Goal: Task Accomplishment & Management: Manage account settings

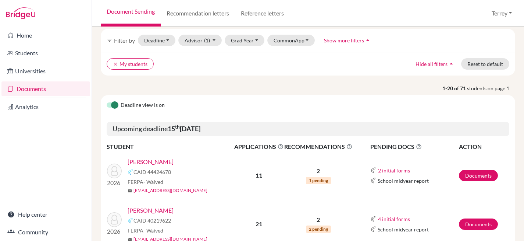
scroll to position [65, 0]
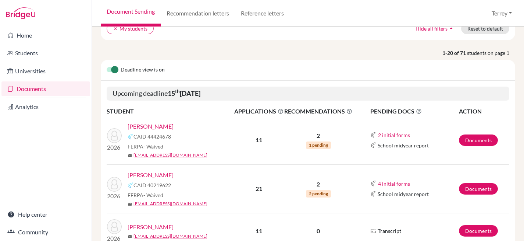
click at [135, 173] on link "[PERSON_NAME]" at bounding box center [151, 174] width 46 height 9
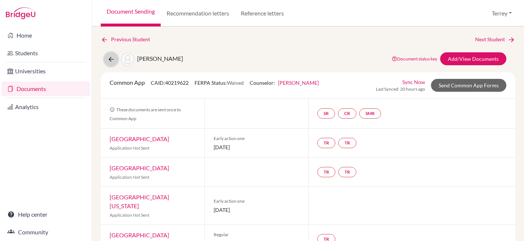
click at [107, 58] on button at bounding box center [111, 59] width 14 height 14
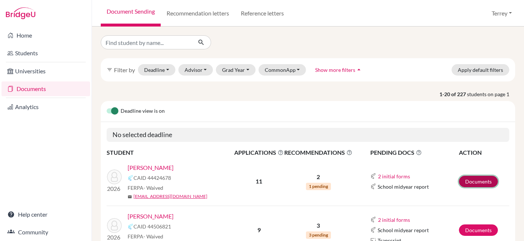
click at [472, 182] on link "Documents" at bounding box center [478, 181] width 39 height 11
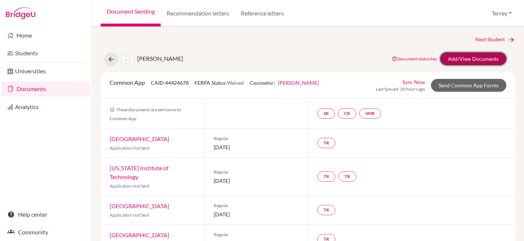
click at [475, 57] on link "Add/View Documents" at bounding box center [473, 58] width 66 height 13
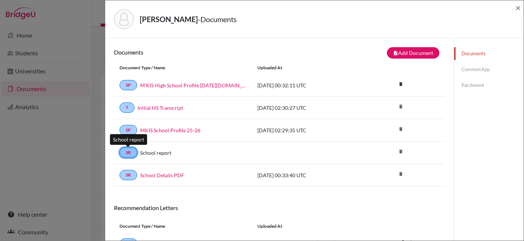
click at [130, 152] on link "SR" at bounding box center [129, 152] width 18 height 10
click at [216, 159] on div "SR School report delete" at bounding box center [279, 152] width 331 height 22
click at [471, 68] on link "Common App" at bounding box center [489, 69] width 70 height 13
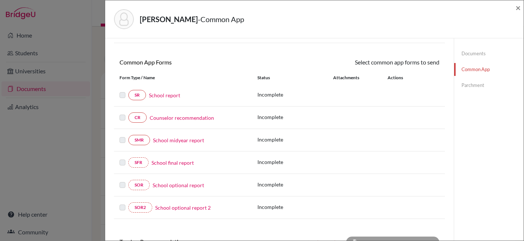
scroll to position [53, 0]
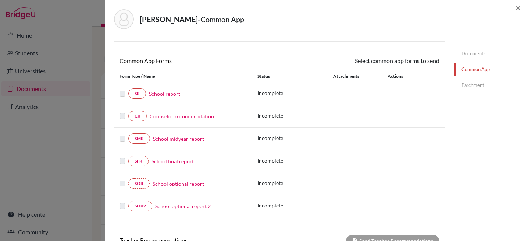
click at [127, 92] on div at bounding box center [124, 93] width 9 height 9
click at [137, 92] on link "SR" at bounding box center [137, 93] width 18 height 10
click at [164, 93] on link "School report" at bounding box center [164, 94] width 31 height 8
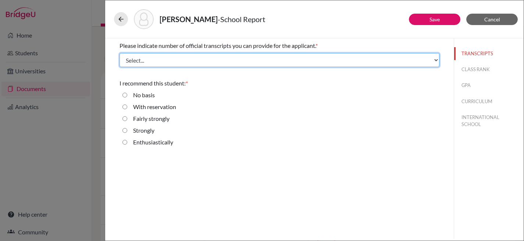
click at [188, 62] on select "Select... 1 2 3 4" at bounding box center [280, 60] width 320 height 14
select select "3"
click at [120, 53] on select "Select... 1 2 3 4" at bounding box center [280, 60] width 320 height 14
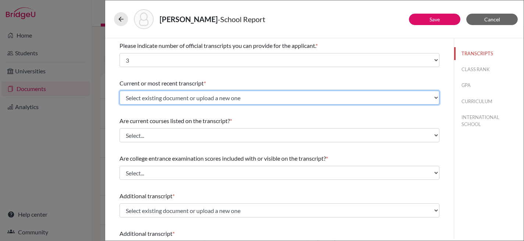
click at [184, 100] on select "Select existing document or upload a new one Initial HS Transcript Upload New F…" at bounding box center [280, 98] width 320 height 14
select select "674585"
click at [120, 91] on select "Select existing document or upload a new one Initial HS Transcript Upload New F…" at bounding box center [280, 98] width 320 height 14
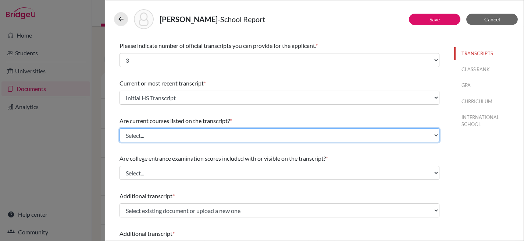
click at [184, 137] on select "Select... Yes No" at bounding box center [280, 135] width 320 height 14
select select "0"
click at [120, 128] on select "Select... Yes No" at bounding box center [280, 135] width 320 height 14
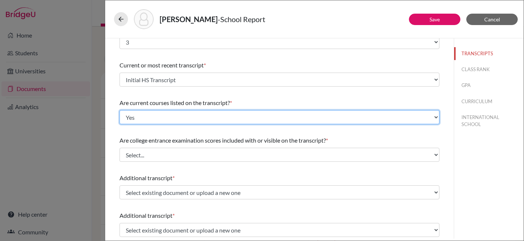
scroll to position [27, 0]
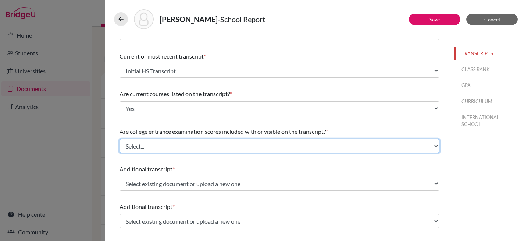
click at [188, 146] on select "Select... Yes No" at bounding box center [280, 146] width 320 height 14
select select "1"
click at [120, 139] on select "Select... Yes No" at bounding box center [280, 146] width 320 height 14
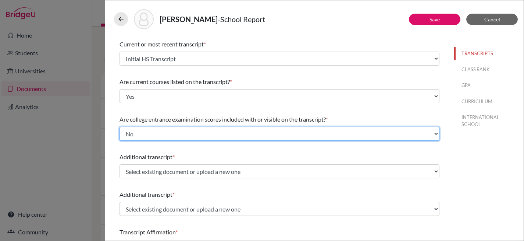
scroll to position [40, 0]
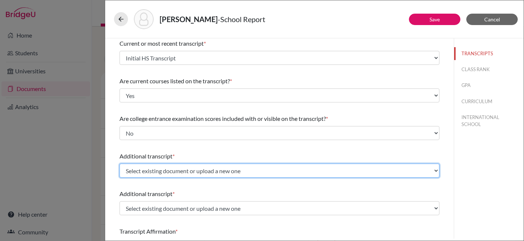
click at [264, 168] on select "Select existing document or upload a new one Initial HS Transcript Upload New F…" at bounding box center [280, 170] width 320 height 14
click at [120, 163] on select "Select existing document or upload a new one Initial HS Transcript Upload New F…" at bounding box center [280, 170] width 320 height 14
click at [261, 170] on select "Select existing document or upload a new one Initial HS Transcript Upload New F…" at bounding box center [280, 170] width 320 height 14
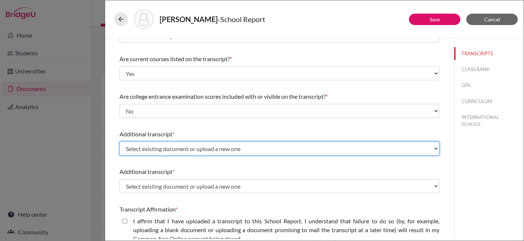
scroll to position [107, 0]
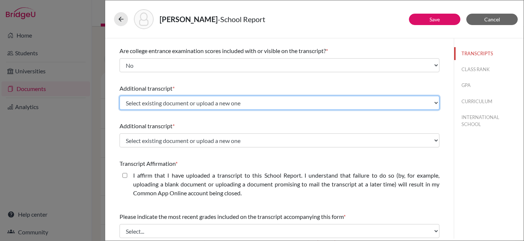
click at [275, 102] on select "Select existing document or upload a new one Initial HS Transcript Upload New F…" at bounding box center [280, 103] width 320 height 14
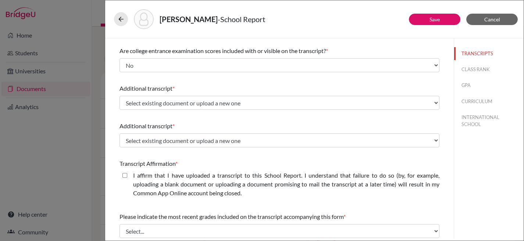
click at [124, 174] on closed\ "I affirm that I have uploaded a transcript to this School Report. I understand …" at bounding box center [125, 175] width 5 height 9
checkbox closed\ "true"
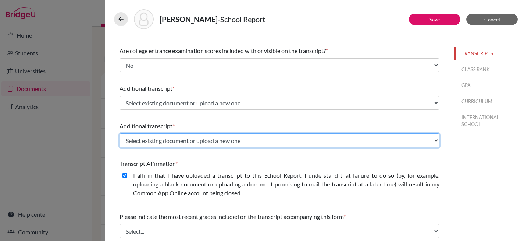
click at [205, 139] on select "Select existing document or upload a new one Initial HS Transcript Upload New F…" at bounding box center [280, 140] width 320 height 14
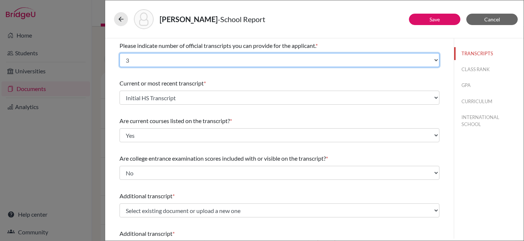
click at [245, 58] on select "Select... 1 2 3 4" at bounding box center [280, 60] width 320 height 14
select select "1"
click at [120, 53] on select "Select... 1 2 3 4" at bounding box center [280, 60] width 320 height 14
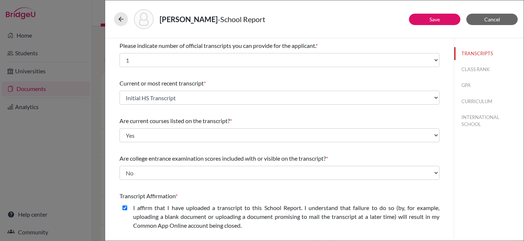
click at [279, 75] on div "Please indicate number of official transcripts you can provide for the applican…" at bounding box center [280, 196] width 320 height 317
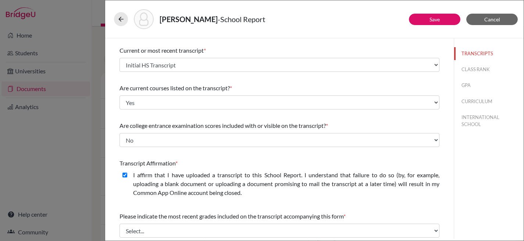
scroll to position [117, 0]
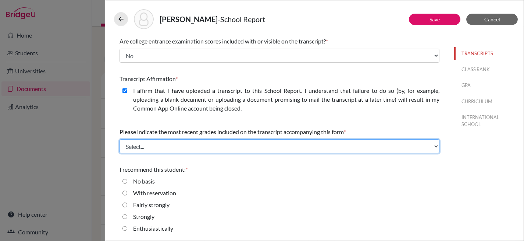
click at [191, 150] on select "Select... Final junior year grades 1st Quarter senior year grades 2nd Quarter/1…" at bounding box center [280, 146] width 320 height 14
select select "0"
click at [120, 139] on select "Select... Final junior year grades 1st Quarter senior year grades 2nd Quarter/1…" at bounding box center [280, 146] width 320 height 14
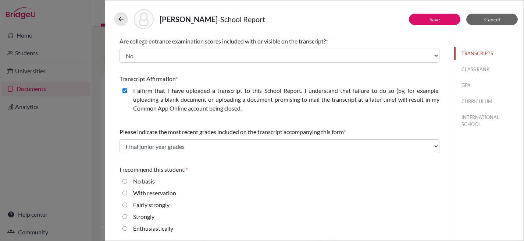
click at [126, 229] on input "Enthusiastically" at bounding box center [125, 228] width 5 height 9
radio input "true"
click at [474, 69] on button "CLASS RANK" at bounding box center [489, 69] width 70 height 13
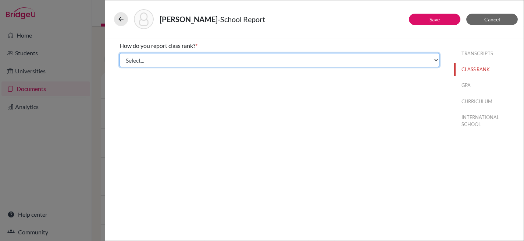
click at [437, 61] on select "Select... Exact Decile Quintile Quartile None" at bounding box center [280, 60] width 320 height 14
select select "5"
click at [120, 53] on select "Select... Exact Decile Quintile Quartile None" at bounding box center [280, 60] width 320 height 14
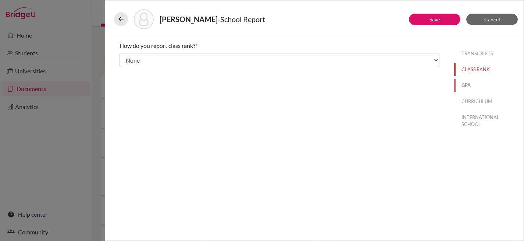
click at [470, 84] on button "GPA" at bounding box center [489, 85] width 70 height 13
click at [350, 60] on div "Yes" at bounding box center [280, 59] width 320 height 12
click at [124, 56] on input "Yes" at bounding box center [125, 57] width 5 height 9
radio input "true"
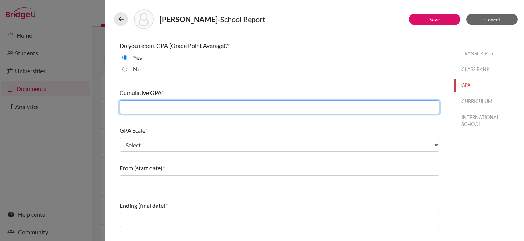
click at [180, 102] on input "text" at bounding box center [280, 107] width 320 height 14
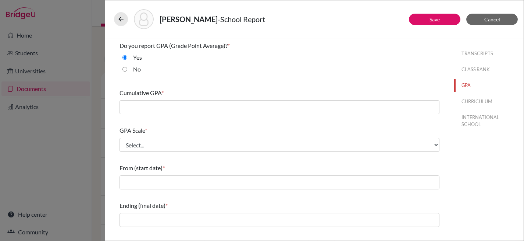
click at [229, 80] on div "Do you report GPA (Grade Point Average)? * Yes No Cumulative GPA * GPA Scale * …" at bounding box center [280, 194] width 320 height 313
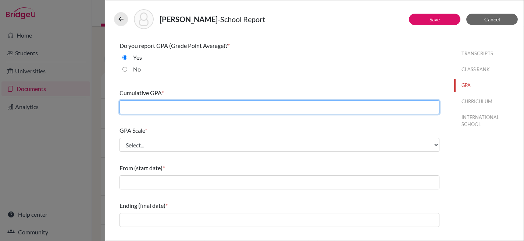
click at [258, 103] on input "text" at bounding box center [280, 107] width 320 height 14
type input "4.39"
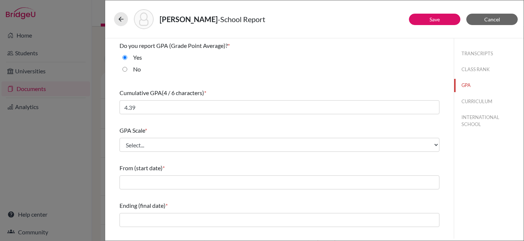
click at [249, 137] on div "GPA Scale * Select... 4 5 6 7 8 9 10 11 12 13 14 15 16 17 18 19 20 100" at bounding box center [280, 139] width 320 height 32
click at [243, 152] on div "GPA Scale * Select... 4 5 6 7 8 9 10 11 12 13 14 15 16 17 18 19 20 100" at bounding box center [280, 139] width 320 height 32
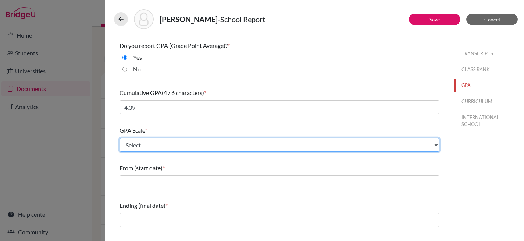
click at [244, 143] on select "Select... 4 5 6 7 8 9 10 11 12 13 14 15 16 17 18 19 20 100" at bounding box center [280, 145] width 320 height 14
select select "4"
click at [120, 138] on select "Select... 4 5 6 7 8 9 10 11 12 13 14 15 16 17 18 19 20 100" at bounding box center [280, 145] width 320 height 14
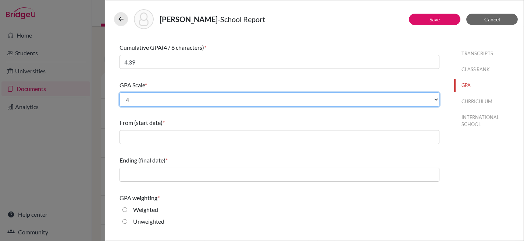
scroll to position [46, 0]
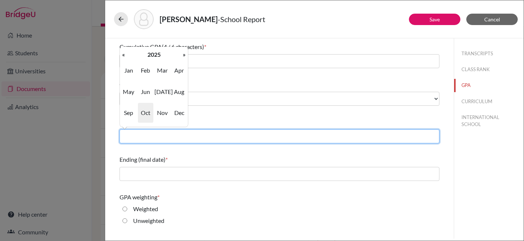
click at [204, 135] on input "text" at bounding box center [280, 136] width 320 height 14
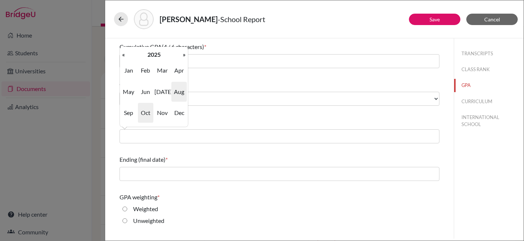
click at [180, 94] on span "Aug" at bounding box center [178, 92] width 15 height 20
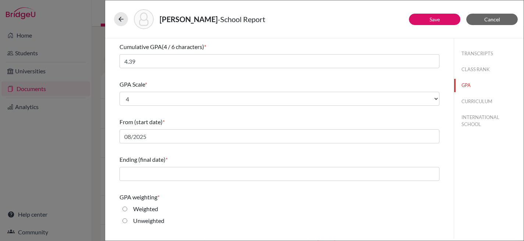
click at [156, 129] on div "From (start date) * 08/2025" at bounding box center [280, 130] width 320 height 32
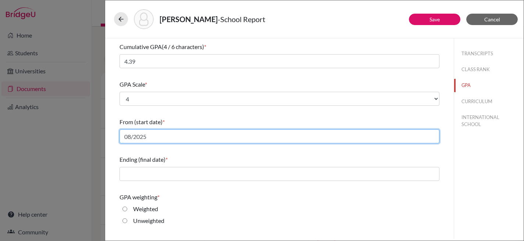
click at [155, 137] on input "08/2025" at bounding box center [280, 136] width 320 height 14
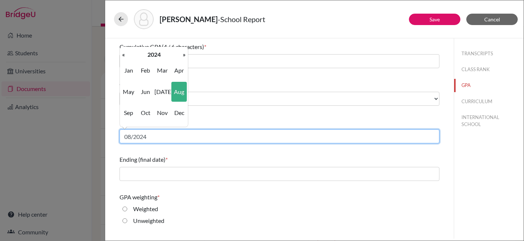
type input "08/2024"
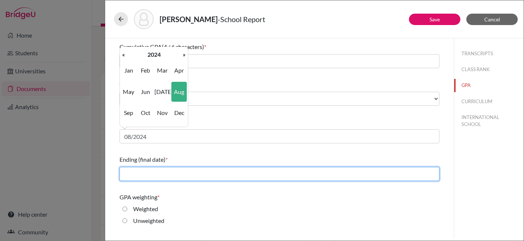
click at [169, 176] on input "text" at bounding box center [280, 174] width 320 height 14
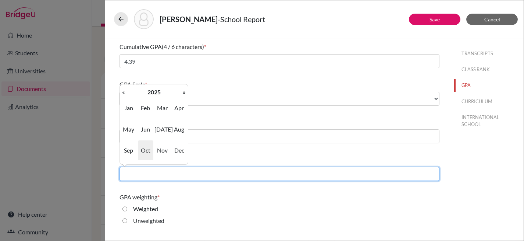
type input "06/2025"
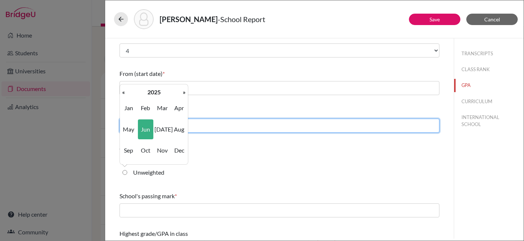
scroll to position [95, 0]
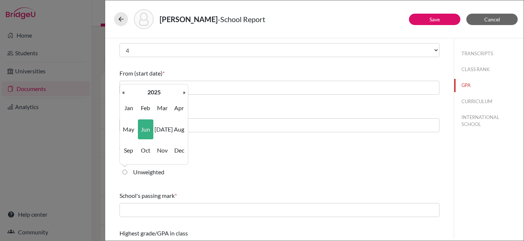
click at [224, 162] on div "Weighted" at bounding box center [280, 162] width 320 height 12
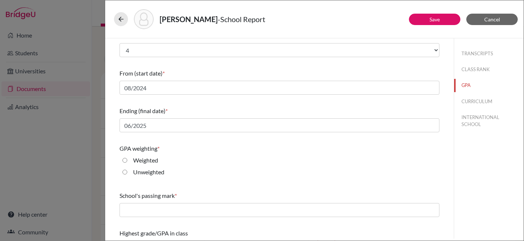
click at [123, 159] on input "Weighted" at bounding box center [125, 160] width 5 height 9
radio input "true"
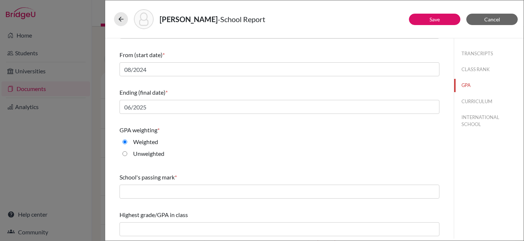
scroll to position [113, 0]
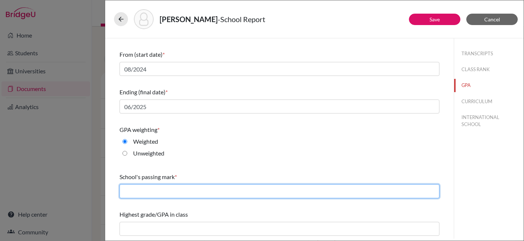
click at [178, 186] on input "text" at bounding box center [280, 191] width 320 height 14
type input "2.0"
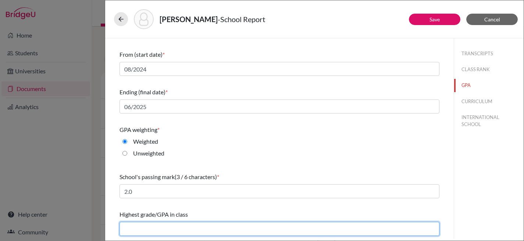
click at [207, 223] on input "text" at bounding box center [280, 229] width 320 height 14
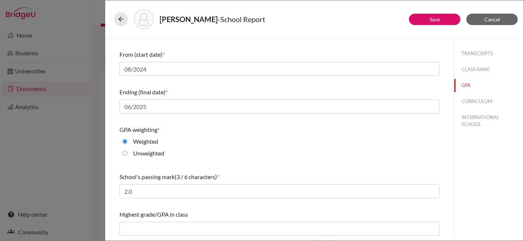
click at [236, 211] on div "Highest grade/GPA in class" at bounding box center [280, 214] width 320 height 9
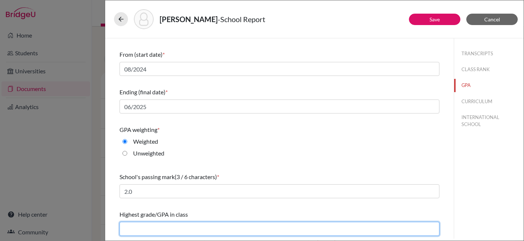
click at [201, 227] on input "text" at bounding box center [280, 229] width 320 height 14
type input "4.39"
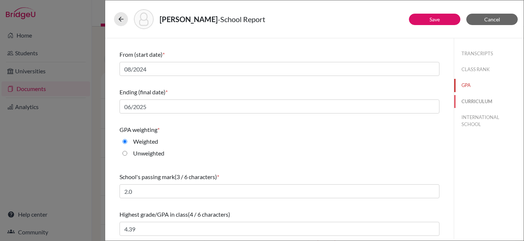
click at [466, 102] on button "CURRICULUM" at bounding box center [489, 101] width 70 height 13
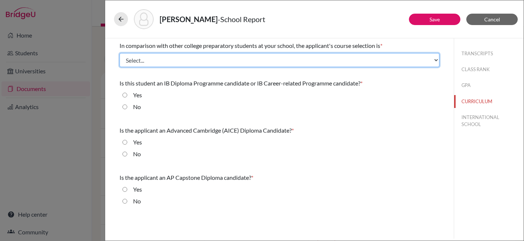
click at [255, 61] on select "Select... Less than demanding Average Demanding Very demanding Most demanding P…" at bounding box center [280, 60] width 320 height 14
select select "4"
click at [120, 53] on select "Select... Less than demanding Average Demanding Very demanding Most demanding P…" at bounding box center [280, 60] width 320 height 14
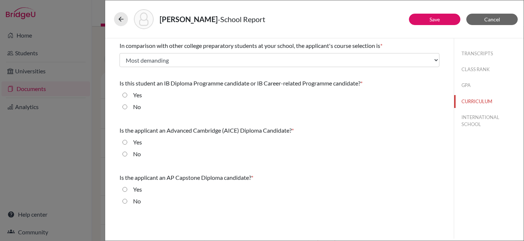
click at [126, 94] on input "Yes" at bounding box center [125, 95] width 5 height 9
radio input "true"
click at [122, 153] on div "No" at bounding box center [280, 155] width 320 height 12
click at [124, 153] on input "No" at bounding box center [125, 153] width 5 height 9
radio input "true"
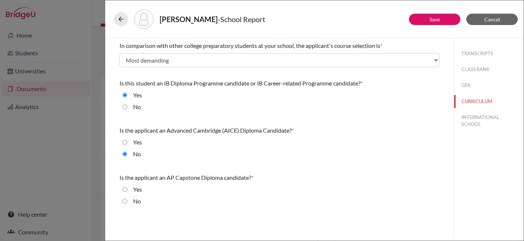
click at [125, 202] on input "No" at bounding box center [125, 200] width 5 height 9
radio input "true"
click at [479, 118] on button "INTERNATIONAL SCHOOL" at bounding box center [489, 121] width 70 height 20
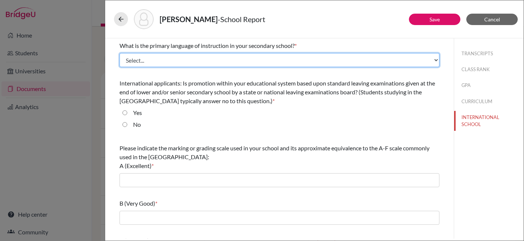
click at [203, 61] on select "Select... Albanian Arabic Armenian Assamese Azerbaijani Belarusian Bengali Bulg…" at bounding box center [280, 60] width 320 height 14
select select "14"
click at [120, 53] on select "Select... Albanian Arabic Armenian Assamese Azerbaijani Belarusian Bengali Bulg…" at bounding box center [280, 60] width 320 height 14
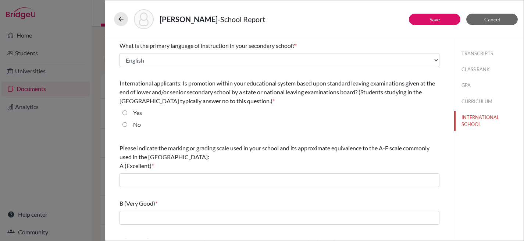
click at [128, 114] on div "Yes" at bounding box center [134, 114] width 15 height 12
click at [128, 113] on div "Yes" at bounding box center [134, 114] width 15 height 12
click at [125, 112] on input "Yes" at bounding box center [125, 112] width 5 height 9
radio input "true"
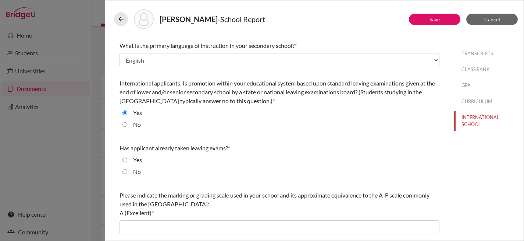
click at [125, 170] on input "No" at bounding box center [125, 171] width 5 height 9
radio input "true"
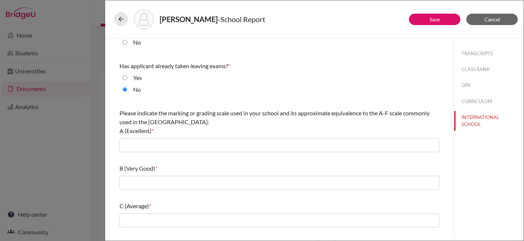
scroll to position [126, 0]
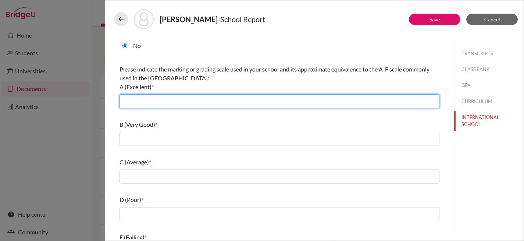
click at [221, 101] on input "text" at bounding box center [280, 101] width 320 height 14
type input "7"
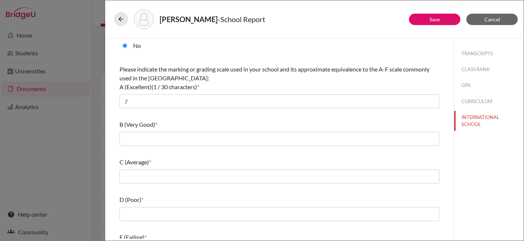
drag, startPoint x: 187, startPoint y: 129, endPoint x: 187, endPoint y: 133, distance: 4.0
click at [187, 129] on div "B (Very Good) *" at bounding box center [280, 133] width 320 height 32
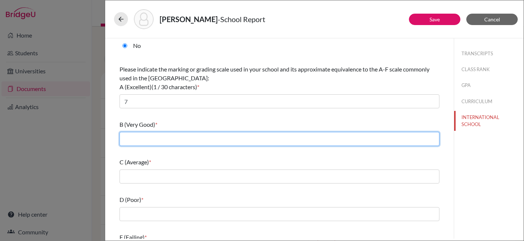
drag, startPoint x: 187, startPoint y: 134, endPoint x: 186, endPoint y: 140, distance: 5.9
click at [187, 134] on input "text" at bounding box center [280, 139] width 320 height 14
type input "5-6"
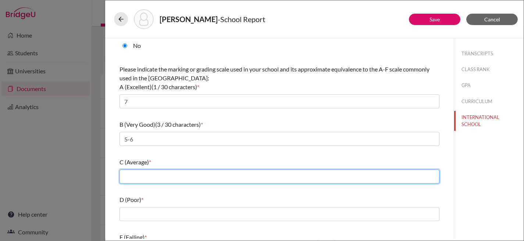
click at [178, 176] on input "text" at bounding box center [280, 176] width 320 height 14
type input "4"
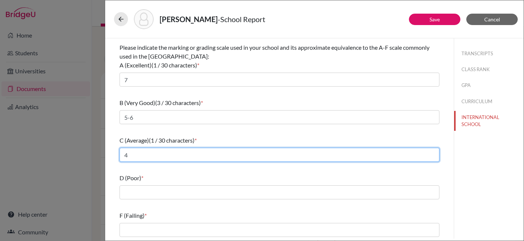
scroll to position [149, 0]
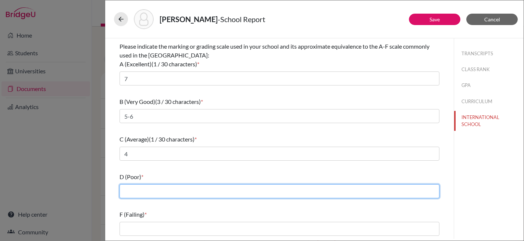
click at [165, 191] on input "text" at bounding box center [280, 191] width 320 height 14
type input "3"
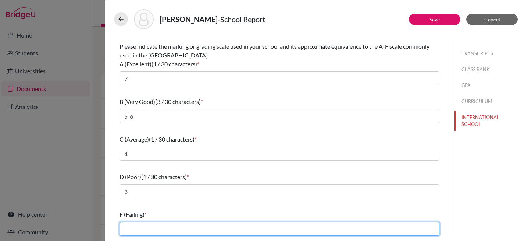
click at [170, 227] on input "text" at bounding box center [280, 229] width 320 height 14
type input "0-2"
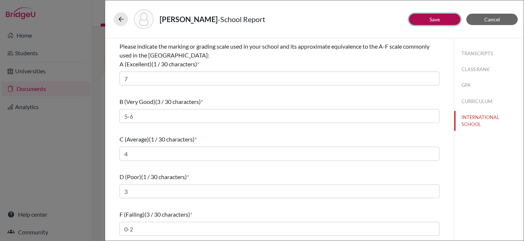
click at [441, 17] on button "Save" at bounding box center [435, 19] width 52 height 11
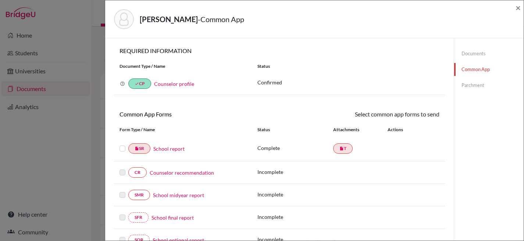
click at [195, 174] on link "Counselor recommendation" at bounding box center [182, 173] width 64 height 8
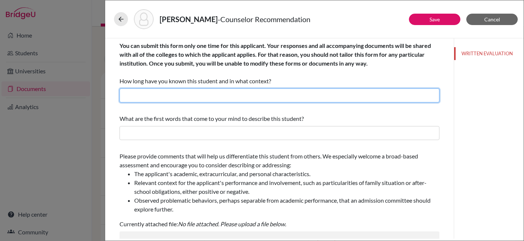
click at [233, 96] on input "text" at bounding box center [280, 95] width 320 height 14
drag, startPoint x: 176, startPoint y: 95, endPoint x: 199, endPoint y: 118, distance: 33.3
click at [176, 95] on input "A few months as her High School and University Counselor" at bounding box center [280, 95] width 320 height 14
type input "A few months as their High School and University Counselor"
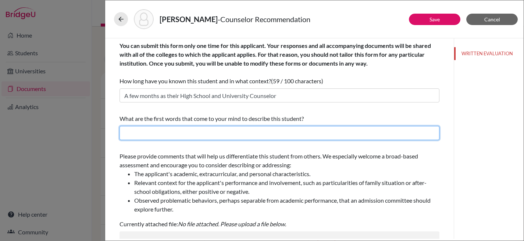
click at [207, 135] on input "text" at bounding box center [280, 133] width 320 height 14
type input "Diligent, organized and proactive"
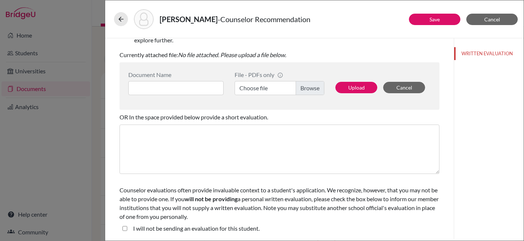
scroll to position [118, 0]
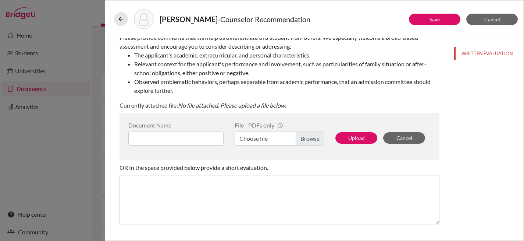
click at [303, 137] on label "Choose file" at bounding box center [280, 138] width 90 height 14
click at [303, 137] on input "Choose file" at bounding box center [280, 138] width 90 height 14
click at [355, 137] on button "Upload" at bounding box center [357, 137] width 42 height 11
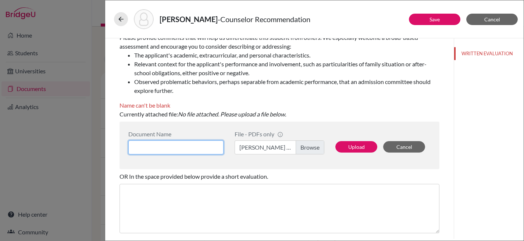
click at [190, 146] on input at bounding box center [175, 147] width 95 height 14
type input "Nick Sen Chua - CR"
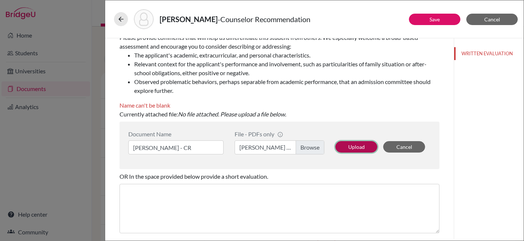
click at [361, 147] on button "Upload" at bounding box center [357, 146] width 42 height 11
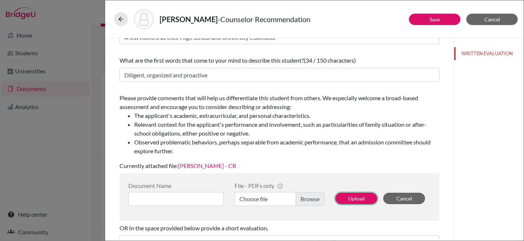
scroll to position [55, 0]
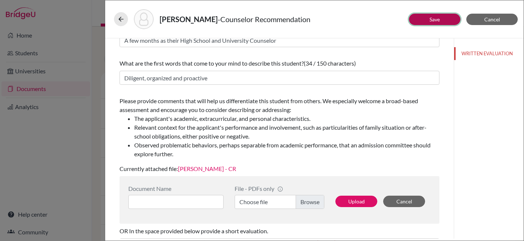
click at [436, 20] on link "Save" at bounding box center [435, 19] width 10 height 6
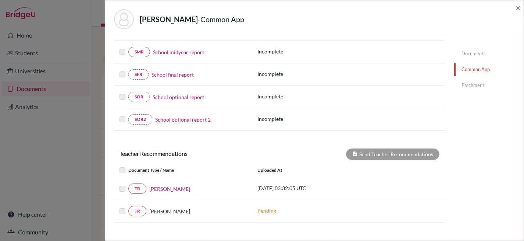
scroll to position [161, 0]
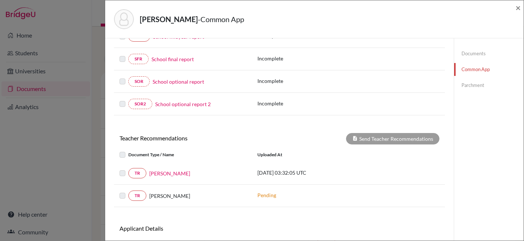
click at [128, 169] on label at bounding box center [128, 169] width 0 height 0
click at [141, 173] on link "TR" at bounding box center [137, 173] width 18 height 10
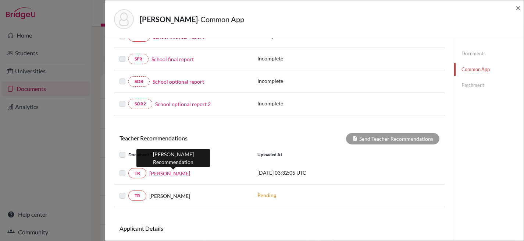
click at [167, 173] on link "Alexandre Raymundo" at bounding box center [169, 173] width 41 height 8
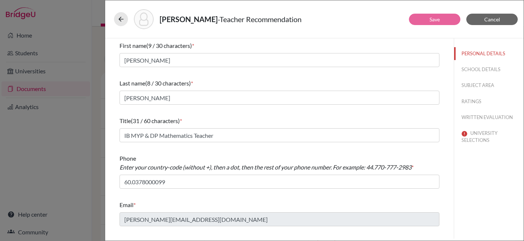
click at [84, 27] on div "Chua, Nick Sen - Teacher Recommendation Save Cancel First name (9 / 30 characte…" at bounding box center [262, 120] width 524 height 241
click at [118, 20] on icon at bounding box center [120, 18] width 7 height 7
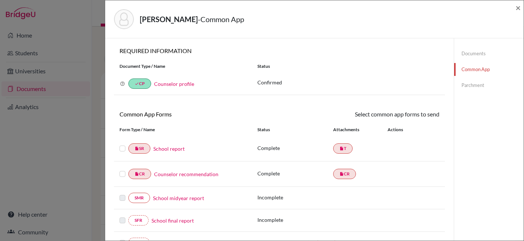
click at [474, 83] on link "Parchment" at bounding box center [489, 85] width 70 height 13
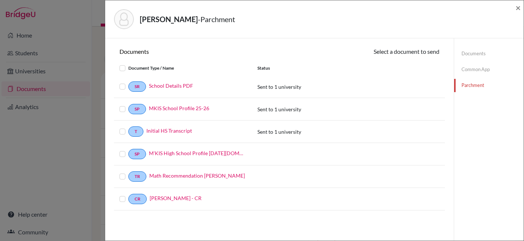
click at [119, 85] on div "SR School Details PDF" at bounding box center [183, 86] width 138 height 10
click at [128, 82] on label at bounding box center [128, 82] width 0 height 0
click at [0, 0] on input "checkbox" at bounding box center [0, 0] width 0 height 0
click at [128, 105] on label at bounding box center [128, 105] width 0 height 0
click at [0, 0] on input "checkbox" at bounding box center [0, 0] width 0 height 0
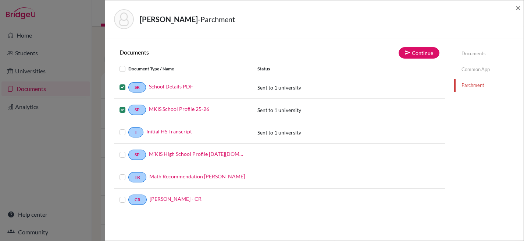
click at [128, 128] on label at bounding box center [128, 128] width 0 height 0
click at [0, 0] on input "checkbox" at bounding box center [0, 0] width 0 height 0
drag, startPoint x: 118, startPoint y: 155, endPoint x: 121, endPoint y: 161, distance: 6.8
click at [118, 156] on div "SP M'KIS High School Profile 2025-2026.school_wide" at bounding box center [183, 154] width 138 height 10
drag, startPoint x: 123, startPoint y: 153, endPoint x: 122, endPoint y: 159, distance: 5.3
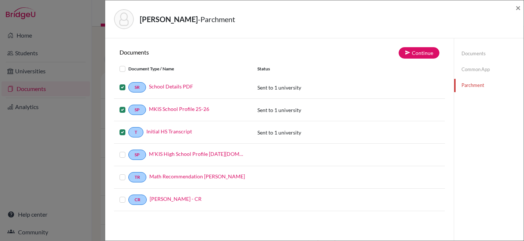
click at [128, 150] on label at bounding box center [128, 150] width 0 height 0
click at [0, 0] on input "checkbox" at bounding box center [0, 0] width 0 height 0
click at [123, 172] on div "TR Math Recommendation Nick Sen Chua" at bounding box center [183, 177] width 127 height 10
click at [128, 195] on label at bounding box center [128, 195] width 0 height 0
click at [0, 0] on input "checkbox" at bounding box center [0, 0] width 0 height 0
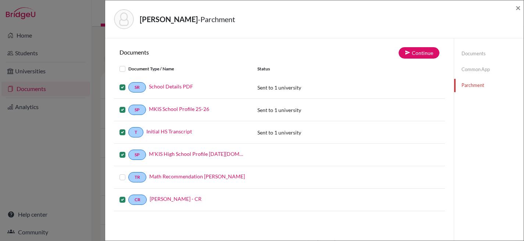
click at [128, 173] on label at bounding box center [128, 173] width 0 height 0
click at [0, 0] on input "checkbox" at bounding box center [0, 0] width 0 height 0
click at [418, 53] on button "Continue" at bounding box center [419, 52] width 41 height 11
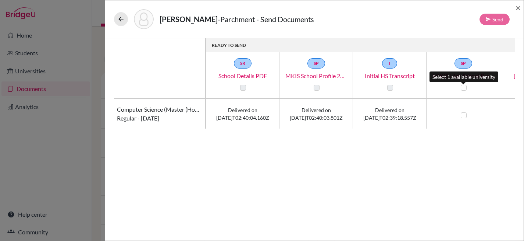
click at [463, 86] on label at bounding box center [464, 88] width 6 height 6
click at [463, 86] on input "checkbox" at bounding box center [462, 86] width 6 height 7
checkbox input "true"
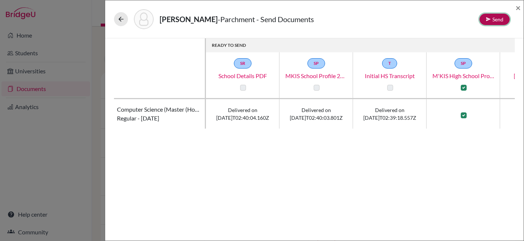
click at [503, 21] on button "Send" at bounding box center [495, 19] width 30 height 11
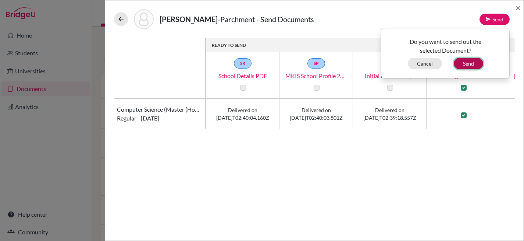
click at [470, 63] on button "Send" at bounding box center [468, 63] width 29 height 11
checkbox input "false"
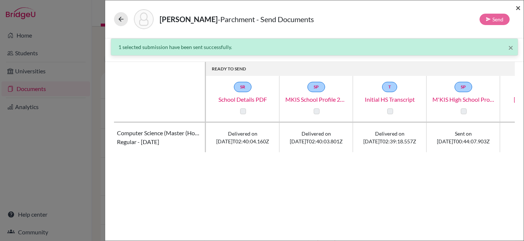
click at [517, 5] on span "×" at bounding box center [518, 7] width 5 height 11
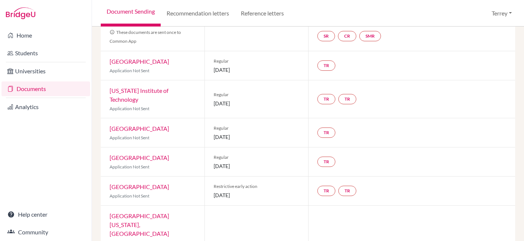
scroll to position [64, 0]
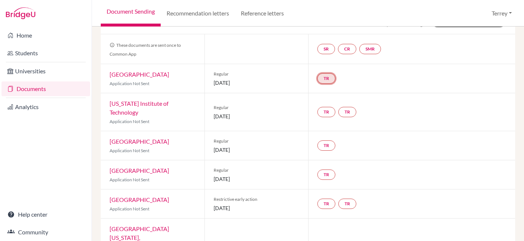
click at [324, 82] on link "TR" at bounding box center [327, 78] width 18 height 10
click at [329, 51] on h3 "Teacher recommendation" at bounding box center [326, 50] width 73 height 13
click at [325, 62] on div "SR CR SMR" at bounding box center [412, 48] width 208 height 29
click at [324, 51] on link "SR" at bounding box center [327, 49] width 18 height 10
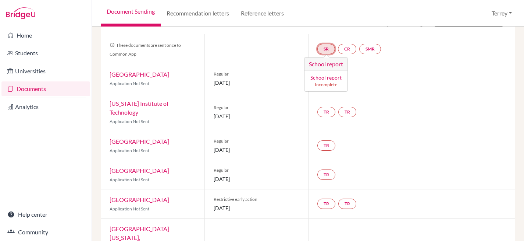
click at [323, 61] on h3 "School report" at bounding box center [326, 63] width 43 height 13
click at [255, 58] on div at bounding box center [257, 48] width 104 height 29
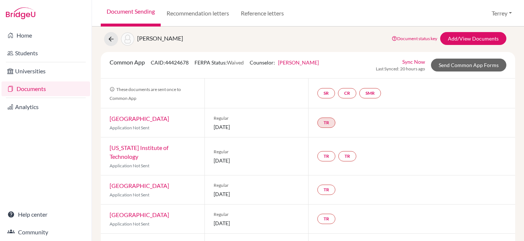
scroll to position [0, 0]
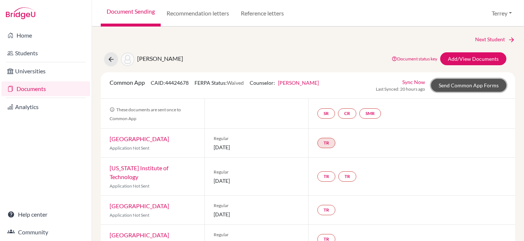
click at [467, 87] on link "Send Common App Forms" at bounding box center [468, 85] width 75 height 13
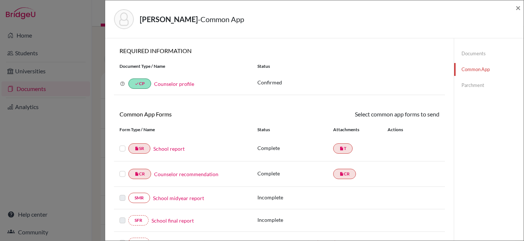
click at [121, 147] on div at bounding box center [124, 148] width 9 height 9
click at [122, 144] on label at bounding box center [123, 144] width 6 height 0
click at [0, 0] on input "checkbox" at bounding box center [0, 0] width 0 height 0
click at [123, 170] on label at bounding box center [123, 170] width 6 height 0
click at [0, 0] on input "checkbox" at bounding box center [0, 0] width 0 height 0
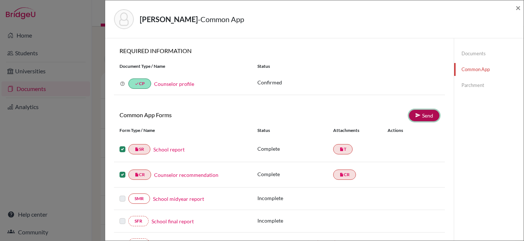
click at [429, 114] on link "Send" at bounding box center [424, 115] width 31 height 11
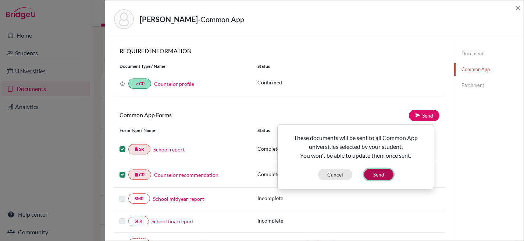
click at [388, 174] on button "Send" at bounding box center [378, 174] width 29 height 11
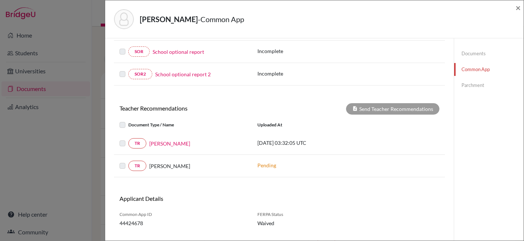
scroll to position [219, 0]
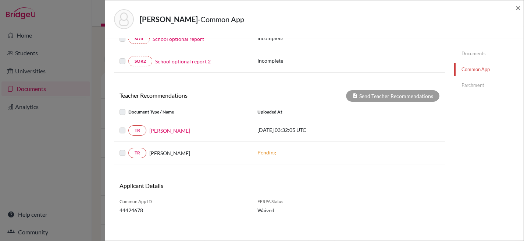
click at [128, 126] on label at bounding box center [128, 126] width 0 height 0
click at [128, 107] on label at bounding box center [128, 107] width 0 height 0
drag, startPoint x: 125, startPoint y: 127, endPoint x: 126, endPoint y: 141, distance: 14.0
click at [128, 126] on label at bounding box center [128, 126] width 0 height 0
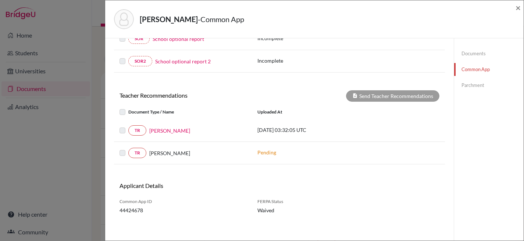
click at [128, 148] on label at bounding box center [128, 148] width 0 height 0
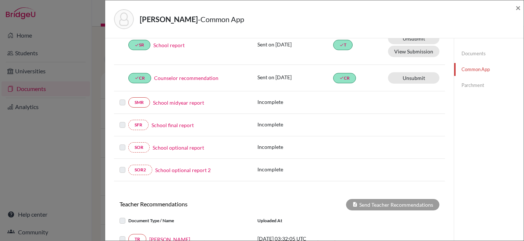
scroll to position [198, 0]
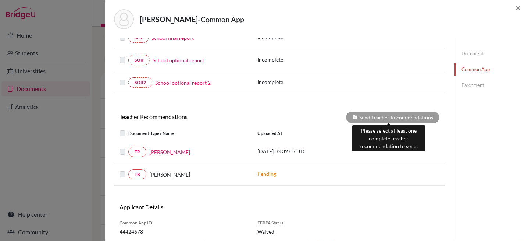
click at [381, 115] on div "Send Teacher Recommendations" at bounding box center [392, 116] width 93 height 11
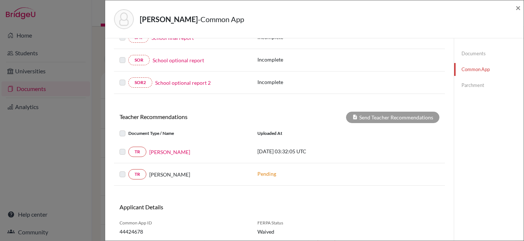
drag, startPoint x: 122, startPoint y: 134, endPoint x: 130, endPoint y: 156, distance: 23.6
click at [122, 139] on div "Document Type / Name Uploaded at" at bounding box center [279, 133] width 331 height 15
click at [134, 151] on link "TR" at bounding box center [137, 151] width 18 height 10
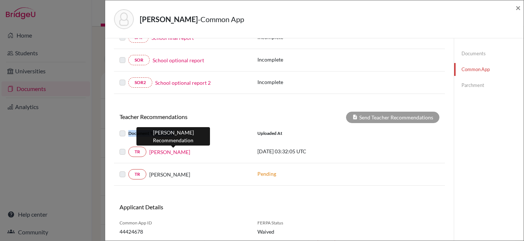
click at [158, 152] on link "[PERSON_NAME]" at bounding box center [169, 152] width 41 height 8
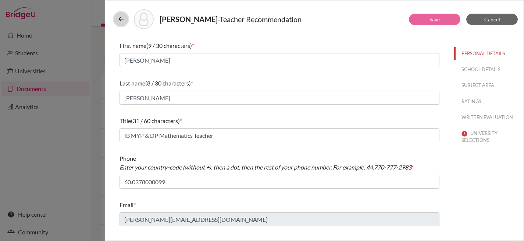
click at [124, 22] on icon at bounding box center [120, 18] width 7 height 7
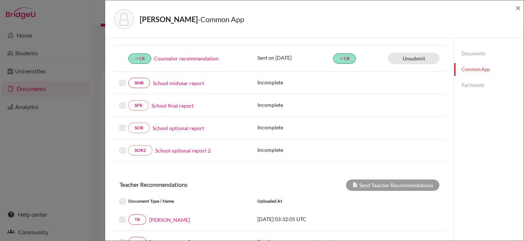
scroll to position [222, 0]
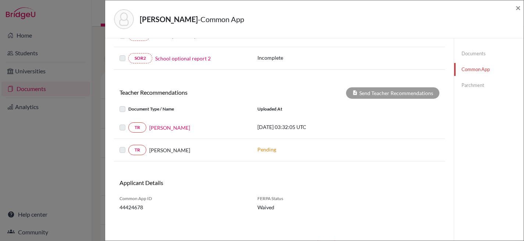
click at [128, 123] on label at bounding box center [128, 123] width 0 height 0
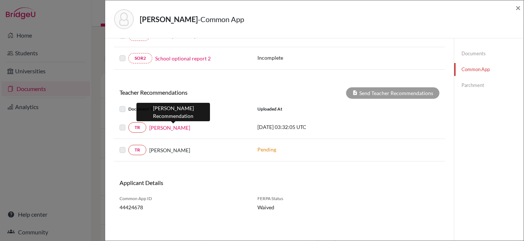
click at [187, 127] on link "[PERSON_NAME]" at bounding box center [169, 128] width 41 height 8
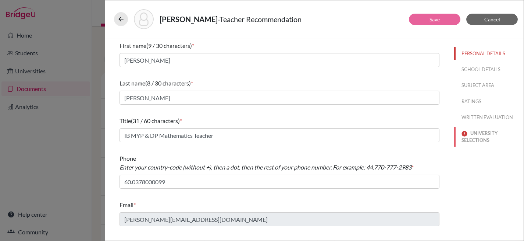
click at [481, 137] on button "UNIVERSITY SELECTIONS" at bounding box center [489, 137] width 70 height 20
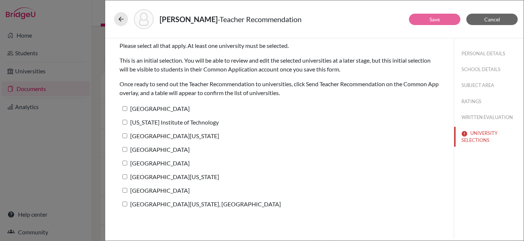
click at [124, 107] on input "Stanford University" at bounding box center [125, 108] width 5 height 5
checkbox input "true"
drag, startPoint x: 124, startPoint y: 120, endPoint x: 124, endPoint y: 129, distance: 9.2
click at [124, 120] on input "California Institute of Technology" at bounding box center [125, 122] width 5 height 5
checkbox input "true"
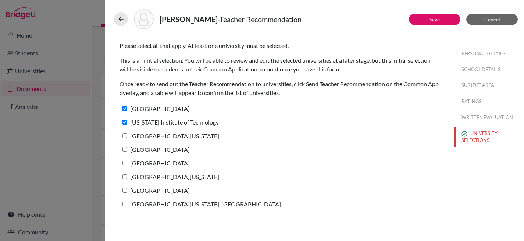
click at [124, 135] on input "University of Southern California" at bounding box center [125, 135] width 5 height 5
checkbox input "true"
drag, startPoint x: 123, startPoint y: 148, endPoint x: 124, endPoint y: 160, distance: 12.9
click at [123, 148] on input "Carnegie Mellon University" at bounding box center [125, 149] width 5 height 5
checkbox input "true"
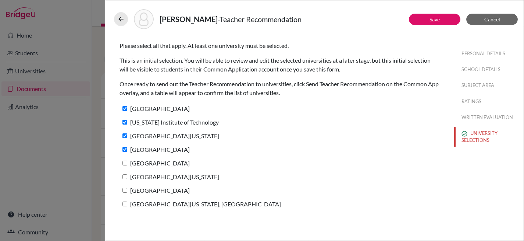
click at [124, 164] on input "Northeastern University" at bounding box center [125, 162] width 5 height 5
checkbox input "true"
click at [126, 177] on input "University of Michigan" at bounding box center [125, 176] width 5 height 5
checkbox input "true"
click at [125, 191] on input "[GEOGRAPHIC_DATA]" at bounding box center [125, 190] width 5 height 5
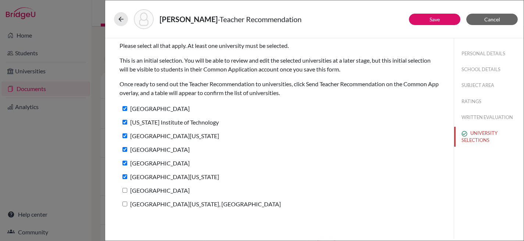
checkbox input "true"
click at [126, 201] on input "[GEOGRAPHIC_DATA][US_STATE], [GEOGRAPHIC_DATA]" at bounding box center [125, 203] width 5 height 5
checkbox input "true"
click at [435, 22] on link "Save" at bounding box center [435, 19] width 10 height 6
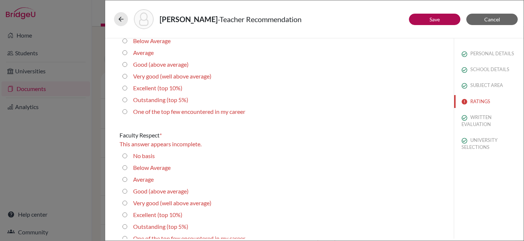
scroll to position [238, 0]
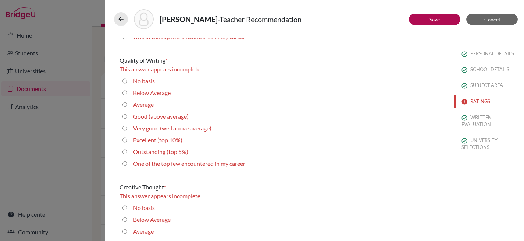
click at [126, 151] on 5\%\) "Outstanding (top 5%)" at bounding box center [125, 151] width 5 height 9
radio 5\%\) "true"
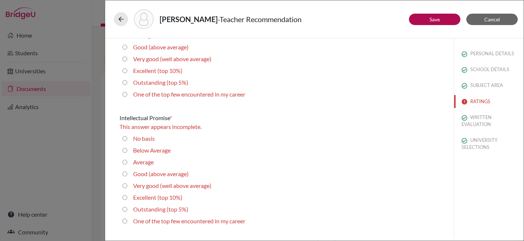
scroll to position [0, 0]
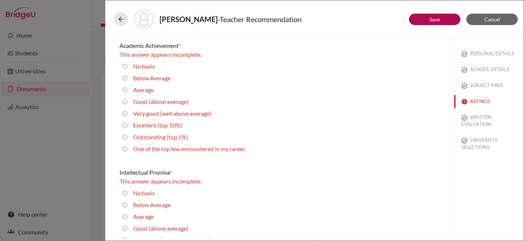
click at [126, 138] on 5\%\) "Outstanding (top 5%)" at bounding box center [125, 136] width 5 height 9
radio 5\%\) "true"
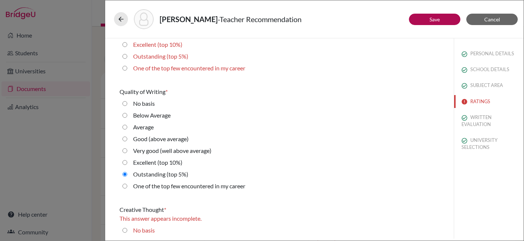
scroll to position [204, 0]
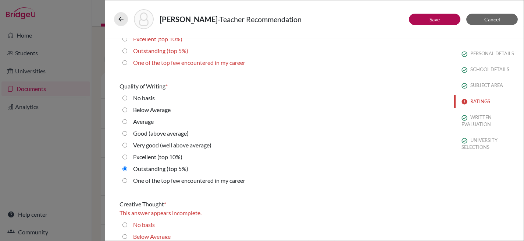
click at [127, 50] on 5\%\) "Outstanding (top 5%)" at bounding box center [125, 50] width 5 height 9
radio 5\%\) "true"
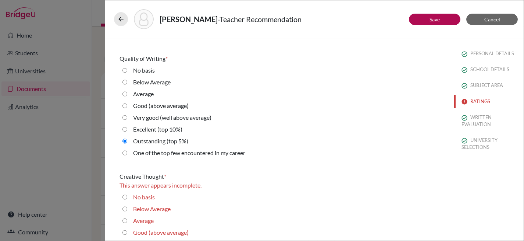
scroll to position [330, 0]
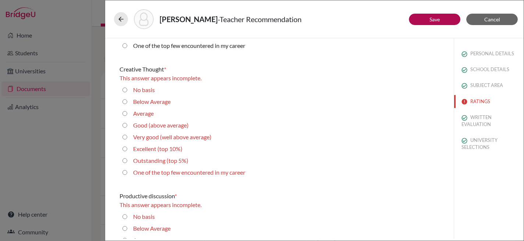
click at [125, 161] on 5\%\) "Outstanding (top 5%)" at bounding box center [125, 160] width 5 height 9
radio 5\%\) "true"
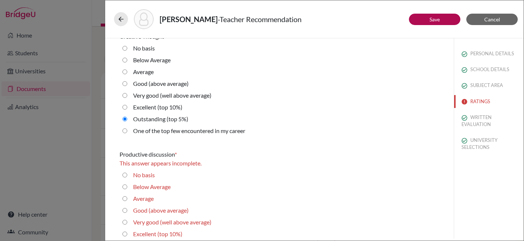
scroll to position [455, 0]
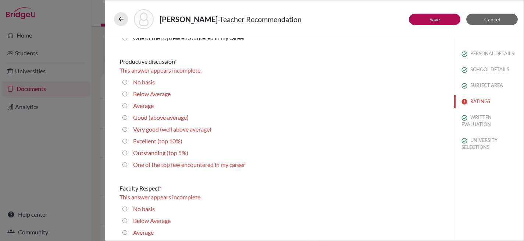
click at [126, 151] on 5\%\) "Outstanding (top 5%)" at bounding box center [125, 152] width 5 height 9
radio 5\%\) "true"
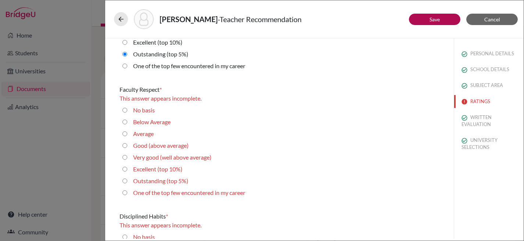
scroll to position [586, 0]
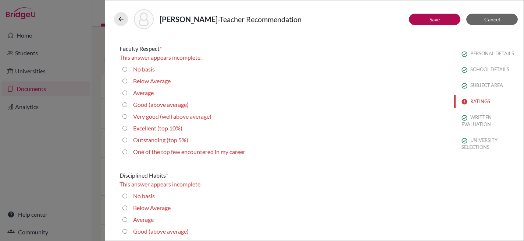
click at [126, 140] on 5\%\) "Outstanding (top 5%)" at bounding box center [125, 139] width 5 height 9
radio 5\%\) "true"
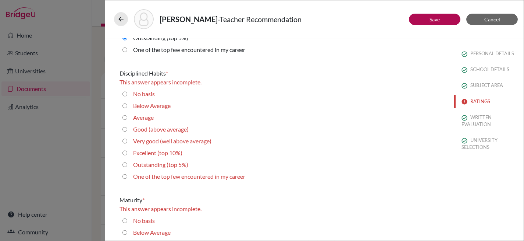
scroll to position [691, 0]
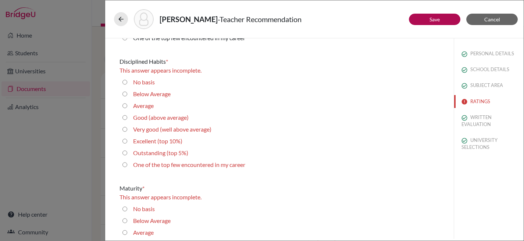
click at [124, 151] on 5\%\) "Outstanding (top 5%)" at bounding box center [125, 152] width 5 height 9
radio 5\%\) "true"
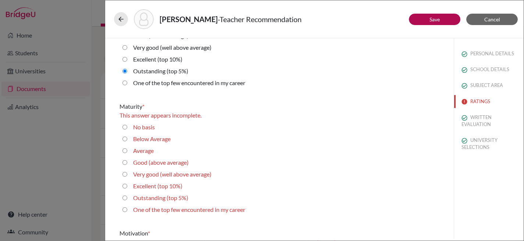
scroll to position [797, 0]
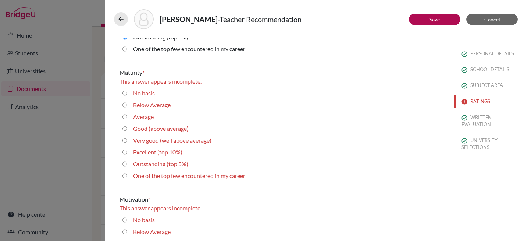
click at [127, 164] on 5\%\) "Outstanding (top 5%)" at bounding box center [125, 163] width 5 height 9
radio 5\%\) "true"
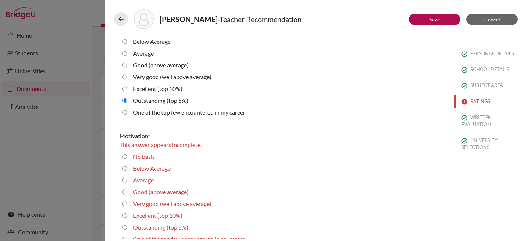
scroll to position [1026, 0]
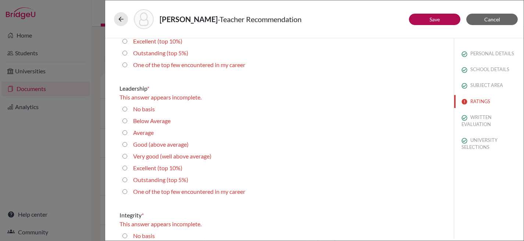
click at [125, 53] on 5\%\) "Outstanding (top 5%)" at bounding box center [125, 53] width 5 height 9
radio 5\%\) "true"
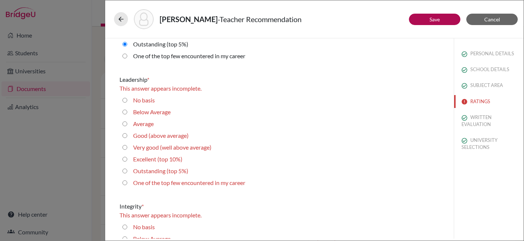
scroll to position [1017, 0]
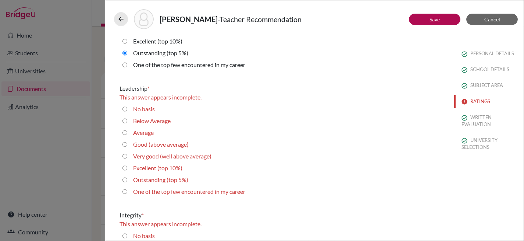
click at [125, 179] on 5\%\) "Outstanding (top 5%)" at bounding box center [125, 179] width 5 height 9
radio 5\%\) "true"
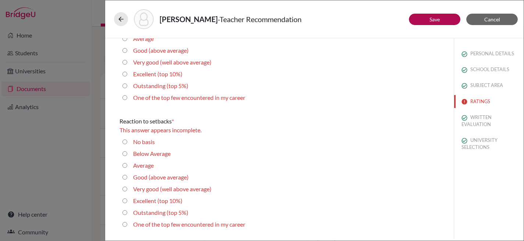
scroll to position [1308, 0]
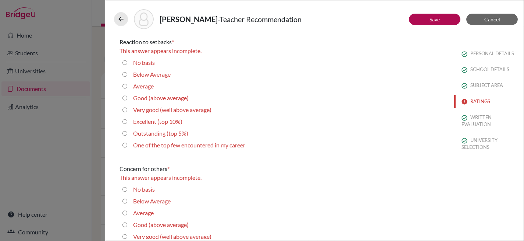
click at [126, 133] on 5\%\) "Outstanding (top 5%)" at bounding box center [125, 133] width 5 height 9
radio 5\%\) "true"
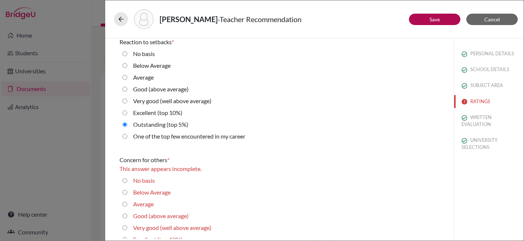
scroll to position [1440, 0]
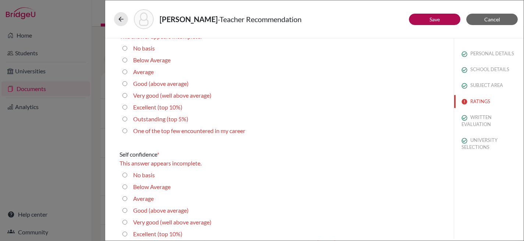
click at [125, 118] on 5\%\) "Outstanding (top 5%)" at bounding box center [125, 118] width 5 height 9
radio 5\%\) "true"
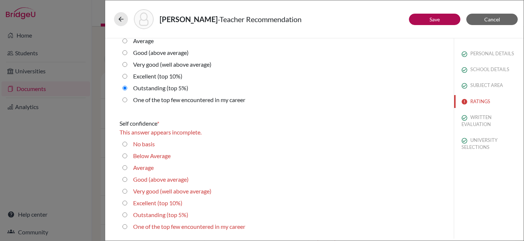
scroll to position [1549, 0]
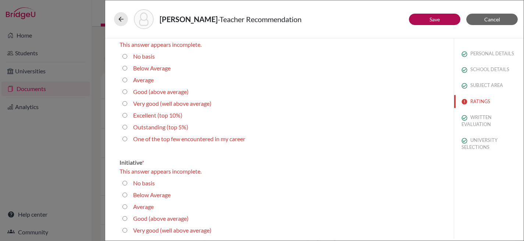
drag, startPoint x: 125, startPoint y: 126, endPoint x: 134, endPoint y: 131, distance: 10.5
click at [125, 126] on 5\%\) "Outstanding (top 5%)" at bounding box center [125, 127] width 5 height 9
radio 5\%\) "true"
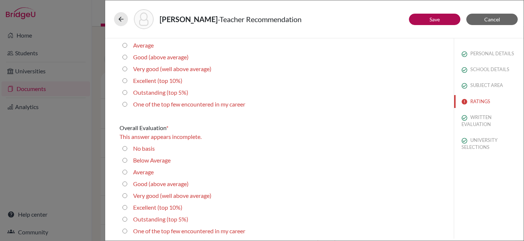
scroll to position [1704, 0]
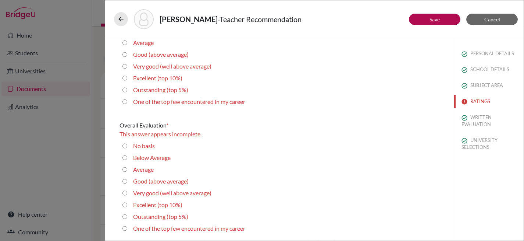
click at [124, 91] on 5\%\) "Outstanding (top 5%)" at bounding box center [125, 89] width 5 height 9
radio 5\%\) "true"
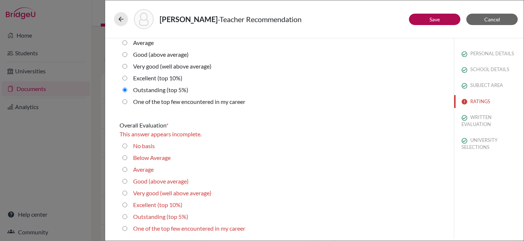
scroll to position [1696, 0]
drag, startPoint x: 124, startPoint y: 216, endPoint x: 137, endPoint y: 213, distance: 12.9
click at [124, 216] on 5\%\) "Outstanding (top 5%)" at bounding box center [125, 216] width 5 height 9
radio 5\%\) "true"
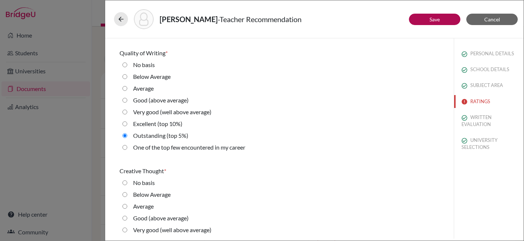
scroll to position [0, 0]
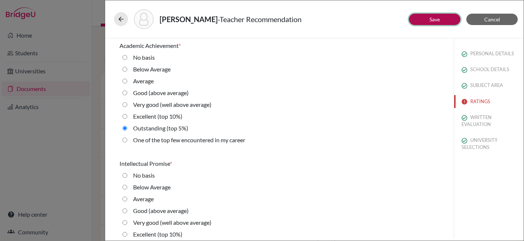
click at [435, 18] on link "Save" at bounding box center [435, 19] width 10 height 6
click at [434, 21] on link "Save" at bounding box center [435, 19] width 10 height 6
click at [469, 100] on button "RATINGS" at bounding box center [489, 101] width 70 height 13
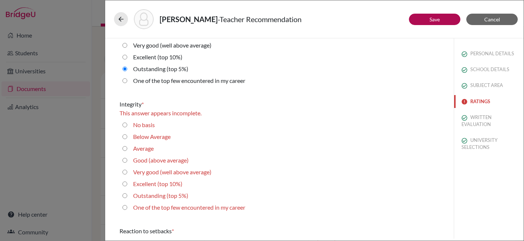
scroll to position [1187, 0]
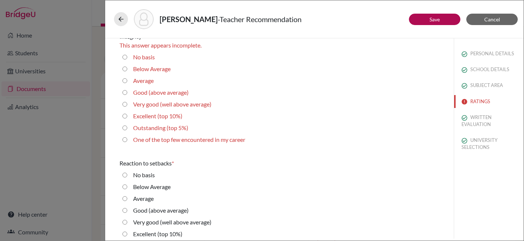
click at [124, 126] on 5\%\) "Outstanding (top 5%)" at bounding box center [125, 127] width 5 height 9
radio 5\%\) "true"
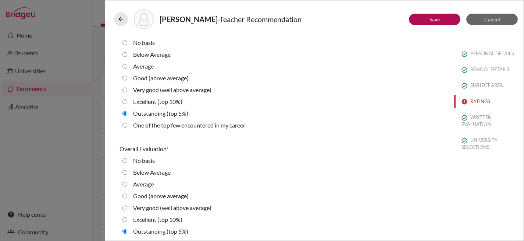
scroll to position [1678, 0]
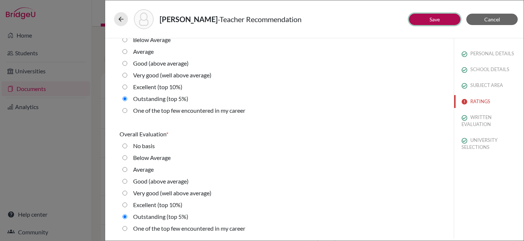
click at [432, 18] on link "Save" at bounding box center [435, 19] width 10 height 6
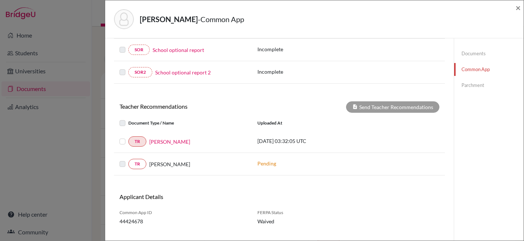
scroll to position [222, 0]
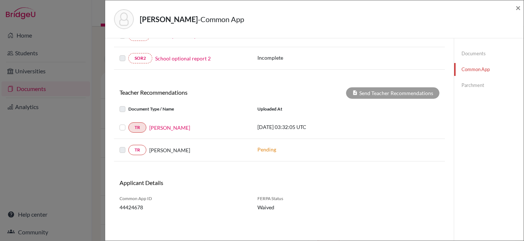
click at [128, 123] on label at bounding box center [128, 123] width 0 height 0
click at [0, 0] on input "checkbox" at bounding box center [0, 0] width 0 height 0
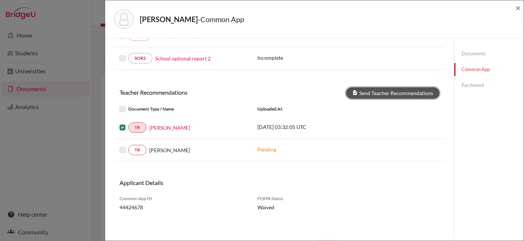
click at [406, 92] on button "Send Teacher Recommendations" at bounding box center [392, 92] width 93 height 11
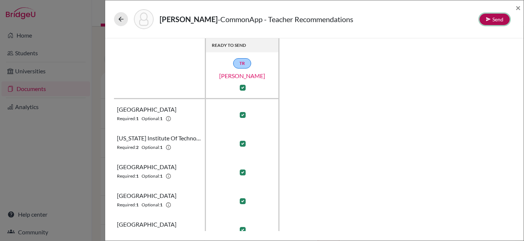
click at [502, 20] on button "Send" at bounding box center [495, 19] width 30 height 11
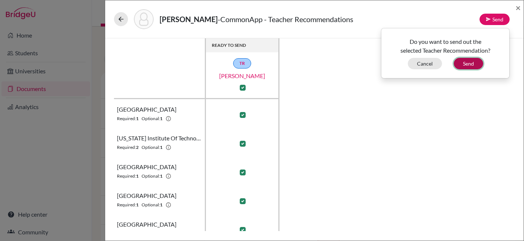
click at [469, 62] on button "Send" at bounding box center [468, 63] width 29 height 11
checkbox input "false"
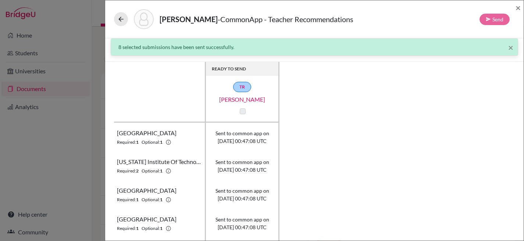
scroll to position [98, 0]
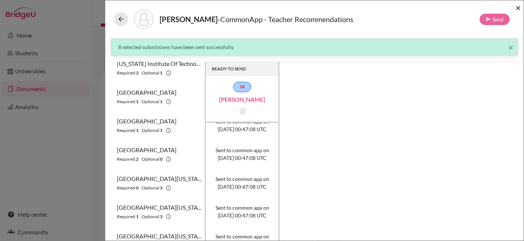
click at [517, 7] on span "×" at bounding box center [518, 7] width 5 height 11
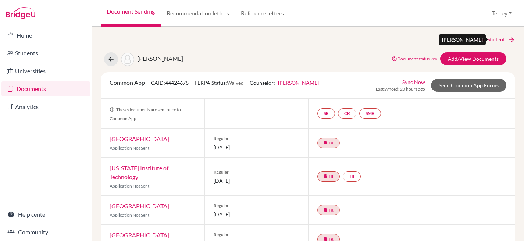
click at [494, 36] on link "Next Student" at bounding box center [495, 39] width 40 height 8
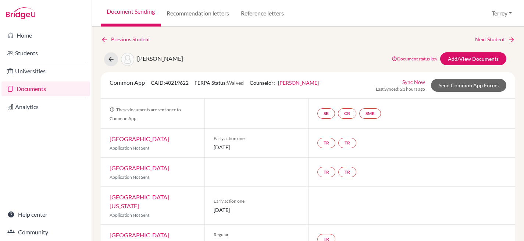
click at [117, 33] on div "Previous Student Next Student Xia, Fei Document status key TR Requirement. Docu…" at bounding box center [308, 133] width 432 height 214
click at [120, 40] on link "Previous Student" at bounding box center [128, 39] width 55 height 8
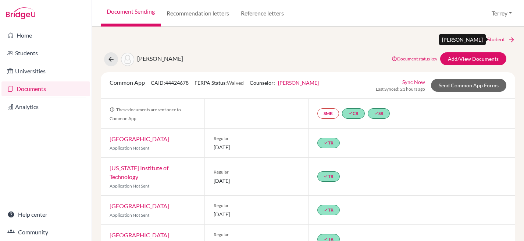
click at [480, 38] on link "Next Student" at bounding box center [495, 39] width 40 height 8
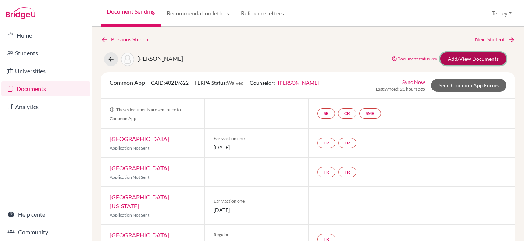
click at [454, 60] on link "Add/View Documents" at bounding box center [473, 58] width 66 height 13
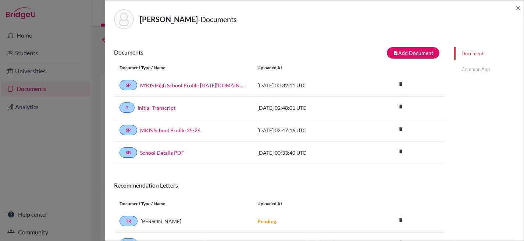
click at [480, 70] on link "Common App" at bounding box center [489, 69] width 70 height 13
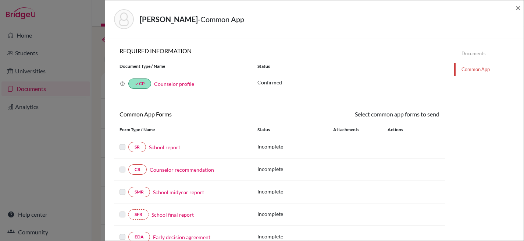
click at [162, 145] on link "School report" at bounding box center [164, 147] width 31 height 8
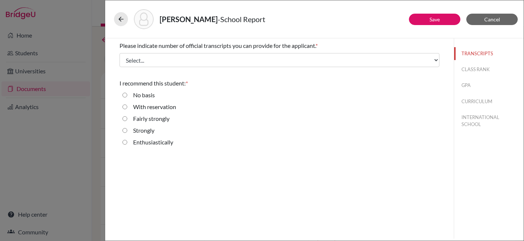
click at [127, 129] on input "Strongly" at bounding box center [125, 130] width 5 height 9
radio input "true"
click at [470, 67] on button "CLASS RANK" at bounding box center [489, 69] width 70 height 13
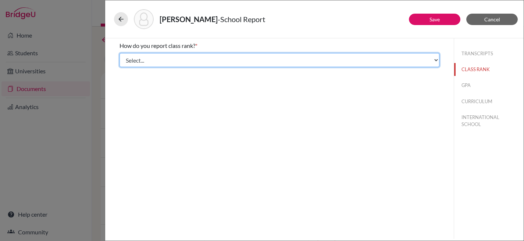
click at [416, 61] on select "Select... Exact Decile Quintile Quartile None" at bounding box center [280, 60] width 320 height 14
select select "5"
click at [120, 53] on select "Select... Exact Decile Quintile Quartile None" at bounding box center [280, 60] width 320 height 14
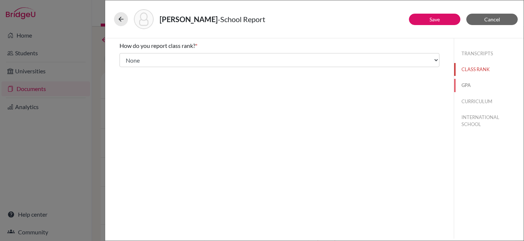
click at [465, 86] on button "GPA" at bounding box center [489, 85] width 70 height 13
click at [126, 57] on input "Yes" at bounding box center [125, 57] width 5 height 9
radio input "true"
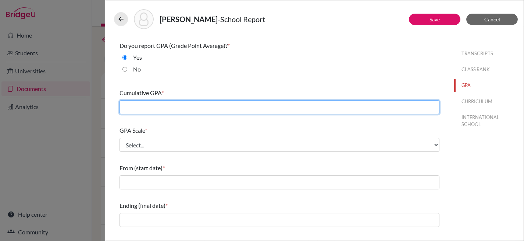
click at [219, 104] on input "text" at bounding box center [280, 107] width 320 height 14
type input "4.10"
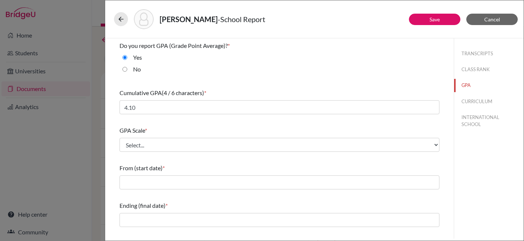
click at [227, 159] on div "Do you report GPA (Grade Point Average)? * Yes No Cumulative GPA (4 / 6 charact…" at bounding box center [280, 194] width 320 height 313
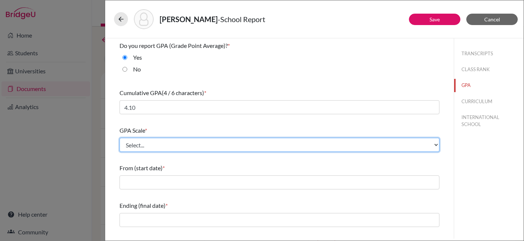
click at [226, 144] on select "Select... 4 5 6 7 8 9 10 11 12 13 14 15 16 17 18 19 20 100" at bounding box center [280, 145] width 320 height 14
select select "4"
click at [120, 138] on select "Select... 4 5 6 7 8 9 10 11 12 13 14 15 16 17 18 19 20 100" at bounding box center [280, 145] width 320 height 14
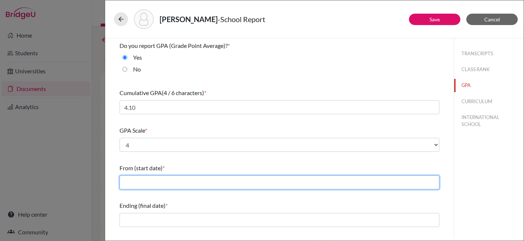
click at [206, 180] on input "text" at bounding box center [280, 182] width 320 height 14
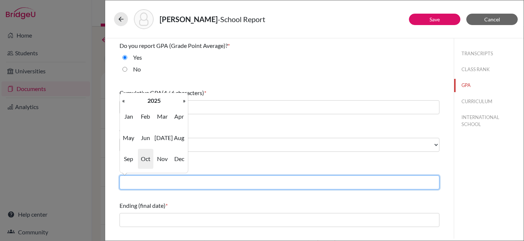
type input "08/2024"
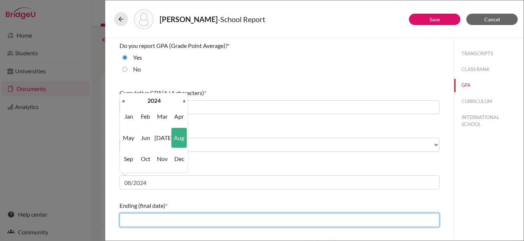
click at [171, 217] on input "text" at bounding box center [280, 220] width 320 height 14
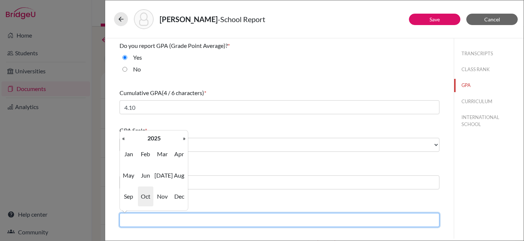
type input "06/2025"
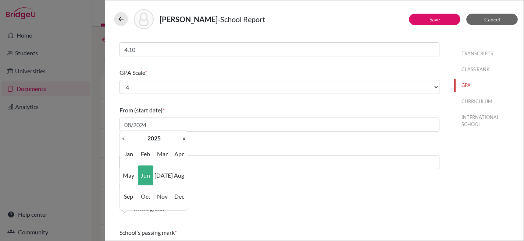
click at [221, 181] on div "GPA weighting *" at bounding box center [280, 185] width 320 height 9
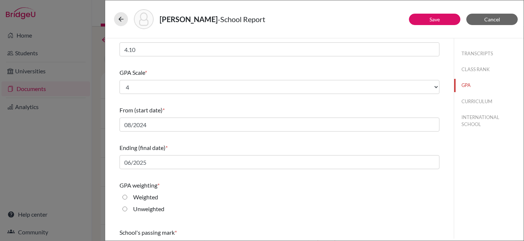
click at [126, 195] on input "Weighted" at bounding box center [125, 196] width 5 height 9
radio input "true"
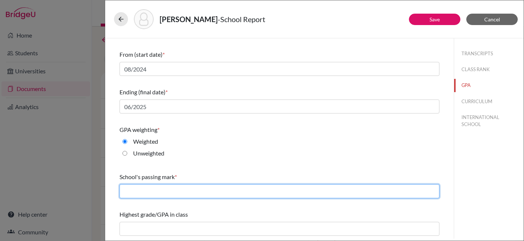
click at [189, 188] on input "text" at bounding box center [280, 191] width 320 height 14
type input "2.0"
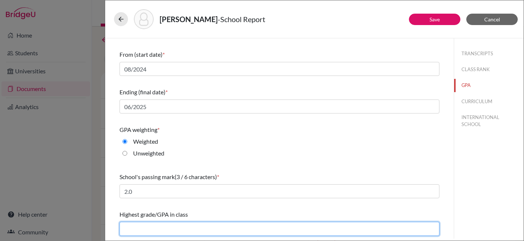
click at [193, 222] on input "text" at bounding box center [280, 229] width 320 height 14
type input "4.39"
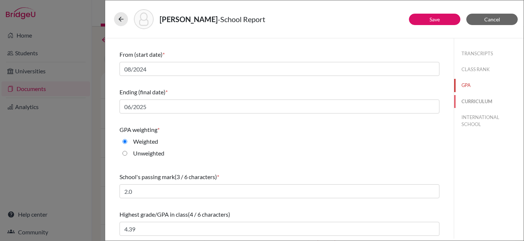
click at [479, 102] on button "CURRICULUM" at bounding box center [489, 101] width 70 height 13
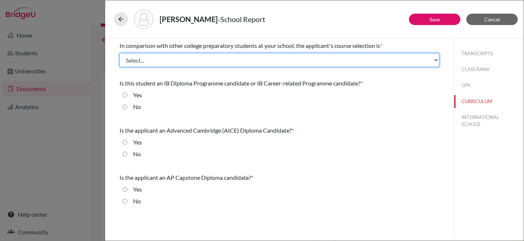
click at [152, 64] on select "Select... Less than demanding Average [PERSON_NAME] Very demanding Most demandi…" at bounding box center [280, 60] width 320 height 14
select select "3"
click at [120, 53] on select "Select... Less than demanding Average [PERSON_NAME] Very demanding Most demandi…" at bounding box center [280, 60] width 320 height 14
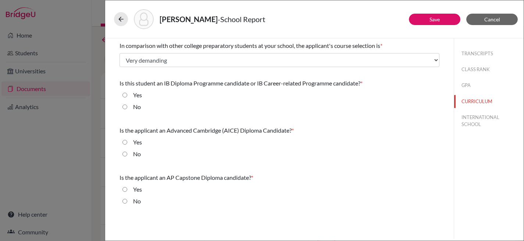
click at [125, 93] on input "Yes" at bounding box center [125, 95] width 5 height 9
radio input "true"
click at [125, 154] on input "No" at bounding box center [125, 153] width 5 height 9
radio input "true"
click at [124, 201] on input "No" at bounding box center [125, 200] width 5 height 9
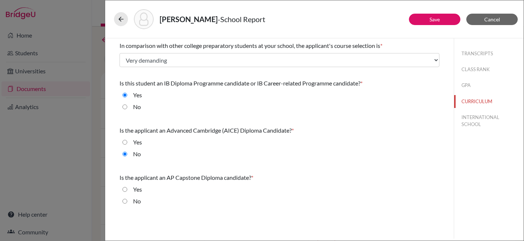
radio input "true"
click at [478, 121] on button "INTERNATIONAL SCHOOL" at bounding box center [489, 121] width 70 height 20
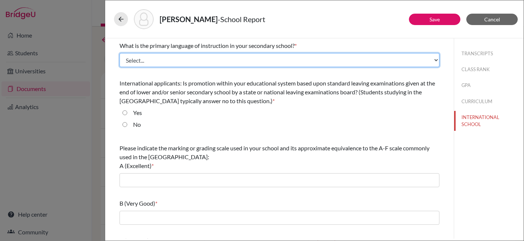
click at [400, 64] on select "Select... Albanian Arabic Armenian Assamese Azerbaijani Belarusian Bengali Bulg…" at bounding box center [280, 60] width 320 height 14
select select "14"
click at [120, 53] on select "Select... Albanian Arabic Armenian Assamese Azerbaijani Belarusian Bengali Bulg…" at bounding box center [280, 60] width 320 height 14
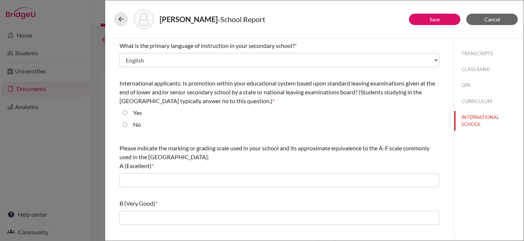
click at [126, 111] on input "Yes" at bounding box center [125, 112] width 5 height 9
radio input "true"
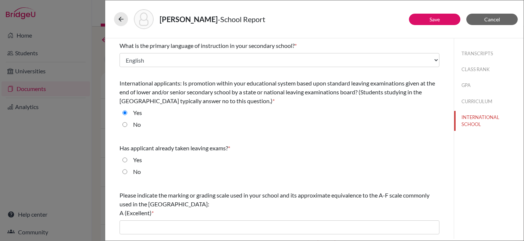
drag, startPoint x: 125, startPoint y: 172, endPoint x: 170, endPoint y: 171, distance: 44.9
click at [128, 171] on div "No" at bounding box center [280, 173] width 320 height 12
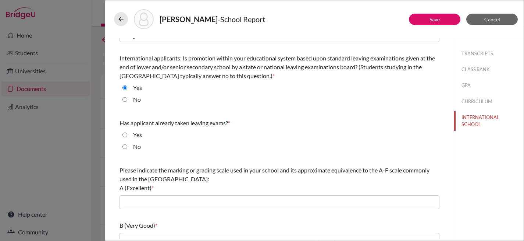
scroll to position [140, 0]
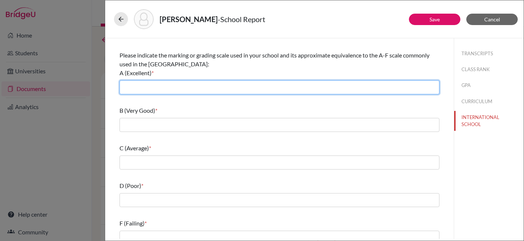
click at [180, 86] on input "text" at bounding box center [280, 87] width 320 height 14
type input "7"
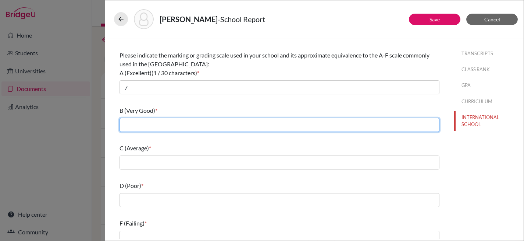
click at [176, 128] on input "text" at bounding box center [280, 125] width 320 height 14
type input "5-6"
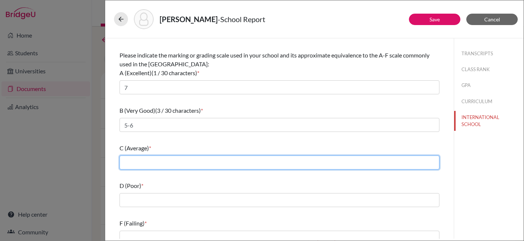
click at [175, 162] on input "text" at bounding box center [280, 162] width 320 height 14
type input "4"
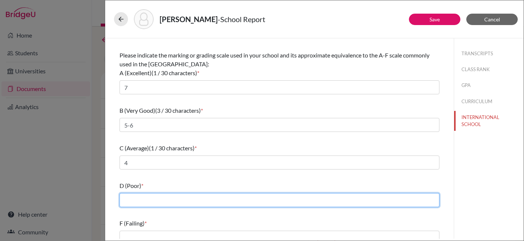
click at [178, 196] on input "text" at bounding box center [280, 200] width 320 height 14
type input "3"
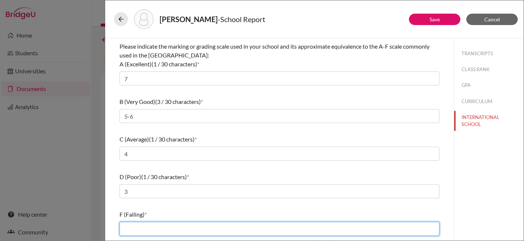
click at [166, 225] on input "text" at bounding box center [280, 229] width 320 height 14
type input "0-2"
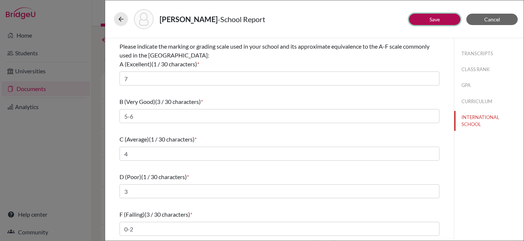
click at [430, 19] on link "Save" at bounding box center [435, 19] width 10 height 6
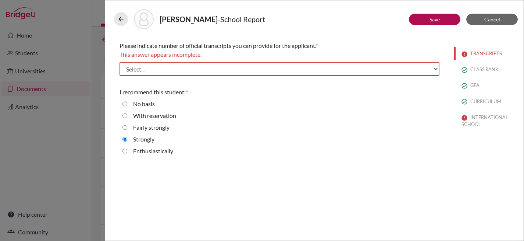
scroll to position [0, 0]
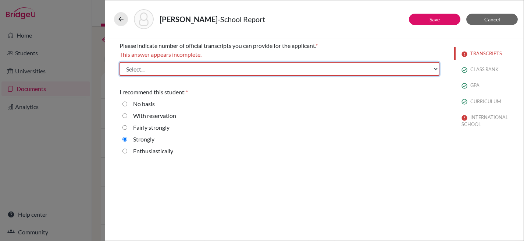
click at [248, 65] on select "Select... 1 2 3 4" at bounding box center [280, 69] width 320 height 14
select select "1"
click at [120, 62] on select "Select... 1 2 3 4" at bounding box center [280, 69] width 320 height 14
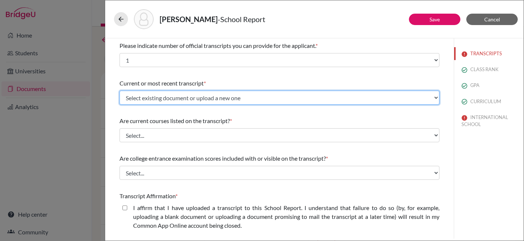
click at [258, 97] on select "Select existing document or upload a new one Initial Transcript Upload New File" at bounding box center [280, 98] width 320 height 14
select select "674593"
click at [120, 91] on select "Select existing document or upload a new one Initial Transcript Upload New File" at bounding box center [280, 98] width 320 height 14
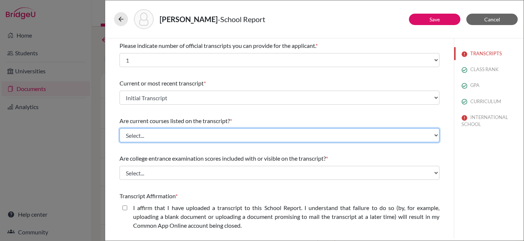
click at [252, 133] on select "Select... Yes No" at bounding box center [280, 135] width 320 height 14
select select "0"
click at [120, 128] on select "Select... Yes No" at bounding box center [280, 135] width 320 height 14
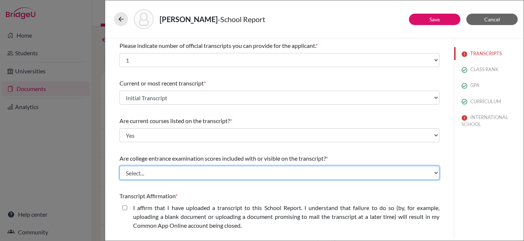
click at [236, 174] on select "Select... Yes No" at bounding box center [280, 173] width 320 height 14
click at [120, 166] on select "Select... Yes No" at bounding box center [280, 173] width 320 height 14
click at [235, 172] on select "Select... Yes No" at bounding box center [280, 173] width 320 height 14
select select "1"
click at [120, 166] on select "Select... Yes No" at bounding box center [280, 173] width 320 height 14
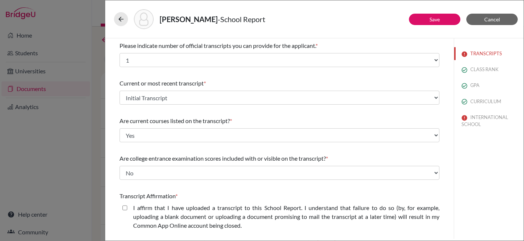
click at [124, 208] on closed\ "I affirm that I have uploaded a transcript to this School Report. I understand …" at bounding box center [125, 207] width 5 height 9
checkbox closed\ "true"
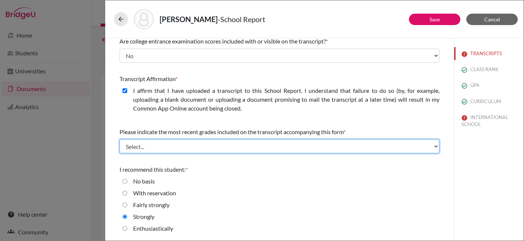
click at [215, 149] on select "Select... Final junior year grades 1st Quarter senior year grades 2nd Quarter/1…" at bounding box center [280, 146] width 320 height 14
select select "0"
click at [120, 139] on select "Select... Final junior year grades 1st Quarter senior year grades 2nd Quarter/1…" at bounding box center [280, 146] width 320 height 14
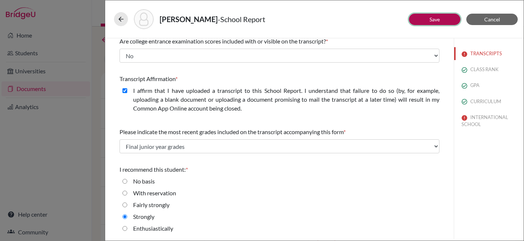
click at [443, 20] on button "Save" at bounding box center [435, 19] width 52 height 11
select select "14"
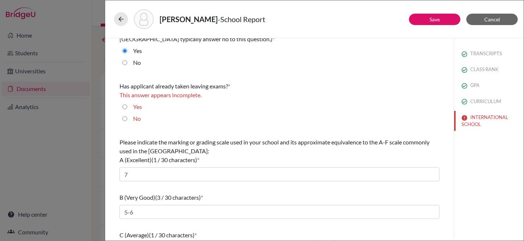
scroll to position [49, 0]
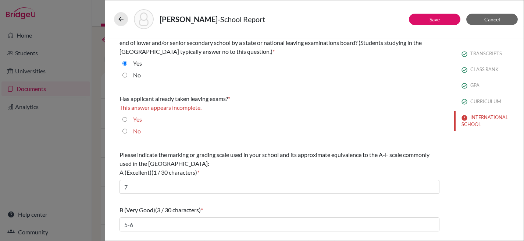
click at [125, 130] on input "No" at bounding box center [125, 131] width 5 height 9
radio input "true"
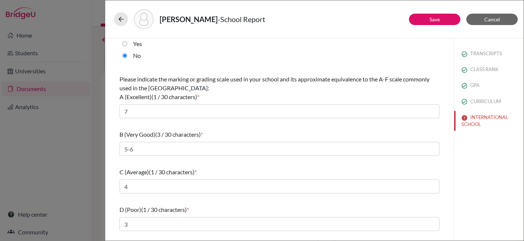
scroll to position [149, 0]
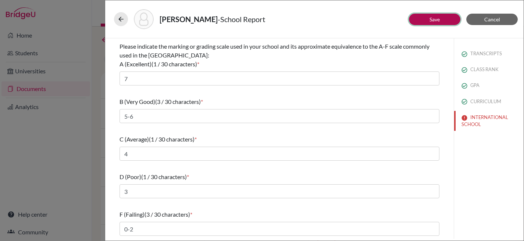
click at [444, 22] on button "Save" at bounding box center [435, 19] width 52 height 11
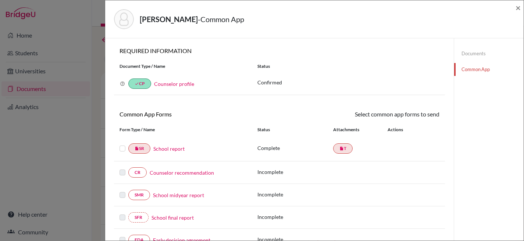
click at [95, 57] on div "Xia, Fei - Common App × × REQUIRED INFORMATION Document Type / Name Status Why …" at bounding box center [262, 120] width 524 height 241
click at [518, 7] on span "×" at bounding box center [518, 7] width 5 height 11
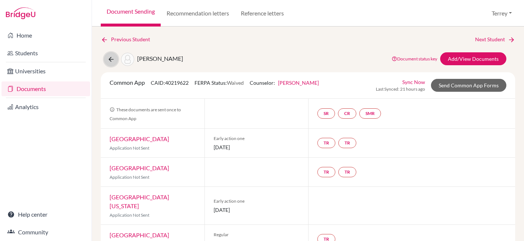
click at [107, 59] on button at bounding box center [111, 59] width 14 height 14
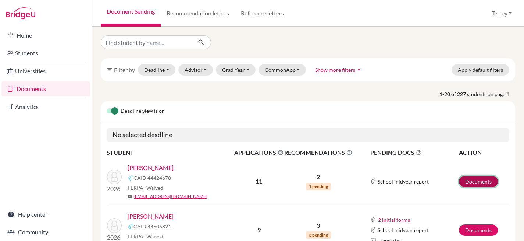
click at [462, 178] on link "Documents" at bounding box center [478, 181] width 39 height 11
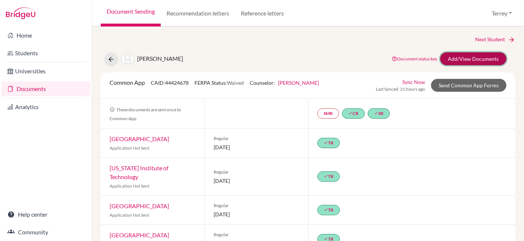
click at [465, 58] on link "Add/View Documents" at bounding box center [473, 58] width 66 height 13
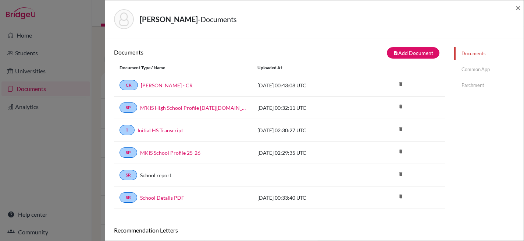
click at [462, 70] on link "Common App" at bounding box center [489, 69] width 70 height 13
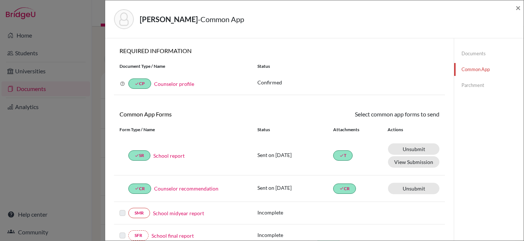
drag, startPoint x: 121, startPoint y: 81, endPoint x: 129, endPoint y: 88, distance: 10.9
click at [124, 84] on icon at bounding box center [122, 83] width 5 height 5
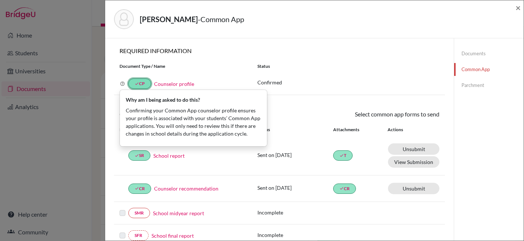
click at [141, 86] on link "done CP" at bounding box center [139, 83] width 23 height 10
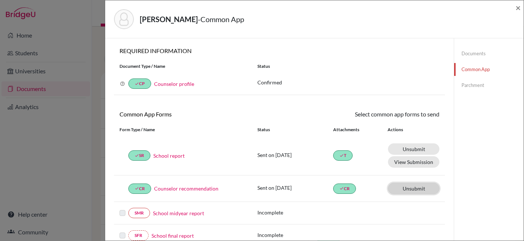
click at [404, 192] on link "Unsubmit This document will be un-submitted from all Common App universities it…" at bounding box center [414, 188] width 52 height 11
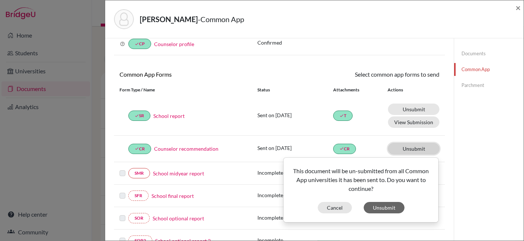
scroll to position [43, 0]
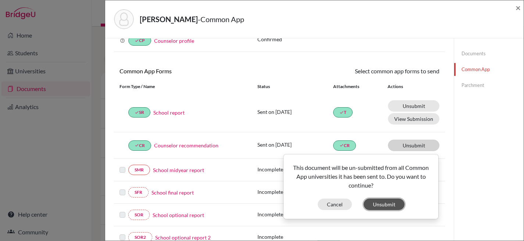
click at [385, 205] on button "Unsubmit" at bounding box center [384, 203] width 41 height 11
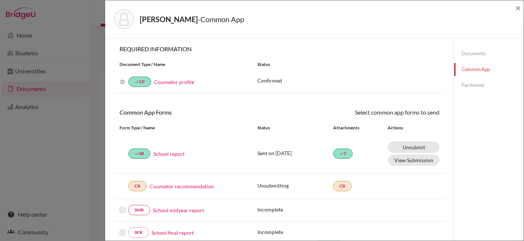
scroll to position [0, 0]
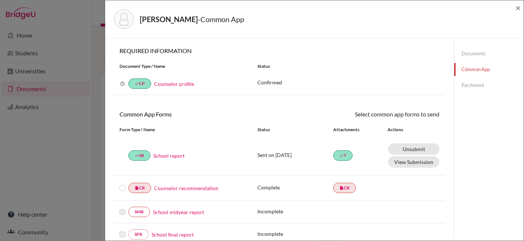
click at [466, 54] on link "Documents" at bounding box center [489, 53] width 70 height 13
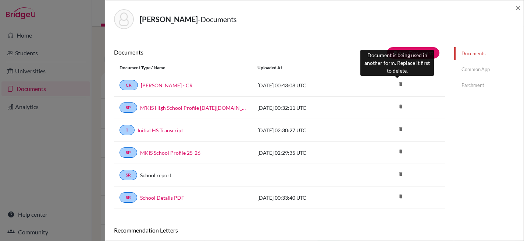
click at [400, 83] on icon "delete" at bounding box center [401, 83] width 11 height 11
click at [398, 83] on icon "delete" at bounding box center [401, 83] width 11 height 11
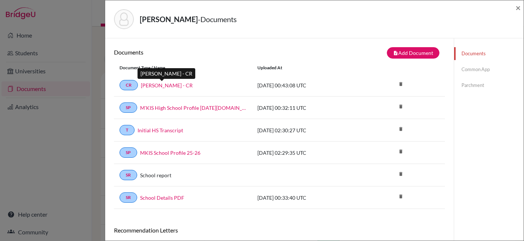
click at [166, 85] on link "Nick Sen Chua - CR" at bounding box center [167, 85] width 52 height 8
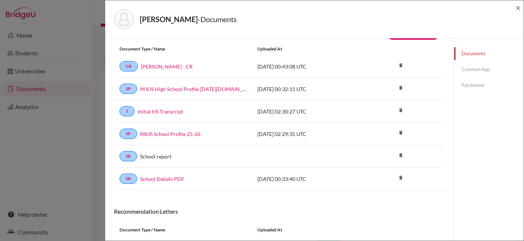
scroll to position [1, 0]
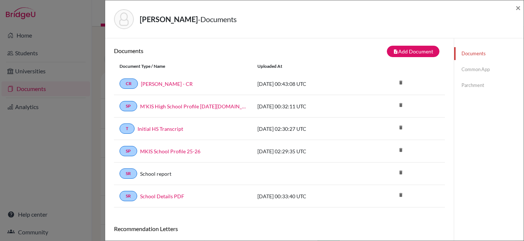
click at [472, 69] on link "Common App" at bounding box center [489, 69] width 70 height 13
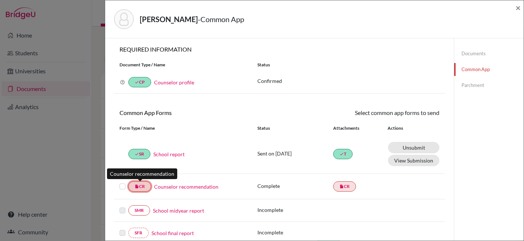
click at [142, 189] on link "insert_drive_file CR" at bounding box center [139, 186] width 23 height 10
click at [173, 188] on link "Counselor recommendation" at bounding box center [186, 187] width 64 height 8
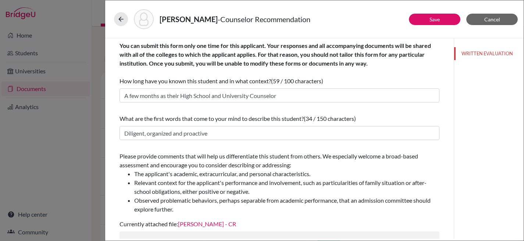
scroll to position [169, 0]
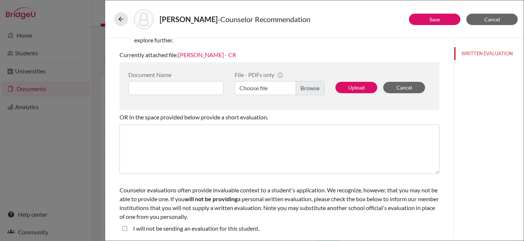
click at [212, 56] on link "Nick Sen Chua - CR" at bounding box center [207, 54] width 58 height 7
click at [349, 86] on button "Upload" at bounding box center [357, 87] width 42 height 11
click at [349, 88] on button "Upload" at bounding box center [357, 87] width 42 height 11
click at [310, 85] on label "Choose file" at bounding box center [280, 88] width 90 height 14
click at [310, 85] on input "Choose file" at bounding box center [280, 88] width 90 height 14
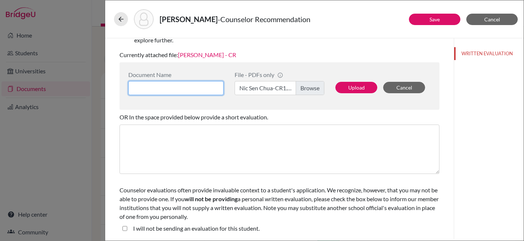
drag, startPoint x: 187, startPoint y: 87, endPoint x: 191, endPoint y: 84, distance: 5.0
click at [187, 86] on input at bounding box center [175, 88] width 95 height 14
type input "Nic Sen Chua CR"
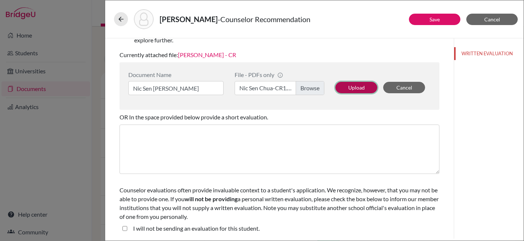
click at [364, 89] on button "Upload" at bounding box center [357, 87] width 42 height 11
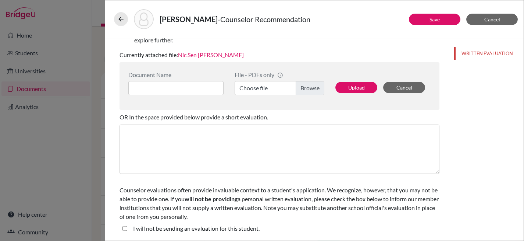
click at [206, 54] on link "Nic Sen Chua CR" at bounding box center [211, 54] width 66 height 7
click at [438, 21] on link "Save" at bounding box center [435, 19] width 10 height 6
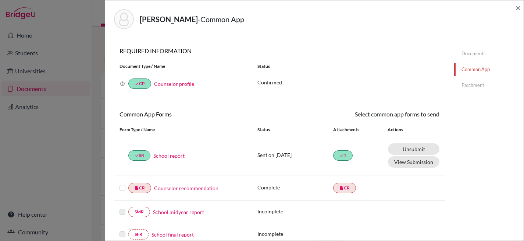
click at [122, 183] on label at bounding box center [123, 183] width 6 height 0
click at [0, 0] on input "checkbox" at bounding box center [0, 0] width 0 height 0
click at [424, 112] on link "Send" at bounding box center [424, 115] width 31 height 11
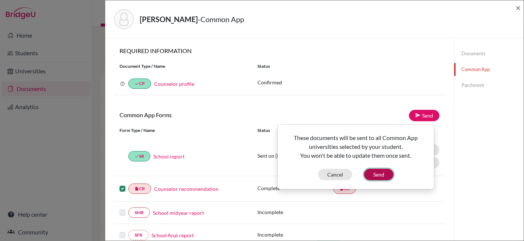
click at [379, 175] on button "Send" at bounding box center [378, 174] width 29 height 11
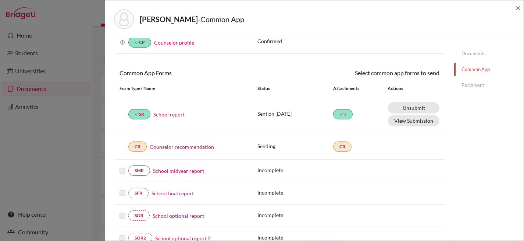
scroll to position [156, 0]
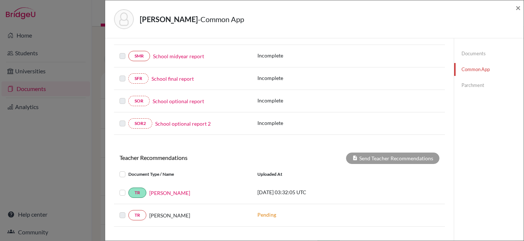
click at [128, 188] on label at bounding box center [128, 188] width 0 height 0
click at [0, 0] on input "checkbox" at bounding box center [0, 0] width 0 height 0
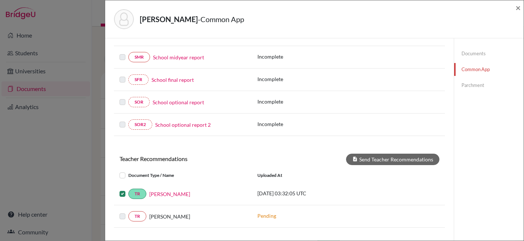
scroll to position [156, 0]
click at [401, 162] on button "Send Teacher Recommendations" at bounding box center [392, 158] width 93 height 11
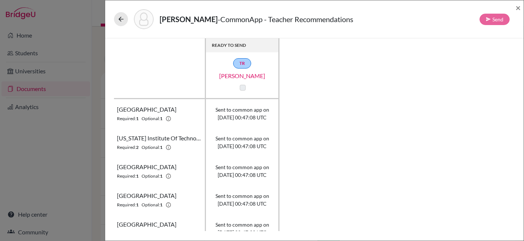
click at [241, 85] on label at bounding box center [243, 88] width 6 height 6
click at [520, 8] on span "×" at bounding box center [518, 7] width 5 height 11
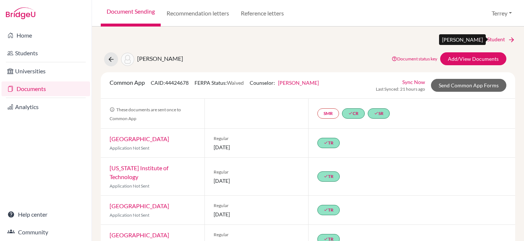
click at [492, 37] on link "Next Student" at bounding box center [495, 39] width 40 height 8
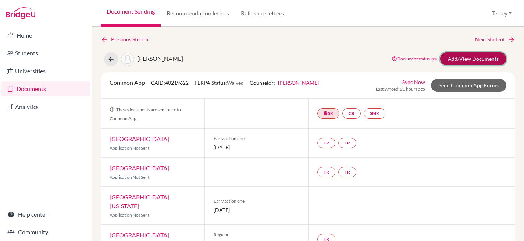
click at [464, 57] on link "Add/View Documents" at bounding box center [473, 58] width 66 height 13
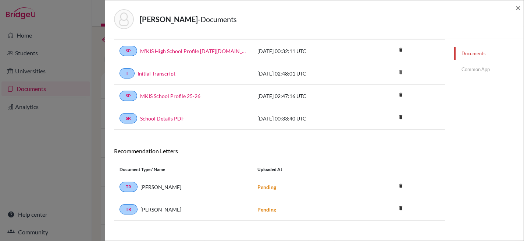
scroll to position [56, 0]
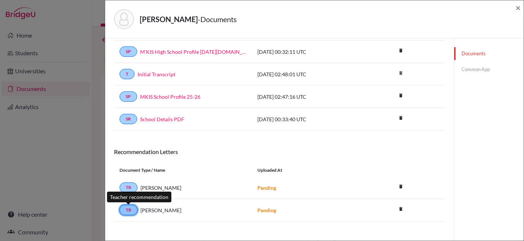
click at [126, 207] on link "TR" at bounding box center [129, 210] width 18 height 10
click at [236, 168] on div "Document Type / Name" at bounding box center [183, 170] width 138 height 7
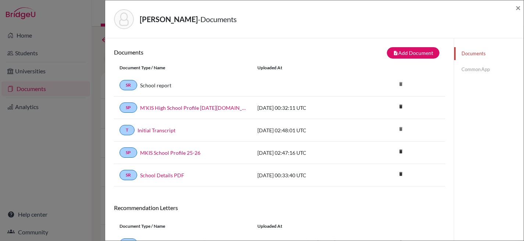
click at [474, 64] on link "Common App" at bounding box center [489, 69] width 70 height 13
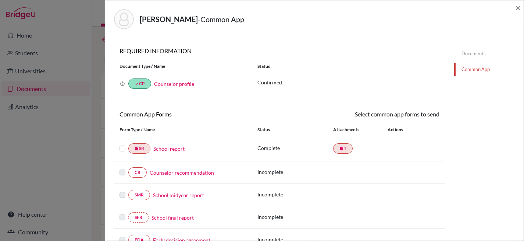
click at [170, 150] on link "School report" at bounding box center [168, 149] width 31 height 8
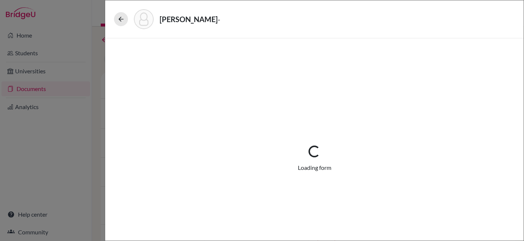
select select "1"
select select "674593"
select select "0"
select select "1"
select select "0"
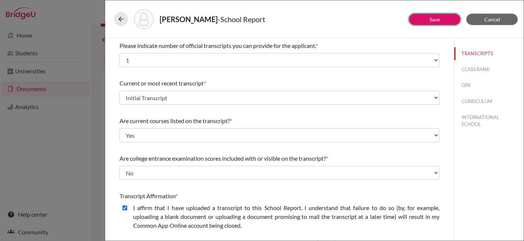
drag, startPoint x: 437, startPoint y: 17, endPoint x: 409, endPoint y: 22, distance: 28.4
click at [436, 17] on link "Save" at bounding box center [435, 19] width 10 height 6
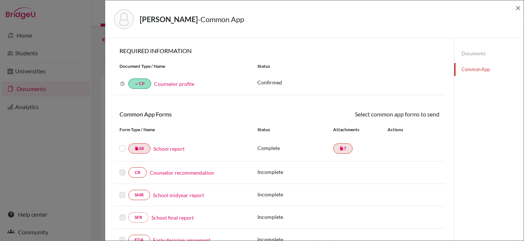
click at [176, 171] on link "Counselor recommendation" at bounding box center [182, 173] width 64 height 8
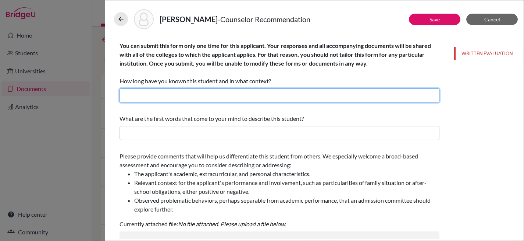
click at [203, 95] on input "text" at bounding box center [280, 95] width 320 height 14
type input "A few months as their High School and University Counselor"
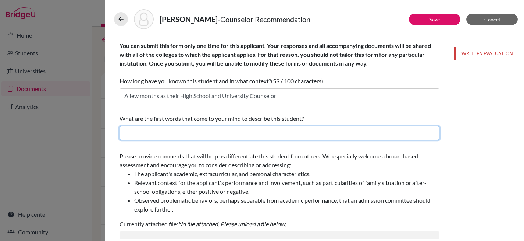
click at [196, 135] on input "text" at bounding box center [280, 133] width 320 height 14
click at [154, 132] on input "text" at bounding box center [280, 133] width 320 height 14
click at [194, 133] on input "Intelligent, strong and dilligent" at bounding box center [280, 133] width 320 height 14
click at [230, 138] on input "Intelligent, strong and diligent" at bounding box center [280, 133] width 320 height 14
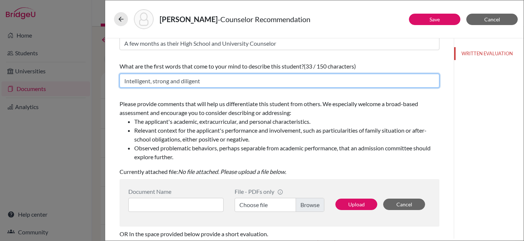
scroll to position [105, 0]
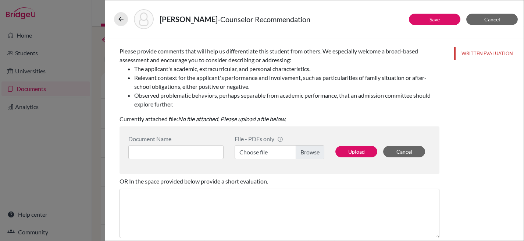
type input "Intelligent, strong and diligent"
click at [212, 153] on input at bounding box center [175, 152] width 95 height 14
click at [316, 155] on label "Choose file" at bounding box center [280, 152] width 90 height 14
click at [316, 155] on input "Choose file" at bounding box center [280, 152] width 90 height 14
click at [305, 152] on label "Choose file" at bounding box center [280, 152] width 90 height 14
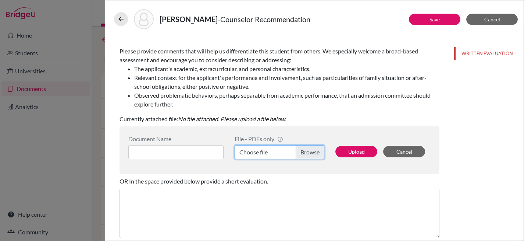
click at [305, 152] on input "Choose file" at bounding box center [280, 152] width 90 height 14
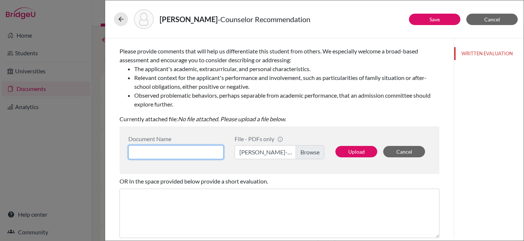
click at [196, 149] on input at bounding box center [175, 152] width 95 height 14
type input "Fei Xia CR"
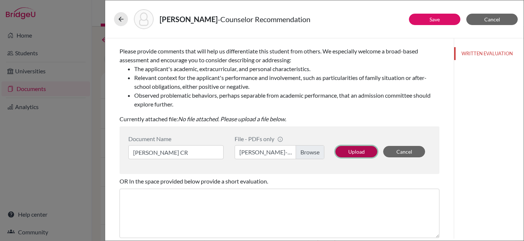
click at [351, 150] on button "Upload" at bounding box center [357, 151] width 42 height 11
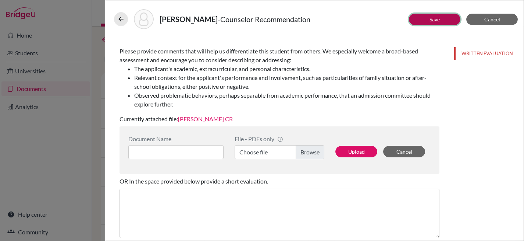
click at [431, 18] on link "Save" at bounding box center [435, 19] width 10 height 6
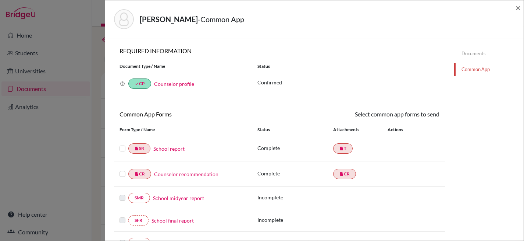
click at [121, 144] on label at bounding box center [123, 144] width 6 height 0
click at [0, 0] on input "checkbox" at bounding box center [0, 0] width 0 height 0
click at [125, 170] on label at bounding box center [123, 170] width 6 height 0
click at [0, 0] on input "checkbox" at bounding box center [0, 0] width 0 height 0
click at [418, 116] on link "Send" at bounding box center [424, 115] width 31 height 11
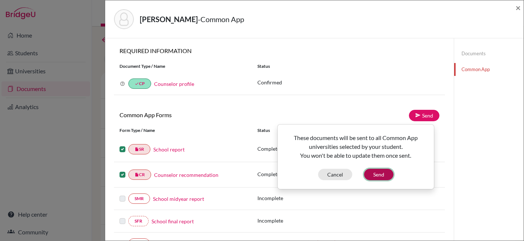
click at [383, 177] on button "Send" at bounding box center [378, 174] width 29 height 11
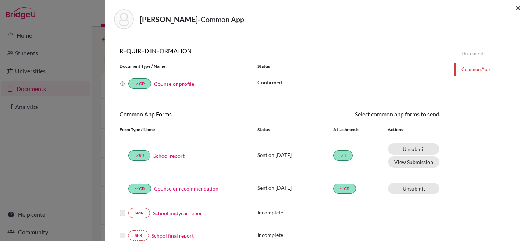
click at [518, 6] on span "×" at bounding box center [518, 7] width 5 height 11
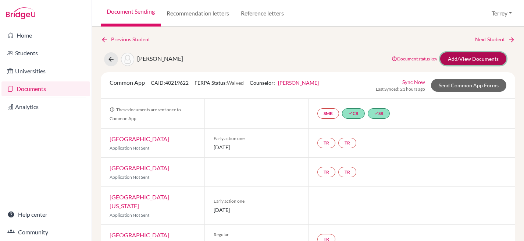
click at [469, 59] on link "Add/View Documents" at bounding box center [473, 58] width 66 height 13
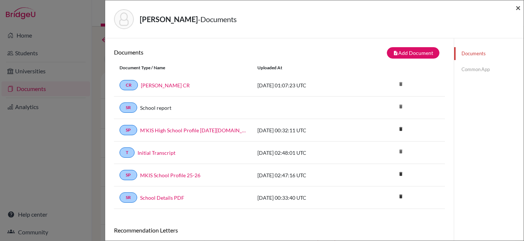
click at [518, 6] on span "×" at bounding box center [518, 7] width 5 height 11
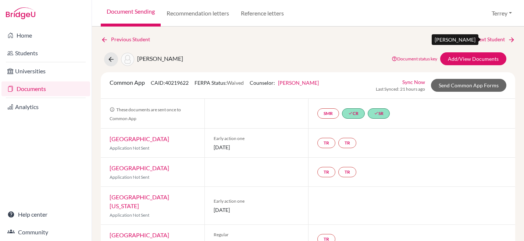
click at [492, 38] on link "Next Student" at bounding box center [495, 39] width 40 height 8
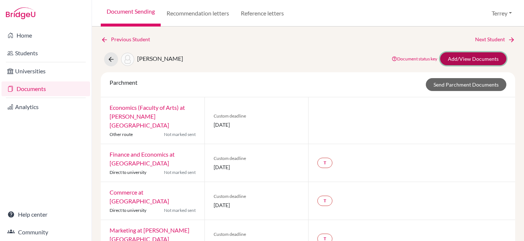
click at [478, 58] on link "Add/View Documents" at bounding box center [473, 58] width 66 height 13
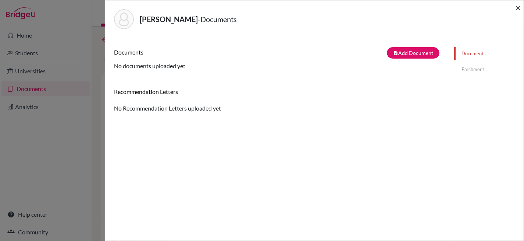
click at [518, 8] on span "×" at bounding box center [518, 7] width 5 height 11
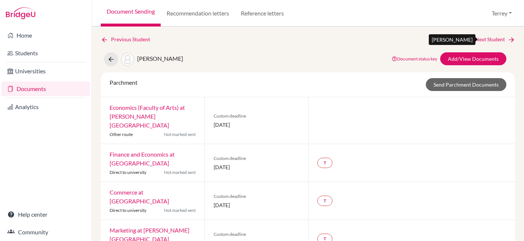
click at [486, 35] on link "Next Student" at bounding box center [495, 39] width 40 height 8
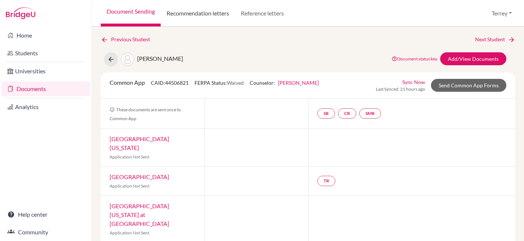
click at [195, 14] on link "Recommendation letters" at bounding box center [198, 13] width 74 height 26
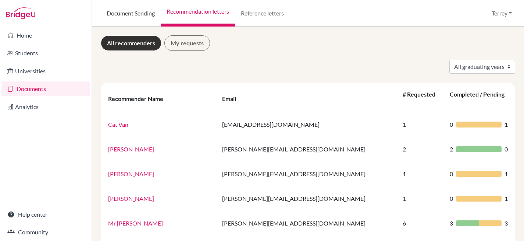
click at [148, 15] on link "Document Sending" at bounding box center [131, 13] width 60 height 26
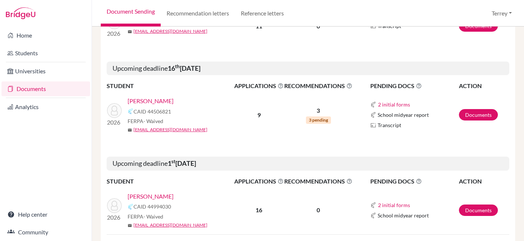
scroll to position [246, 0]
click at [147, 100] on link "[PERSON_NAME]" at bounding box center [151, 100] width 46 height 9
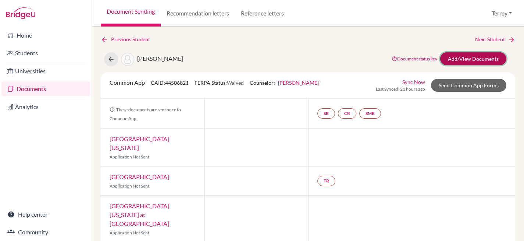
click at [454, 59] on link "Add/View Documents" at bounding box center [473, 58] width 66 height 13
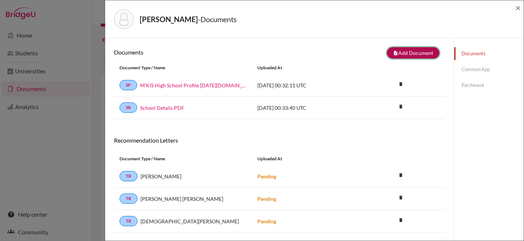
click at [407, 53] on button "note_add Add Document" at bounding box center [413, 52] width 53 height 11
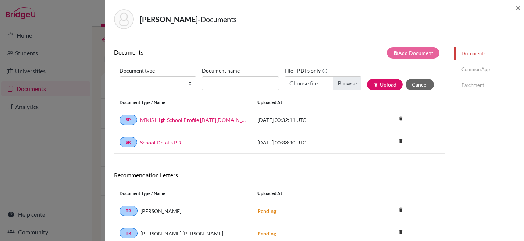
click at [470, 68] on link "Common App" at bounding box center [489, 69] width 70 height 13
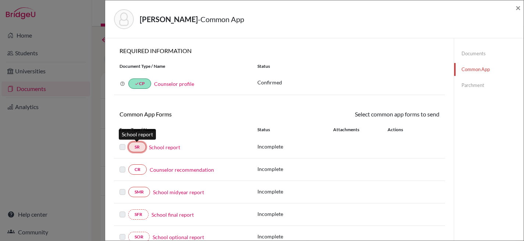
click at [138, 148] on link "SR" at bounding box center [137, 147] width 18 height 10
click at [175, 148] on link "School report" at bounding box center [164, 147] width 31 height 8
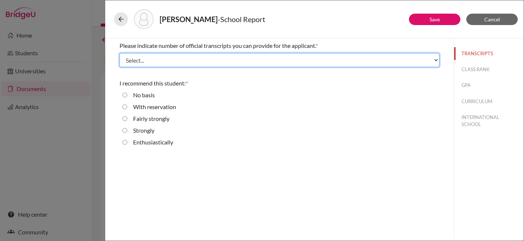
click at [184, 65] on select "Select... 1 2 3 4" at bounding box center [280, 60] width 320 height 14
select select "1"
click at [120, 53] on select "Select... 1 2 3 4" at bounding box center [280, 60] width 320 height 14
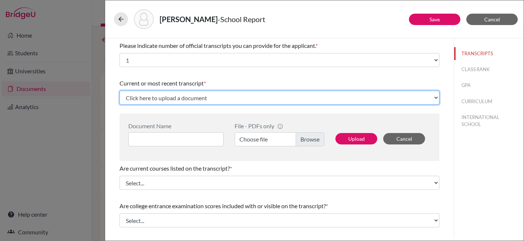
click at [177, 96] on select "Click here to upload a document Upload New File" at bounding box center [280, 98] width 320 height 14
select select "Upload New File"
click at [120, 91] on select "Click here to upload a document Upload New File" at bounding box center [280, 98] width 320 height 14
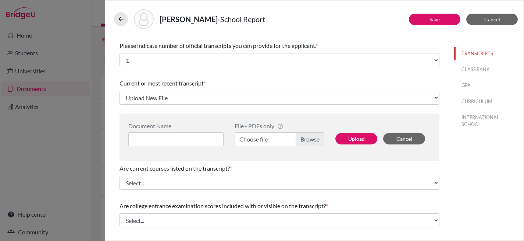
click at [305, 134] on label "Choose file" at bounding box center [280, 139] width 90 height 14
click at [305, 134] on input "Choose file" at bounding box center [280, 139] width 90 height 14
click at [165, 139] on input at bounding box center [175, 139] width 95 height 14
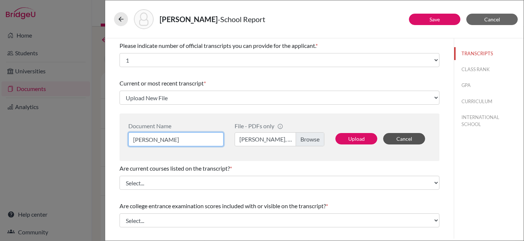
type input "Ling, Zisha"
click at [399, 138] on button "Cancel" at bounding box center [404, 138] width 42 height 11
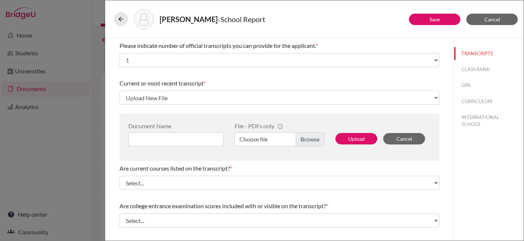
click at [316, 139] on label "Choose file" at bounding box center [280, 139] width 90 height 14
click at [316, 139] on input "Choose file" at bounding box center [280, 139] width 90 height 14
click at [209, 135] on input at bounding box center [175, 139] width 95 height 14
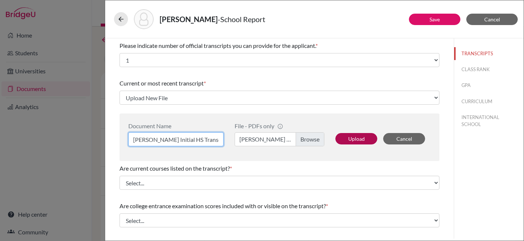
type input "Ling, Zishan Initial HS Transcript"
click at [362, 140] on button "Upload" at bounding box center [357, 138] width 42 height 11
select select "682480"
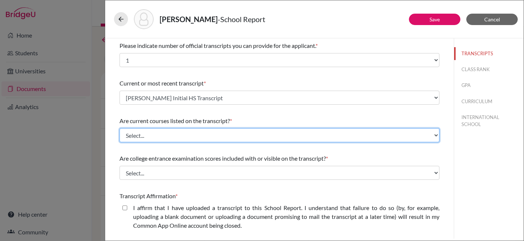
click at [281, 130] on select "Select... Yes No" at bounding box center [280, 135] width 320 height 14
select select "0"
click at [120, 128] on select "Select... Yes No" at bounding box center [280, 135] width 320 height 14
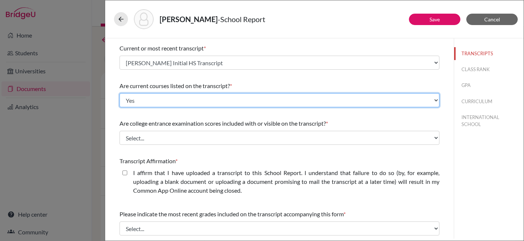
scroll to position [41, 0]
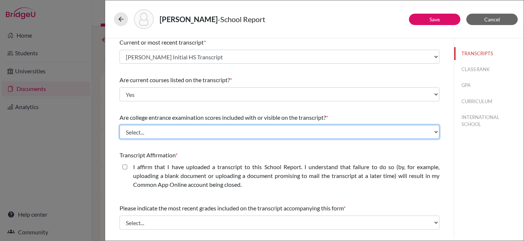
click at [251, 130] on select "Select... Yes No" at bounding box center [280, 132] width 320 height 14
select select "1"
click at [120, 125] on select "Select... Yes No" at bounding box center [280, 132] width 320 height 14
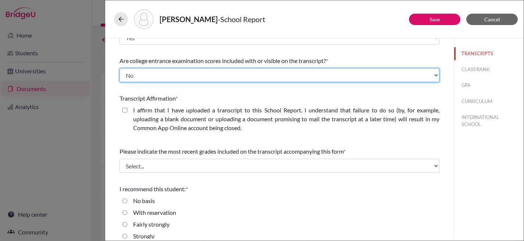
scroll to position [117, 0]
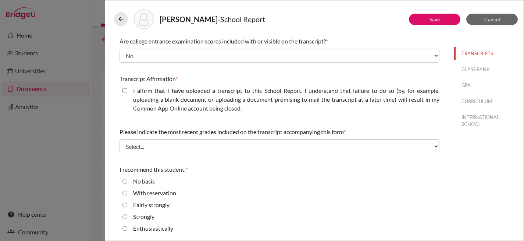
click at [127, 89] on closed\ "I affirm that I have uploaded a transcript to this School Report. I understand …" at bounding box center [125, 90] width 5 height 9
checkbox closed\ "true"
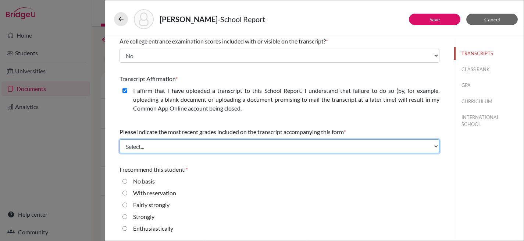
click at [173, 147] on select "Select... Final junior year grades 1st Quarter senior year grades 2nd Quarter/1…" at bounding box center [280, 146] width 320 height 14
select select "0"
click at [120, 139] on select "Select... Final junior year grades 1st Quarter senior year grades 2nd Quarter/1…" at bounding box center [280, 146] width 320 height 14
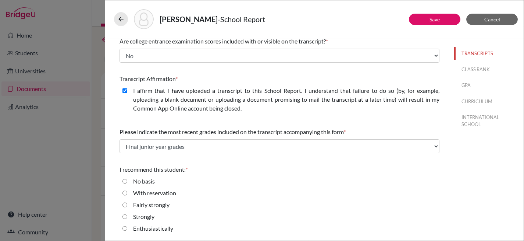
click at [124, 215] on input "Strongly" at bounding box center [125, 216] width 5 height 9
radio input "true"
click at [462, 68] on button "CLASS RANK" at bounding box center [489, 69] width 70 height 13
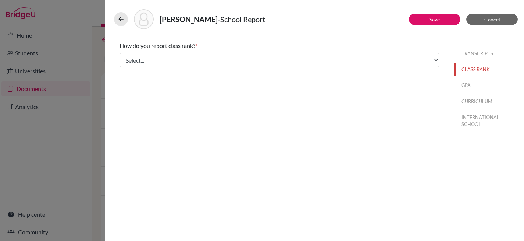
click at [287, 74] on div "How do you report class rank? * Select... Exact Decile Quintile Quartile None A…" at bounding box center [279, 138] width 349 height 200
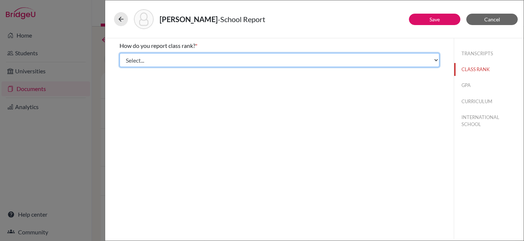
click at [287, 64] on select "Select... Exact Decile Quintile Quartile None" at bounding box center [280, 60] width 320 height 14
select select "5"
click at [120, 53] on select "Select... Exact Decile Quintile Quartile None" at bounding box center [280, 60] width 320 height 14
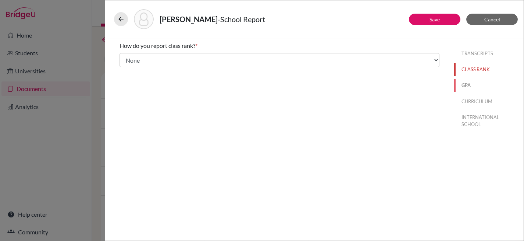
click at [467, 87] on button "GPA" at bounding box center [489, 85] width 70 height 13
click at [125, 57] on input "Yes" at bounding box center [125, 57] width 5 height 9
radio input "true"
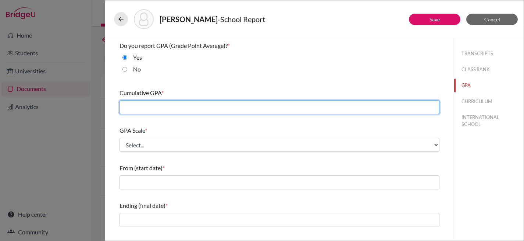
click at [143, 109] on input "text" at bounding box center [280, 107] width 320 height 14
type input "3.70"
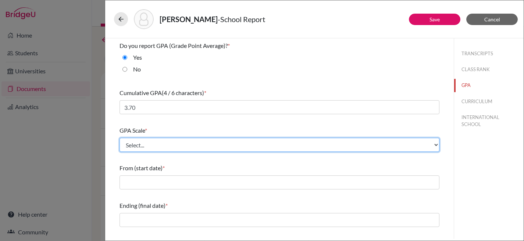
click at [155, 147] on select "Select... 4 5 6 7 8 9 10 11 12 13 14 15 16 17 18 19 20 100" at bounding box center [280, 145] width 320 height 14
select select "4"
click at [120, 138] on select "Select... 4 5 6 7 8 9 10 11 12 13 14 15 16 17 18 19 20 100" at bounding box center [280, 145] width 320 height 14
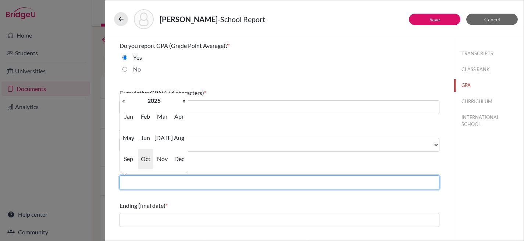
click at [155, 180] on input "text" at bounding box center [280, 182] width 320 height 14
type input "08/2024"
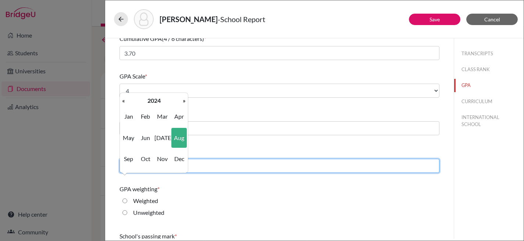
click at [211, 162] on input "text" at bounding box center [280, 166] width 320 height 14
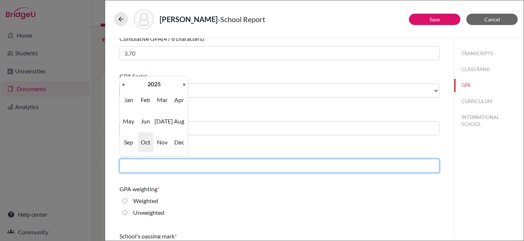
type input "06/2025"
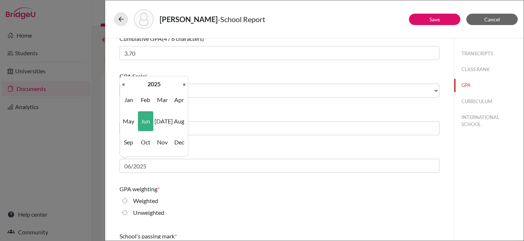
click at [125, 200] on input "Weighted" at bounding box center [125, 200] width 5 height 9
radio input "true"
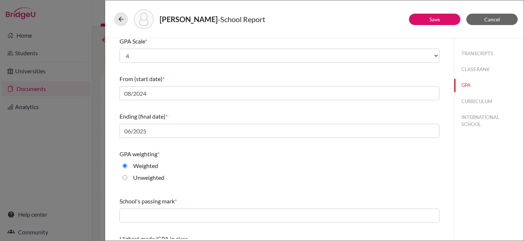
scroll to position [113, 0]
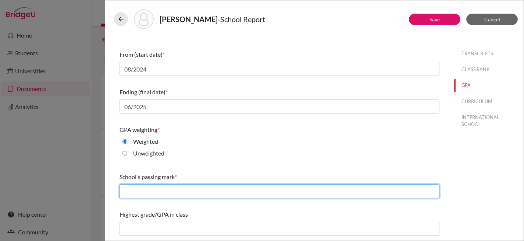
click at [173, 191] on input "text" at bounding box center [280, 191] width 320 height 14
type input "2.0"
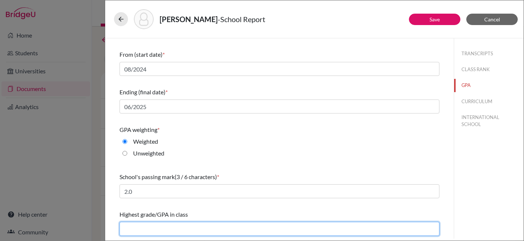
click at [173, 225] on input "text" at bounding box center [280, 229] width 320 height 14
type input "4.39"
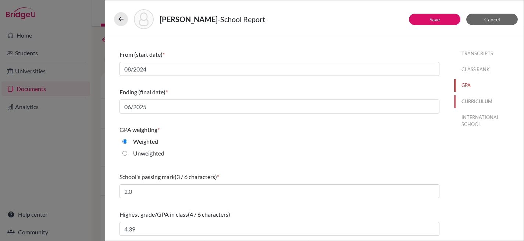
click at [471, 102] on button "CURRICULUM" at bounding box center [489, 101] width 70 height 13
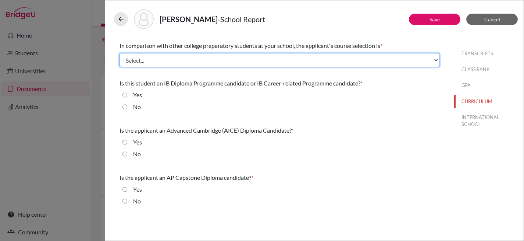
click at [179, 62] on select "Select... Less than demanding Average [PERSON_NAME] Very demanding Most demandi…" at bounding box center [280, 60] width 320 height 14
select select "3"
click at [120, 53] on select "Select... Less than demanding Average [PERSON_NAME] Very demanding Most demandi…" at bounding box center [280, 60] width 320 height 14
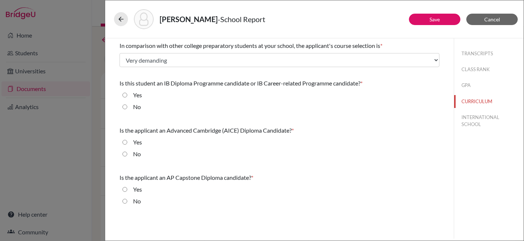
click at [128, 95] on div "Yes" at bounding box center [134, 97] width 15 height 12
click at [129, 94] on div "Yes" at bounding box center [280, 97] width 320 height 12
click at [127, 94] on input "Yes" at bounding box center [125, 95] width 5 height 9
radio input "true"
click at [127, 155] on input "No" at bounding box center [125, 153] width 5 height 9
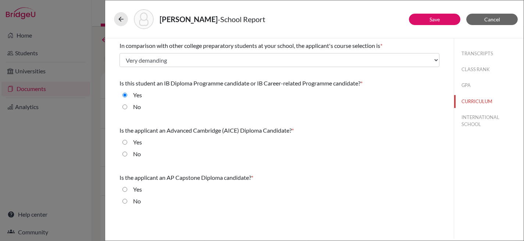
radio input "true"
click at [125, 201] on input "No" at bounding box center [125, 200] width 5 height 9
radio input "true"
click at [436, 22] on link "Save" at bounding box center [435, 19] width 10 height 6
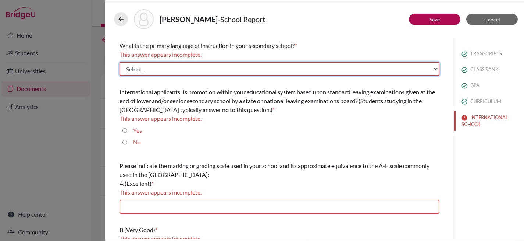
click at [234, 70] on select "Select... Albanian Arabic Armenian Assamese Azerbaijani Belarusian Bengali Bulg…" at bounding box center [280, 69] width 320 height 14
select select "14"
click at [120, 62] on select "Select... Albanian Arabic Armenian Assamese Azerbaijani Belarusian Bengali Bulg…" at bounding box center [280, 69] width 320 height 14
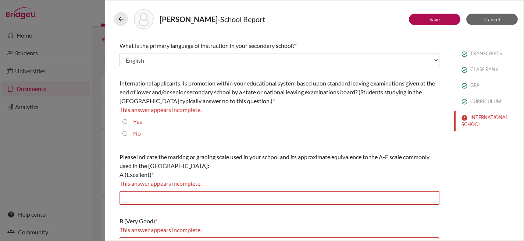
click at [123, 120] on input "Yes" at bounding box center [125, 121] width 5 height 9
radio input "true"
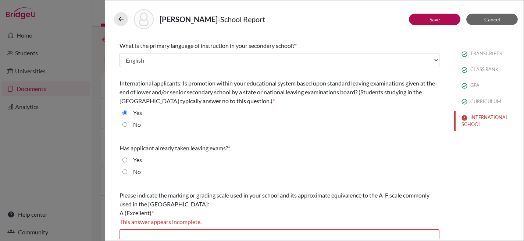
drag, startPoint x: 126, startPoint y: 170, endPoint x: 130, endPoint y: 170, distance: 3.7
click at [126, 170] on input "No" at bounding box center [125, 171] width 5 height 9
radio input "true"
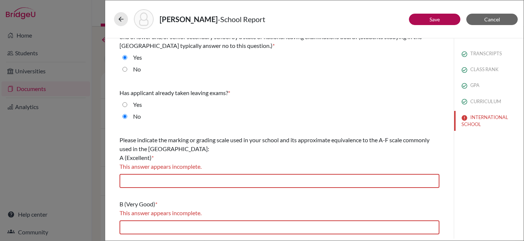
scroll to position [82, 0]
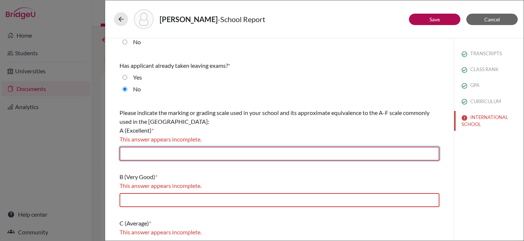
click at [185, 155] on input "text" at bounding box center [280, 153] width 320 height 14
type input "7"
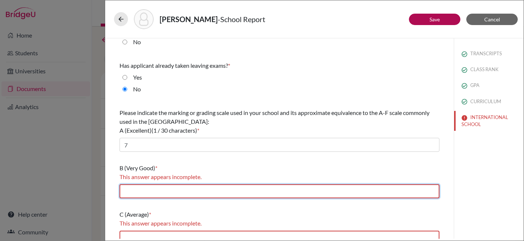
click at [186, 190] on input "text" at bounding box center [280, 191] width 320 height 14
type input "5-6"
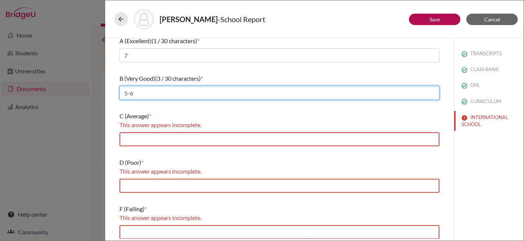
scroll to position [175, 0]
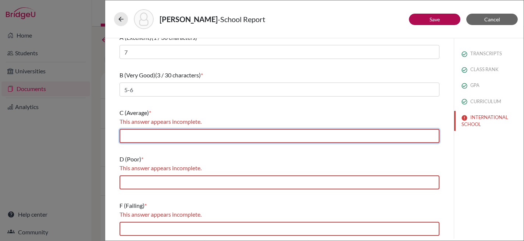
click at [189, 136] on input "text" at bounding box center [280, 136] width 320 height 14
type input "4"
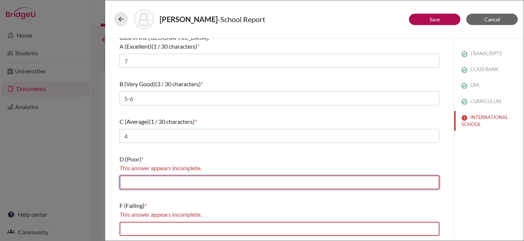
click at [185, 178] on input "text" at bounding box center [280, 182] width 320 height 14
type input "3"
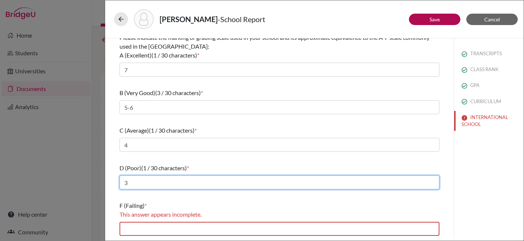
scroll to position [157, 0]
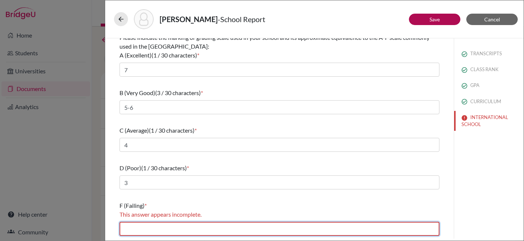
click at [154, 224] on input "text" at bounding box center [280, 229] width 320 height 14
type input "0-2"
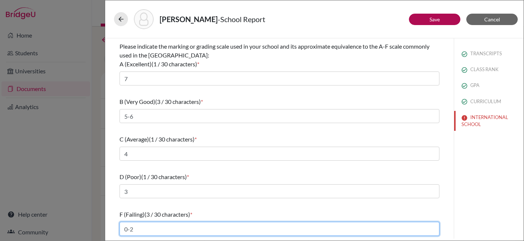
scroll to position [149, 0]
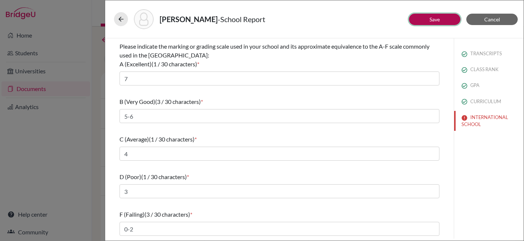
click at [441, 21] on button "Save" at bounding box center [435, 19] width 52 height 11
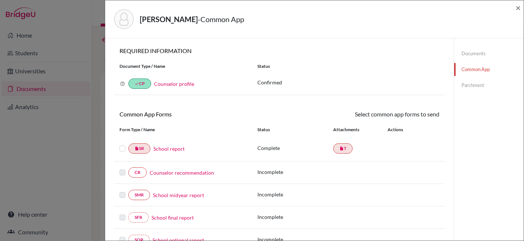
click at [125, 144] on label at bounding box center [123, 144] width 6 height 0
click at [0, 0] on input "checkbox" at bounding box center [0, 0] width 0 height 0
click at [419, 115] on link "Send" at bounding box center [424, 115] width 31 height 11
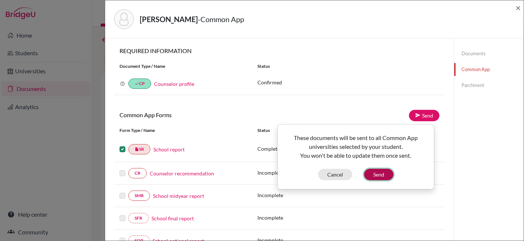
click at [383, 174] on button "Send" at bounding box center [378, 174] width 29 height 11
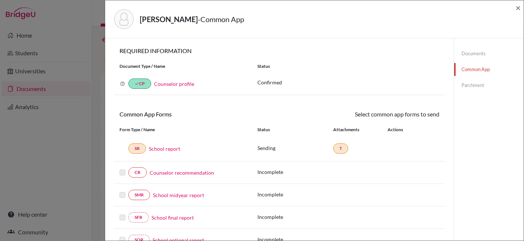
click at [179, 173] on link "Counselor recommendation" at bounding box center [182, 173] width 64 height 8
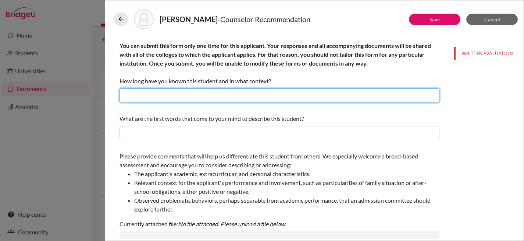
click at [212, 95] on input "text" at bounding box center [280, 95] width 320 height 14
type input "A few months as their High School and University Counselor"
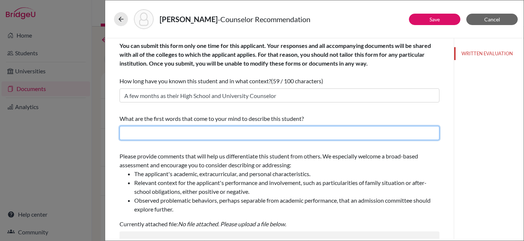
click at [194, 134] on input "text" at bounding box center [280, 133] width 320 height 14
type input "Diligent, organized and proactive"
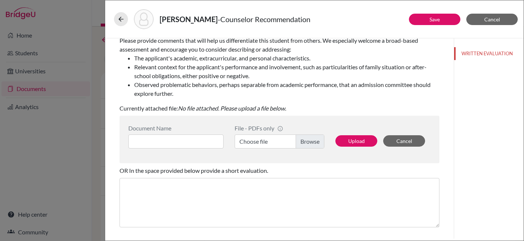
scroll to position [117, 0]
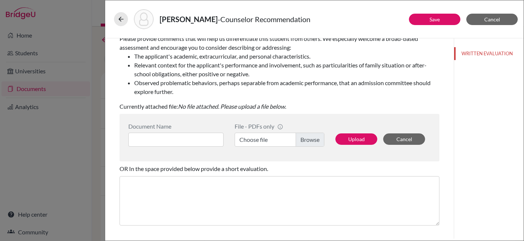
click at [313, 140] on label "Choose file" at bounding box center [280, 139] width 90 height 14
click at [313, 140] on input "Choose file" at bounding box center [280, 139] width 90 height 14
click at [201, 138] on input at bounding box center [175, 139] width 95 height 14
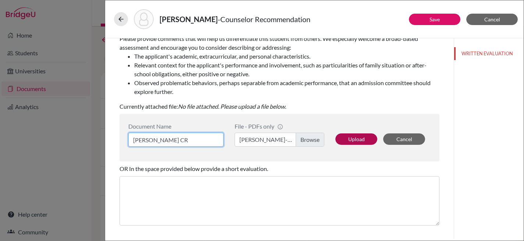
type input "Zishan Ling CR"
click at [347, 138] on button "Upload" at bounding box center [357, 138] width 42 height 11
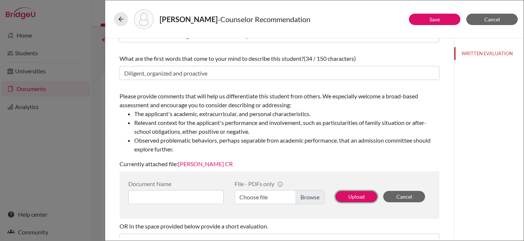
scroll to position [20, 0]
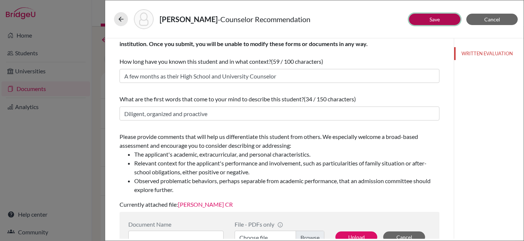
click at [430, 22] on link "Save" at bounding box center [435, 19] width 10 height 6
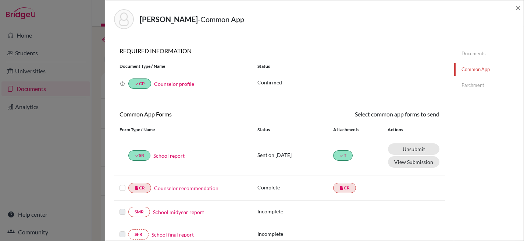
click at [120, 183] on label at bounding box center [123, 183] width 6 height 0
click at [0, 0] on input "checkbox" at bounding box center [0, 0] width 0 height 0
click at [419, 119] on link "Send" at bounding box center [424, 115] width 31 height 11
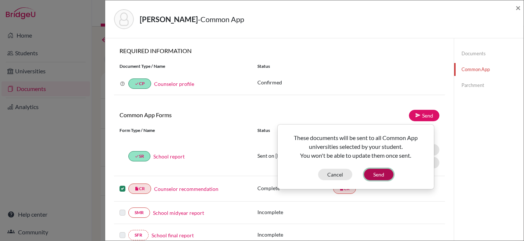
click at [377, 175] on button "Send" at bounding box center [378, 174] width 29 height 11
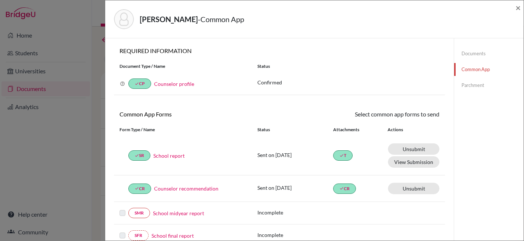
click at [463, 85] on link "Parchment" at bounding box center [489, 85] width 70 height 13
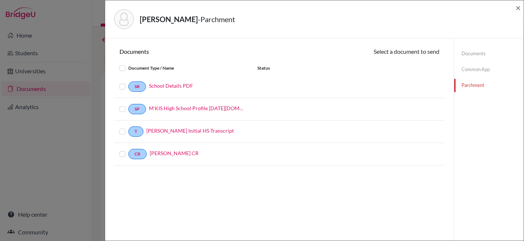
click at [128, 64] on label at bounding box center [128, 64] width 0 height 0
click at [0, 0] on input "checkbox" at bounding box center [0, 0] width 0 height 0
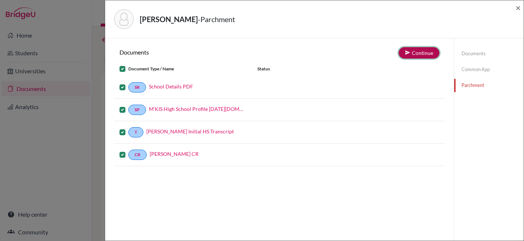
click at [413, 53] on button "Continue" at bounding box center [419, 52] width 41 height 11
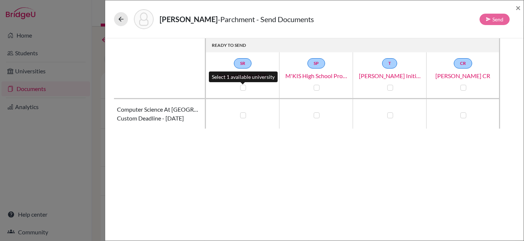
click at [241, 86] on label at bounding box center [243, 88] width 6 height 6
click at [241, 86] on input "checkbox" at bounding box center [241, 86] width 6 height 7
checkbox input "true"
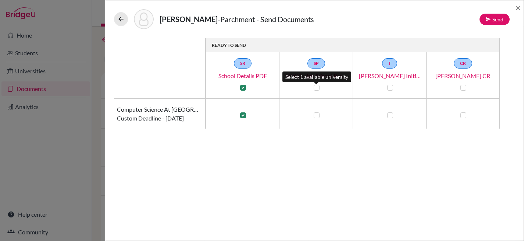
click at [318, 86] on label at bounding box center [317, 88] width 6 height 6
click at [318, 86] on input "checkbox" at bounding box center [315, 86] width 6 height 7
checkbox input "true"
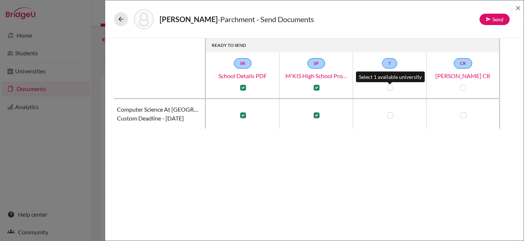
drag, startPoint x: 388, startPoint y: 87, endPoint x: 393, endPoint y: 87, distance: 4.8
click at [390, 87] on label at bounding box center [390, 88] width 6 height 6
click at [390, 87] on input "checkbox" at bounding box center [389, 86] width 6 height 7
checkbox input "true"
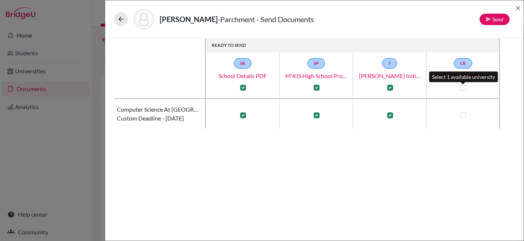
click at [464, 86] on label at bounding box center [464, 88] width 6 height 6
click at [464, 86] on input "checkbox" at bounding box center [462, 86] width 6 height 7
checkbox input "true"
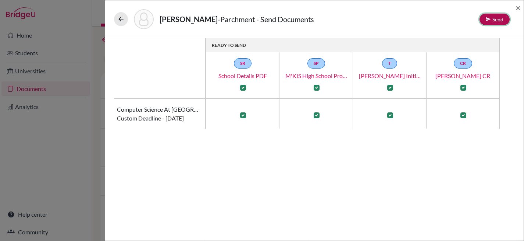
click at [489, 20] on icon at bounding box center [488, 19] width 5 height 5
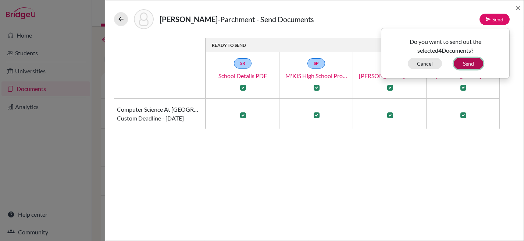
click at [471, 65] on button "Send" at bounding box center [468, 63] width 29 height 11
checkbox input "false"
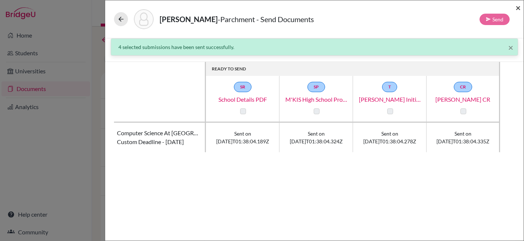
click at [517, 7] on span "×" at bounding box center [518, 7] width 5 height 11
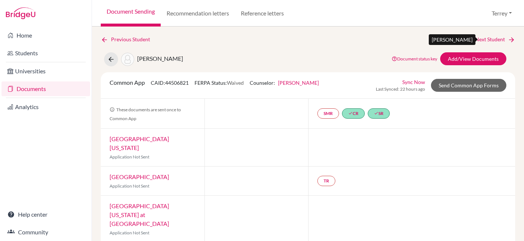
click at [490, 37] on link "Next Student" at bounding box center [495, 39] width 40 height 8
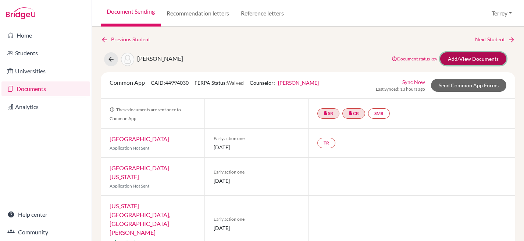
click at [456, 61] on link "Add/View Documents" at bounding box center [473, 58] width 66 height 13
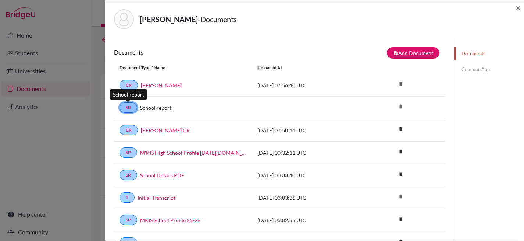
click at [131, 107] on link "SR" at bounding box center [129, 107] width 18 height 10
click at [153, 106] on link "School report" at bounding box center [155, 108] width 31 height 8
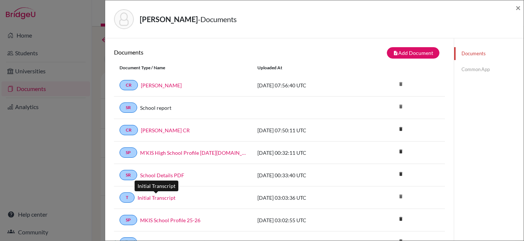
click at [164, 196] on link "Initial Transcript" at bounding box center [157, 198] width 38 height 8
click at [464, 68] on link "Common App" at bounding box center [489, 69] width 70 height 13
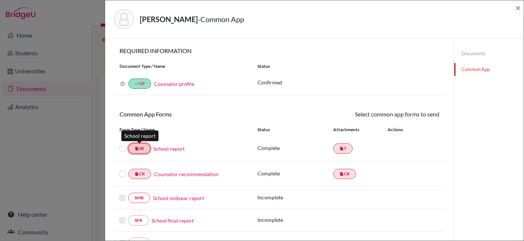
click at [138, 148] on icon "insert_drive_file" at bounding box center [137, 148] width 4 height 4
click at [168, 148] on link "School report" at bounding box center [168, 149] width 31 height 8
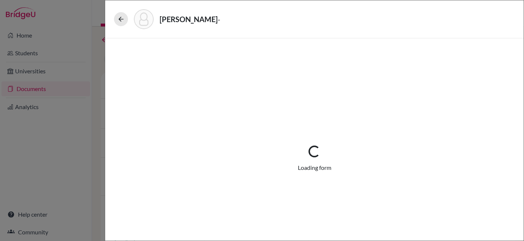
select select "1"
select select "674596"
select select "0"
select select "1"
select select "0"
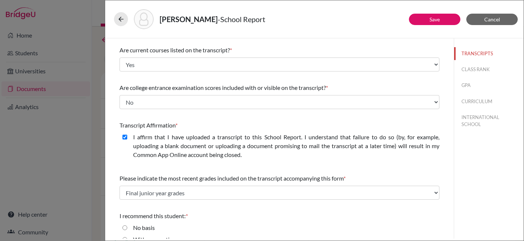
scroll to position [70, 0]
click at [120, 22] on icon at bounding box center [120, 18] width 7 height 7
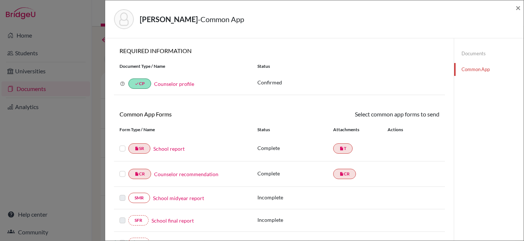
click at [91, 35] on div "Baird, Fiona - Common App × × REQUIRED INFORMATION Document Type / Name Status …" at bounding box center [262, 120] width 524 height 241
click at [517, 6] on span "×" at bounding box center [518, 7] width 5 height 11
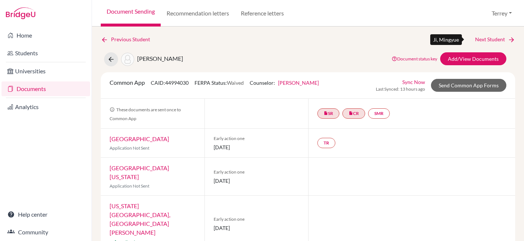
click at [489, 40] on link "Next Student" at bounding box center [495, 39] width 40 height 8
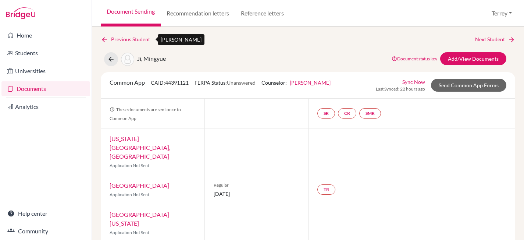
click at [117, 35] on link "Previous Student" at bounding box center [128, 39] width 55 height 8
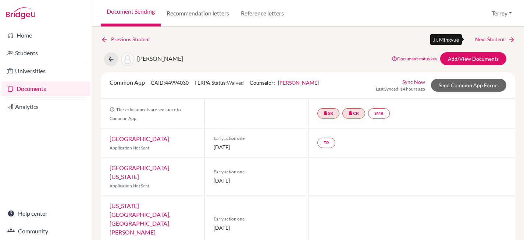
click at [480, 37] on link "Next Student" at bounding box center [495, 39] width 40 height 8
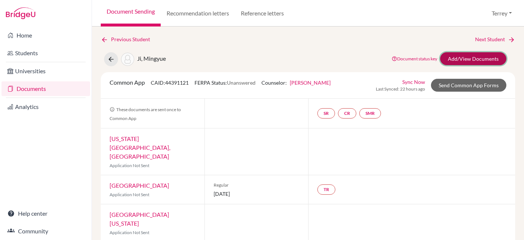
click at [463, 56] on link "Add/View Documents" at bounding box center [473, 58] width 66 height 13
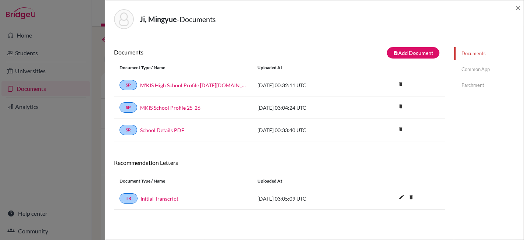
click at [465, 70] on link "Common App" at bounding box center [489, 69] width 70 height 13
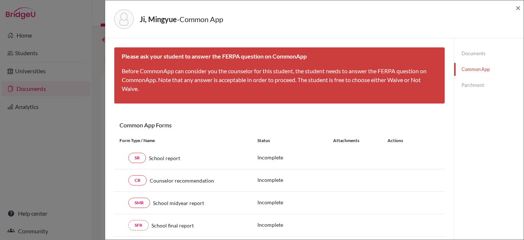
click at [79, 93] on div "[PERSON_NAME], Mingyue - Common App × × Please ask your student to answer the F…" at bounding box center [262, 120] width 524 height 240
click at [518, 8] on span "×" at bounding box center [518, 7] width 5 height 11
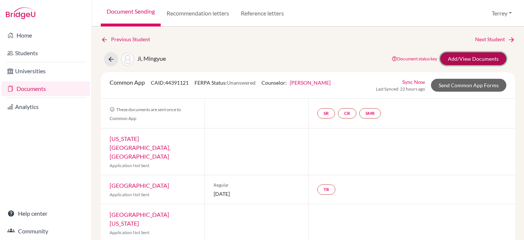
click at [465, 61] on link "Add/View Documents" at bounding box center [473, 58] width 66 height 13
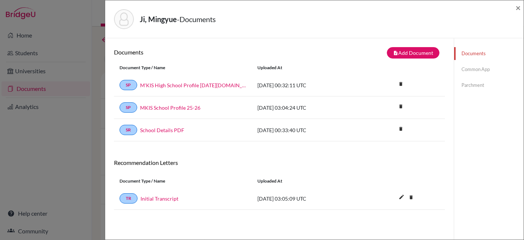
click at [472, 69] on link "Common App" at bounding box center [489, 69] width 70 height 13
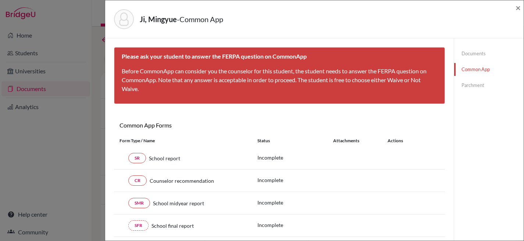
click at [187, 104] on div "× Please ask your student to answer the FERPA question on CommonApp Before Comm…" at bounding box center [279, 175] width 331 height 257
click at [518, 7] on span "×" at bounding box center [518, 7] width 5 height 11
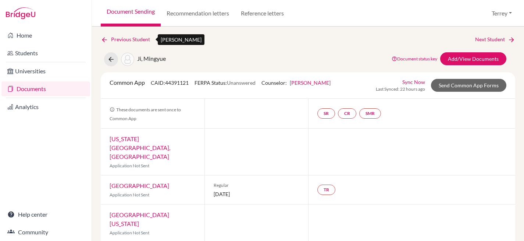
click at [123, 39] on link "Previous Student" at bounding box center [128, 39] width 55 height 8
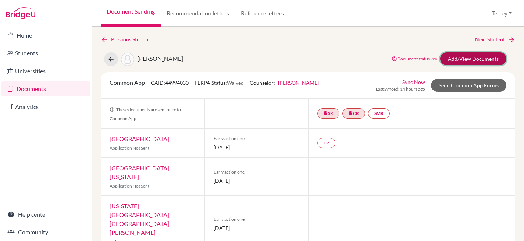
click at [456, 60] on link "Add/View Documents" at bounding box center [473, 58] width 66 height 13
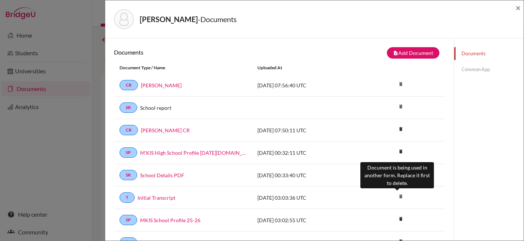
click at [397, 196] on icon "delete" at bounding box center [401, 196] width 11 height 11
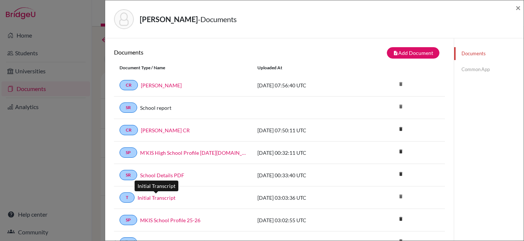
click at [144, 196] on link "Initial Transcript" at bounding box center [157, 198] width 38 height 8
click at [474, 70] on link "Common App" at bounding box center [489, 69] width 70 height 13
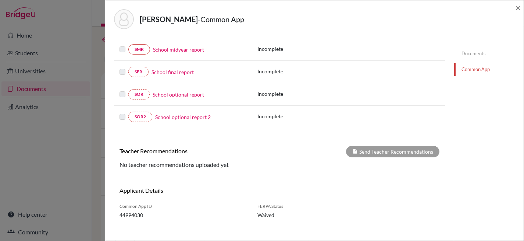
scroll to position [48, 0]
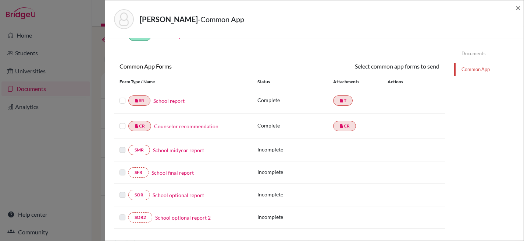
click at [480, 54] on link "Documents" at bounding box center [489, 53] width 70 height 13
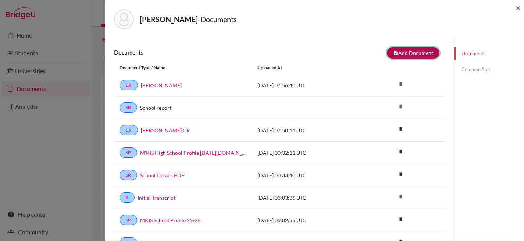
click at [400, 50] on button "note_add Add Document" at bounding box center [413, 52] width 53 height 11
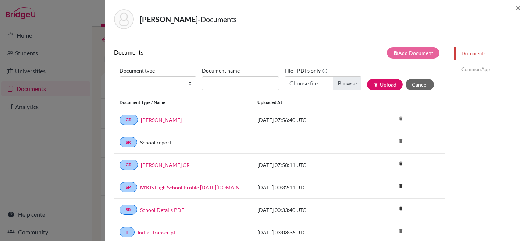
scroll to position [52, 0]
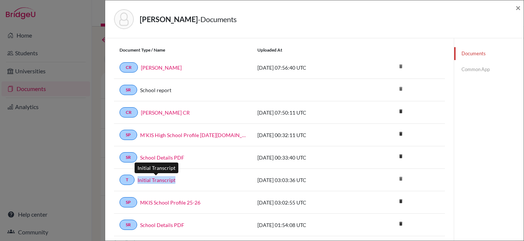
click at [148, 180] on link "Initial Transcript" at bounding box center [157, 180] width 38 height 8
click at [468, 69] on link "Common App" at bounding box center [489, 69] width 70 height 13
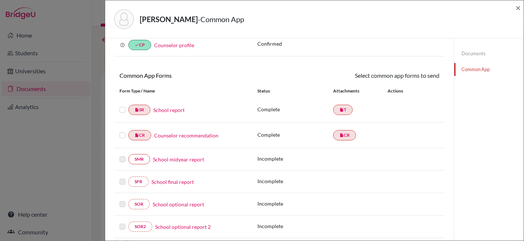
scroll to position [52, 0]
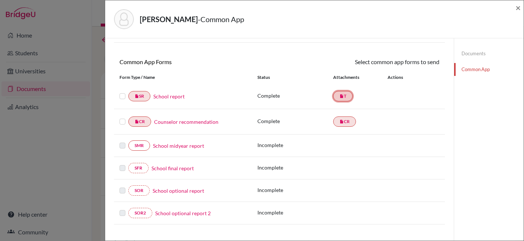
click at [341, 96] on link "insert_drive_file T" at bounding box center [343, 96] width 20 height 10
click at [340, 98] on link "insert_drive_file T" at bounding box center [343, 96] width 20 height 10
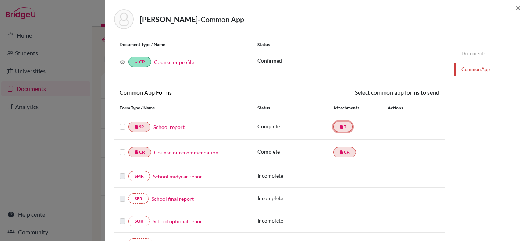
scroll to position [0, 0]
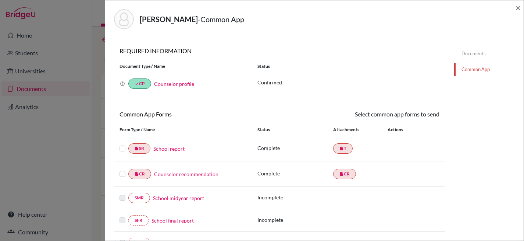
click at [178, 84] on link "Counselor profile" at bounding box center [174, 84] width 40 height 6
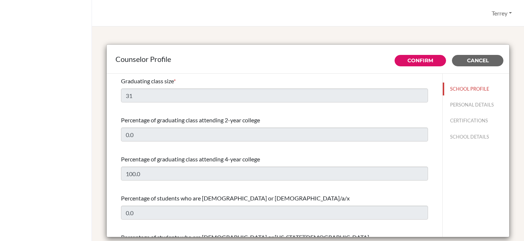
select select "0"
select select "352111"
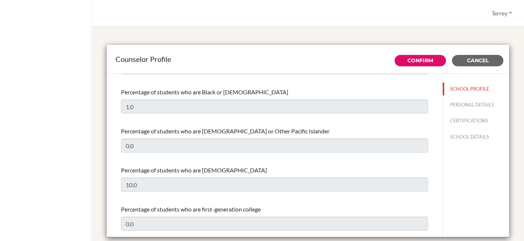
scroll to position [223, 0]
click at [483, 63] on button "Cancel" at bounding box center [478, 60] width 52 height 11
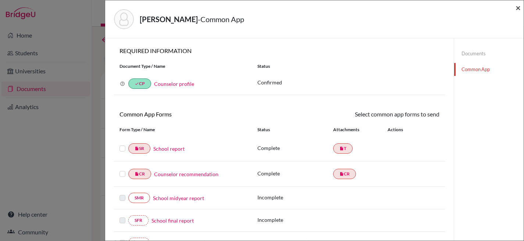
click at [518, 6] on span "×" at bounding box center [518, 7] width 5 height 11
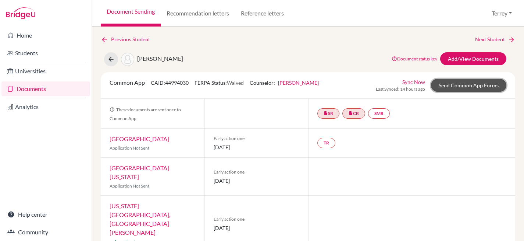
click at [452, 87] on link "Send Common App Forms" at bounding box center [468, 85] width 75 height 13
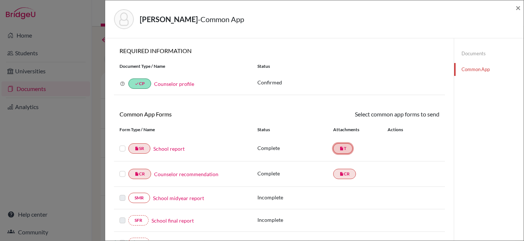
click at [345, 147] on link "insert_drive_file T" at bounding box center [343, 148] width 20 height 10
click at [172, 148] on link "School report" at bounding box center [168, 149] width 31 height 8
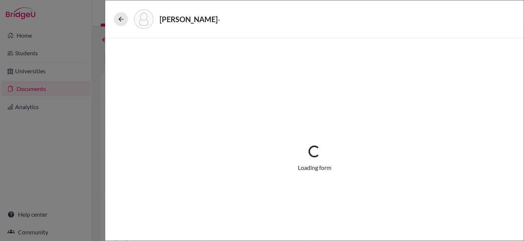
select select "1"
select select "674596"
select select "0"
select select "1"
select select "0"
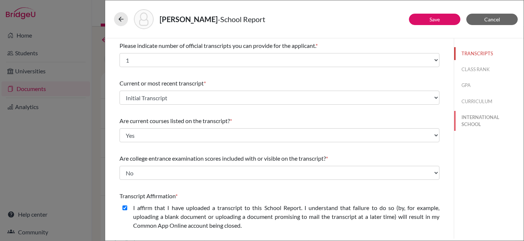
click at [473, 118] on button "INTERNATIONAL SCHOOL" at bounding box center [489, 121] width 70 height 20
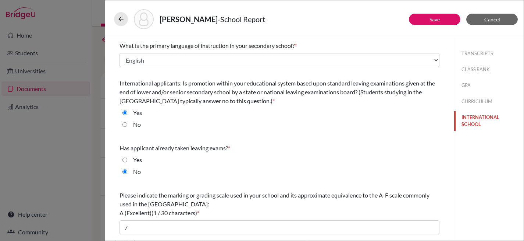
scroll to position [149, 0]
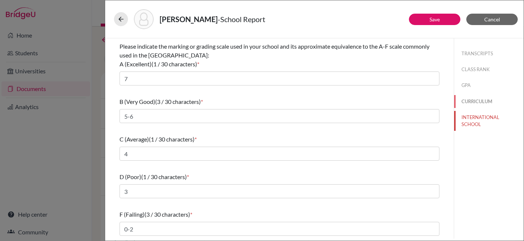
click at [466, 102] on button "CURRICULUM" at bounding box center [489, 101] width 70 height 13
select select "2"
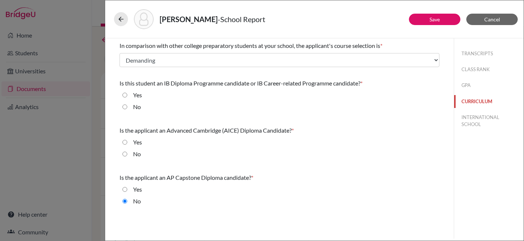
scroll to position [0, 0]
click at [470, 87] on button "GPA" at bounding box center [489, 85] width 70 height 13
select select "4"
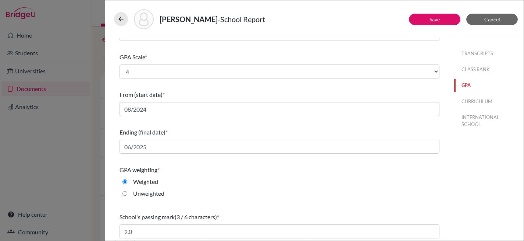
scroll to position [113, 0]
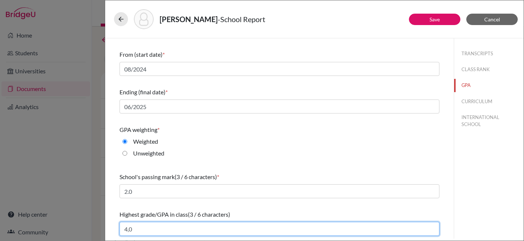
click at [181, 229] on input "4,0" at bounding box center [280, 229] width 320 height 14
type input "4.39"
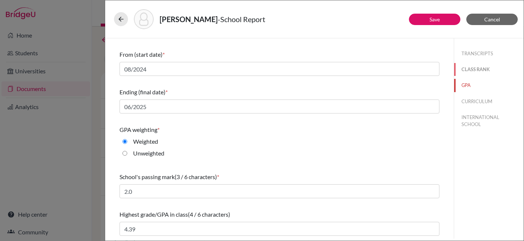
click at [479, 70] on button "CLASS RANK" at bounding box center [489, 69] width 70 height 13
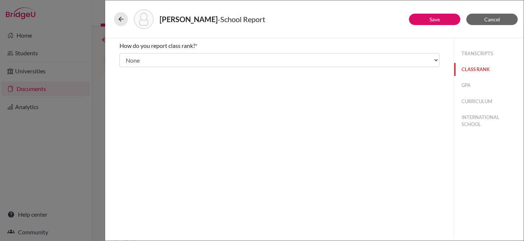
scroll to position [0, 0]
click at [482, 52] on button "TRANSCRIPTS" at bounding box center [489, 53] width 70 height 13
select select "1"
select select "0"
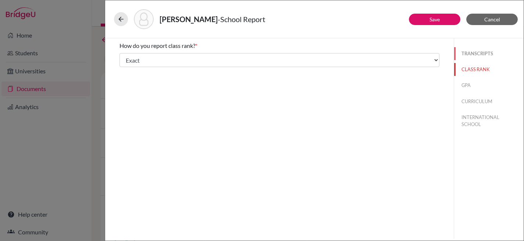
select select "674596"
select select "0"
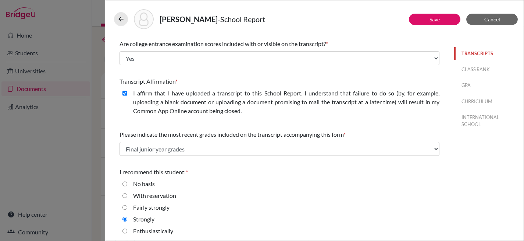
scroll to position [117, 0]
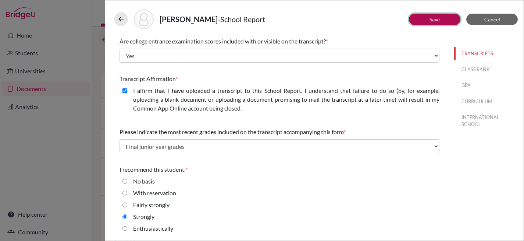
click at [440, 14] on button "Save" at bounding box center [435, 19] width 52 height 11
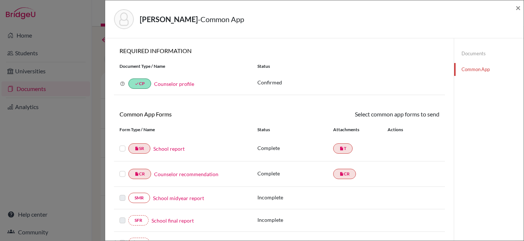
click at [472, 51] on link "Documents" at bounding box center [489, 53] width 70 height 13
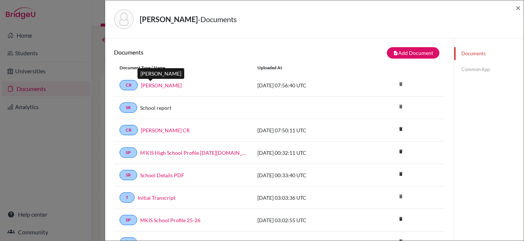
click at [144, 84] on link "[PERSON_NAME]" at bounding box center [161, 85] width 41 height 8
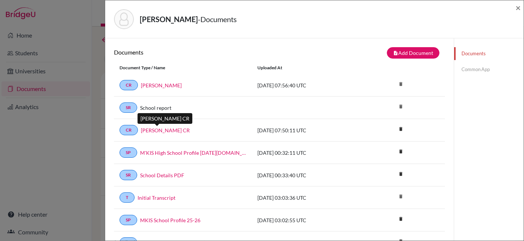
click at [156, 130] on link "[PERSON_NAME] CR" at bounding box center [165, 130] width 49 height 8
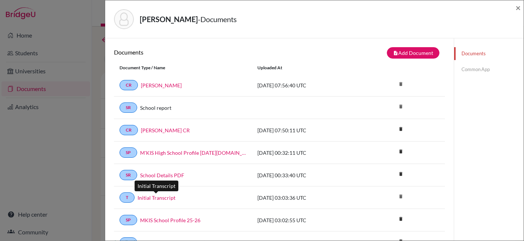
click at [164, 196] on link "Initial Transcript" at bounding box center [157, 198] width 38 height 8
click at [125, 198] on link "T" at bounding box center [127, 197] width 15 height 10
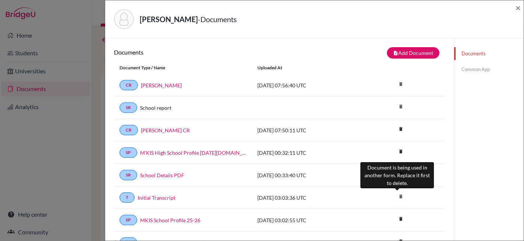
click at [396, 196] on icon "delete" at bounding box center [401, 196] width 11 height 11
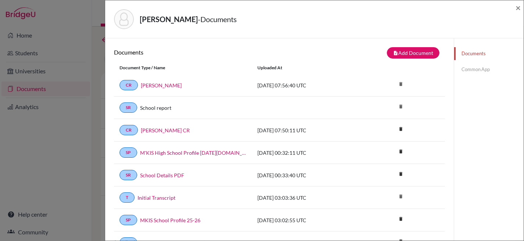
click at [473, 66] on link "Common App" at bounding box center [489, 69] width 70 height 13
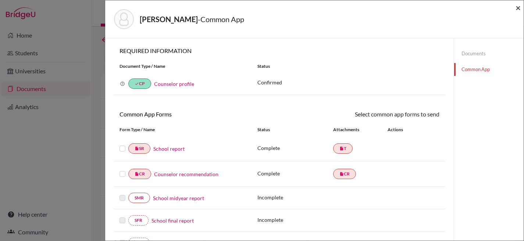
click at [517, 7] on span "×" at bounding box center [518, 7] width 5 height 11
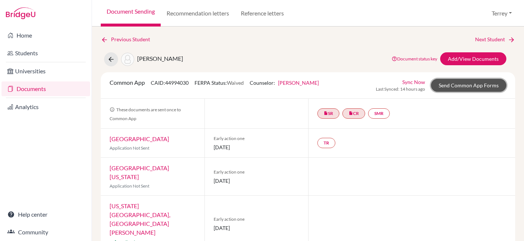
click at [447, 86] on link "Send Common App Forms" at bounding box center [468, 85] width 75 height 13
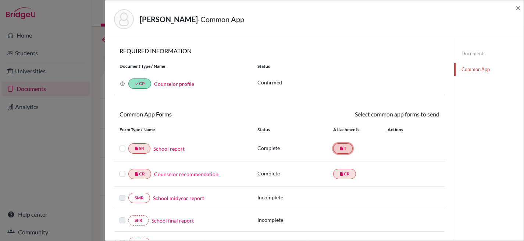
click at [345, 146] on link "insert_drive_file T" at bounding box center [343, 148] width 20 height 10
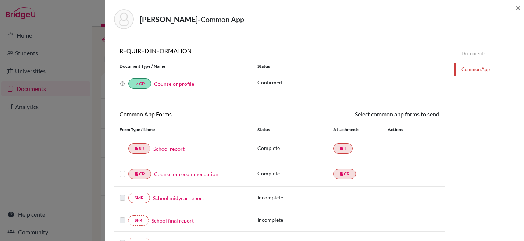
click at [268, 148] on p "Complete" at bounding box center [296, 148] width 76 height 8
click at [470, 54] on link "Documents" at bounding box center [489, 53] width 70 height 13
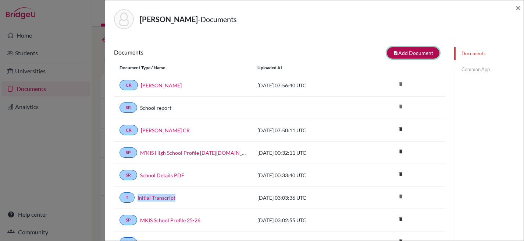
click at [419, 54] on button "note_add Add Document" at bounding box center [413, 52] width 53 height 11
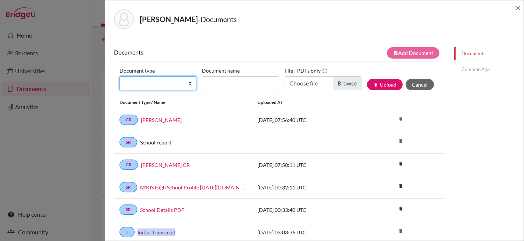
click at [187, 84] on select "Change explanation for Common App reports Counselor recommendation Internationa…" at bounding box center [158, 83] width 77 height 14
select select "2"
click at [120, 76] on select "Change explanation for Common App reports Counselor recommendation Internationa…" at bounding box center [158, 83] width 77 height 14
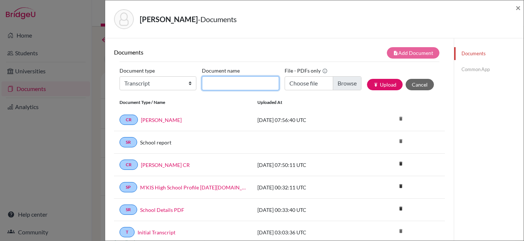
click at [269, 87] on input "Document name" at bounding box center [240, 83] width 77 height 14
click at [256, 86] on input "[PERSON_NAME] CR" at bounding box center [240, 83] width 77 height 14
type input "[PERSON_NAME] Transfer Transcript"
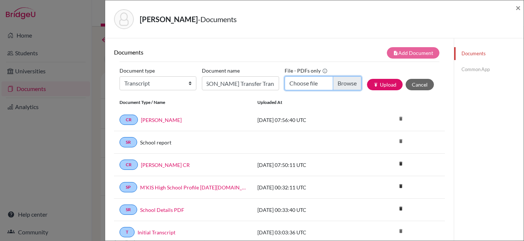
click at [342, 82] on input "Choose file" at bounding box center [323, 83] width 77 height 14
type input "C:\fakepath\[PERSON_NAME] HS Transcript.pdf"
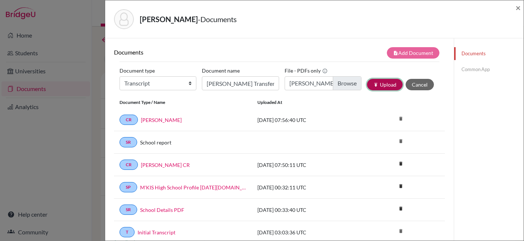
click at [383, 85] on button "publish Upload" at bounding box center [385, 84] width 36 height 11
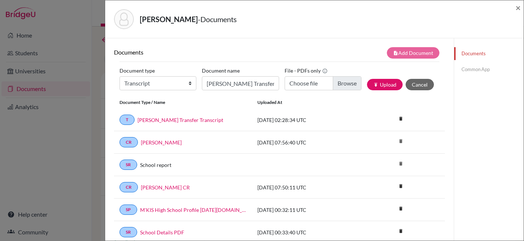
click at [461, 70] on link "Common App" at bounding box center [489, 69] width 70 height 13
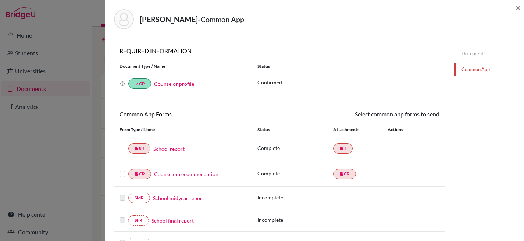
click at [123, 144] on label at bounding box center [123, 144] width 6 height 0
click at [0, 0] on input "checkbox" at bounding box center [0, 0] width 0 height 0
click at [124, 170] on label at bounding box center [123, 170] width 6 height 0
click at [0, 0] on input "checkbox" at bounding box center [0, 0] width 0 height 0
click at [417, 118] on link "Send" at bounding box center [424, 115] width 31 height 11
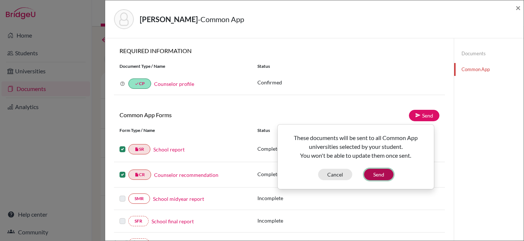
click at [379, 177] on button "Send" at bounding box center [378, 174] width 29 height 11
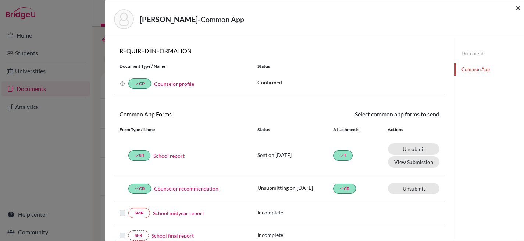
click at [517, 8] on span "×" at bounding box center [518, 7] width 5 height 11
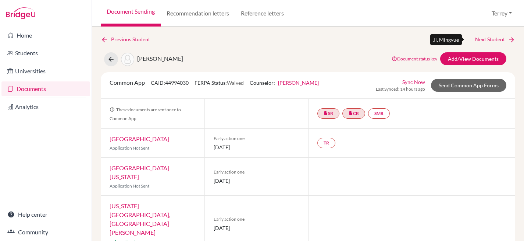
click at [493, 39] on link "Next Student" at bounding box center [495, 39] width 40 height 8
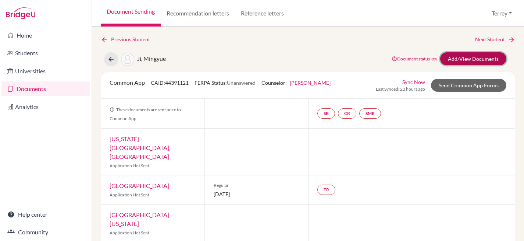
click at [461, 57] on link "Add/View Documents" at bounding box center [473, 58] width 66 height 13
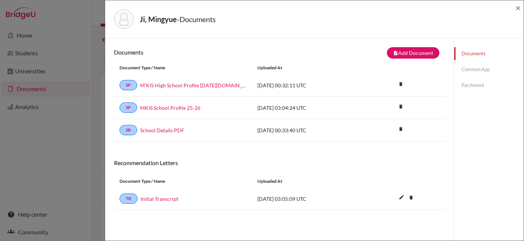
click at [469, 70] on link "Common App" at bounding box center [489, 69] width 70 height 13
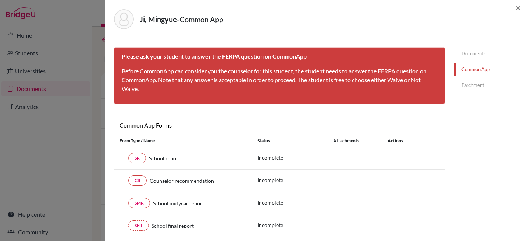
click at [468, 86] on link "Parchment" at bounding box center [489, 85] width 70 height 13
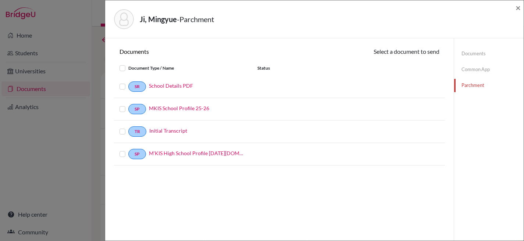
click at [128, 64] on label at bounding box center [128, 64] width 0 height 0
click at [0, 0] on input "checkbox" at bounding box center [0, 0] width 0 height 0
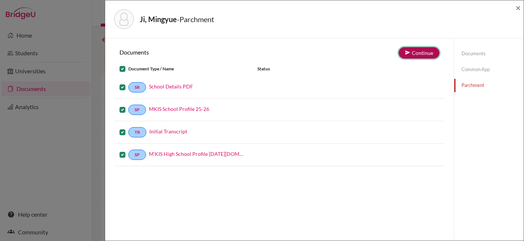
click at [418, 54] on button "Continue" at bounding box center [419, 52] width 41 height 11
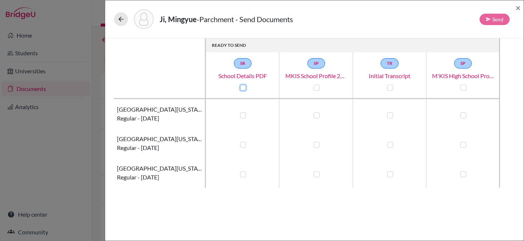
click at [240, 85] on input "checkbox" at bounding box center [241, 86] width 6 height 7
checkbox input "true"
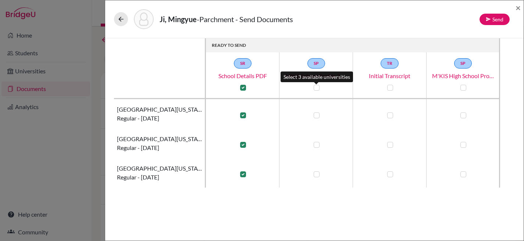
click at [314, 87] on label at bounding box center [317, 88] width 6 height 6
click at [314, 87] on input "checkbox" at bounding box center [315, 86] width 6 height 7
checkbox input "true"
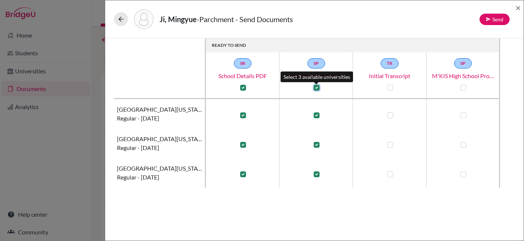
checkbox input "true"
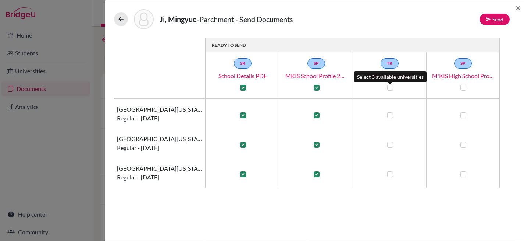
drag, startPoint x: 390, startPoint y: 88, endPoint x: 403, endPoint y: 88, distance: 12.9
click at [391, 88] on label at bounding box center [390, 88] width 6 height 6
click at [391, 88] on input "checkbox" at bounding box center [389, 86] width 6 height 7
checkbox input "true"
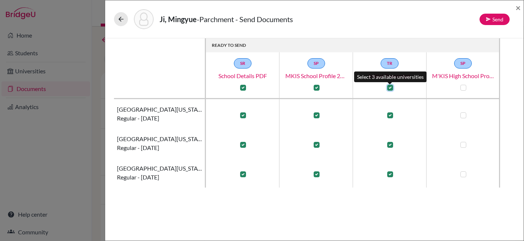
checkbox input "true"
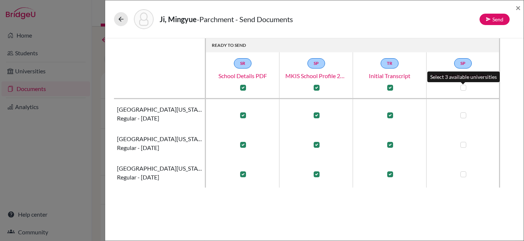
click at [466, 88] on label at bounding box center [464, 88] width 6 height 6
click at [465, 88] on input "checkbox" at bounding box center [462, 86] width 6 height 7
checkbox input "true"
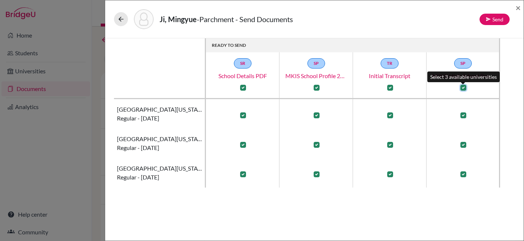
checkbox input "true"
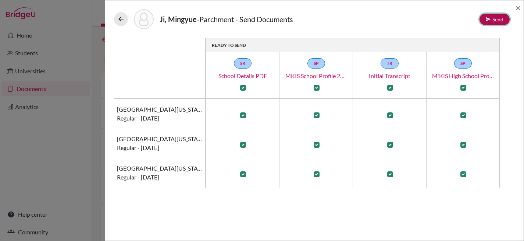
click at [492, 17] on button "Send" at bounding box center [495, 19] width 30 height 11
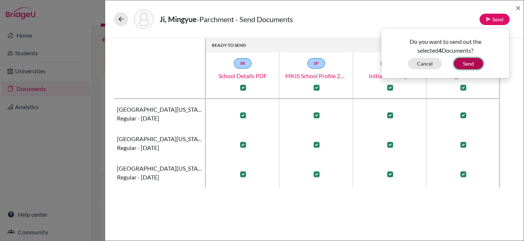
click at [474, 65] on button "Send" at bounding box center [468, 63] width 29 height 11
checkbox input "false"
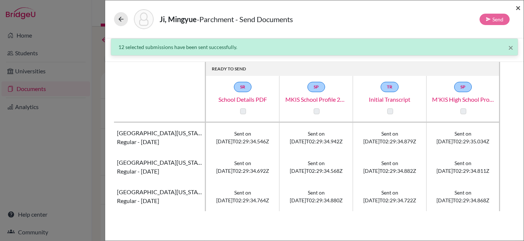
click at [519, 7] on span "×" at bounding box center [518, 7] width 5 height 11
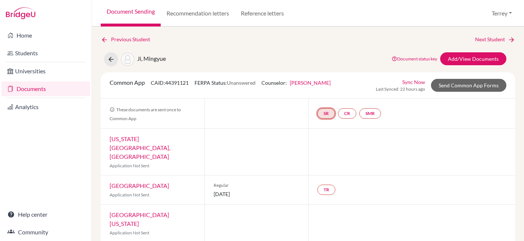
click at [324, 114] on link "SR" at bounding box center [327, 113] width 18 height 10
click at [330, 79] on h3 "School report" at bounding box center [326, 77] width 43 height 13
click at [347, 111] on link "CR" at bounding box center [347, 113] width 18 height 10
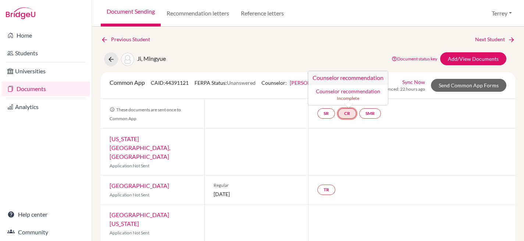
click at [349, 78] on h3 "Counselor recommendation" at bounding box center [348, 77] width 80 height 13
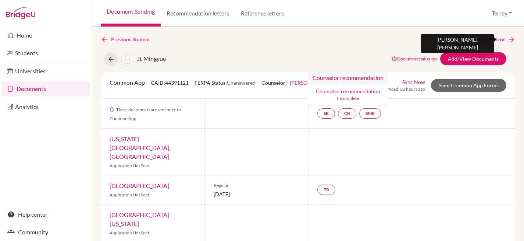
click at [490, 39] on link "Next Student" at bounding box center [495, 39] width 40 height 8
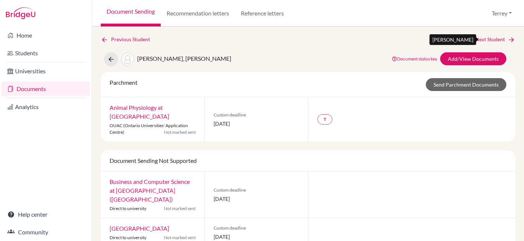
click at [480, 36] on link "Next Student" at bounding box center [495, 39] width 40 height 8
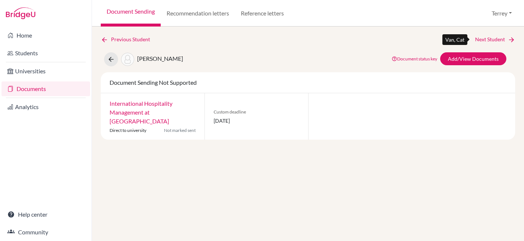
click at [491, 40] on link "Next Student" at bounding box center [495, 39] width 40 height 8
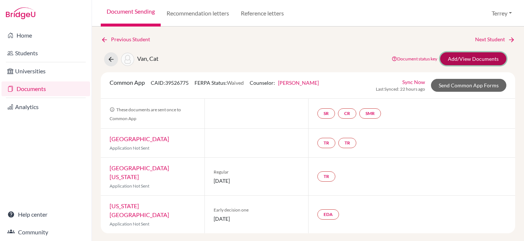
click at [476, 57] on link "Add/View Documents" at bounding box center [473, 58] width 66 height 13
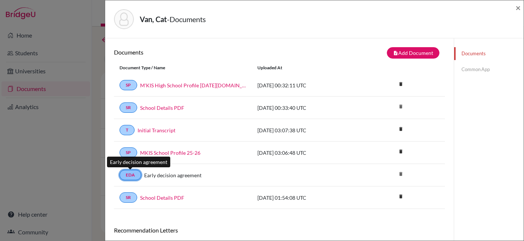
click at [136, 177] on link "EDA" at bounding box center [131, 175] width 22 height 10
click at [481, 67] on link "Common App" at bounding box center [489, 69] width 70 height 13
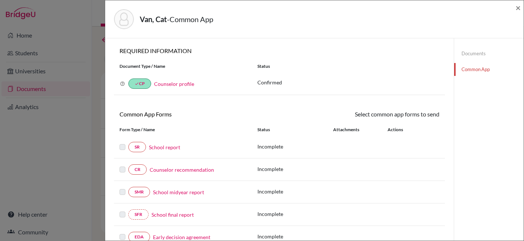
click at [472, 55] on link "Documents" at bounding box center [489, 53] width 70 height 13
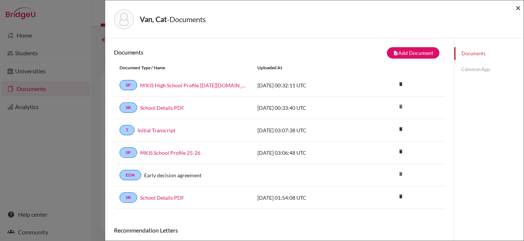
click at [519, 7] on span "×" at bounding box center [518, 7] width 5 height 11
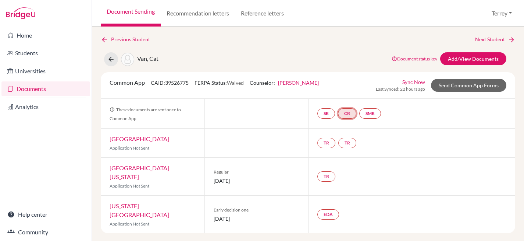
click at [348, 116] on link "CR" at bounding box center [347, 113] width 18 height 10
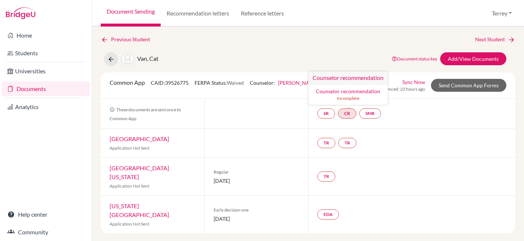
click at [358, 94] on link "Counselor recommendation" at bounding box center [348, 91] width 64 height 6
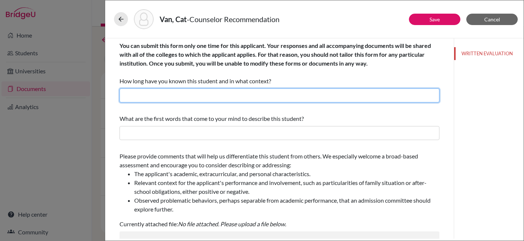
click at [292, 99] on input "text" at bounding box center [280, 95] width 320 height 14
type input "A few months as their High School and University Counselor"
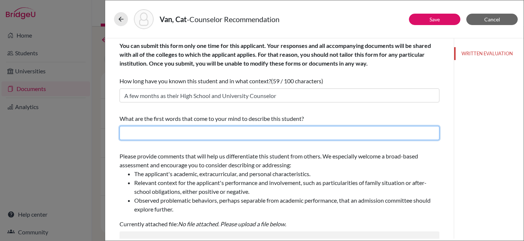
click at [222, 137] on input "text" at bounding box center [280, 133] width 320 height 14
type input "Intelligent, strong and diligent"
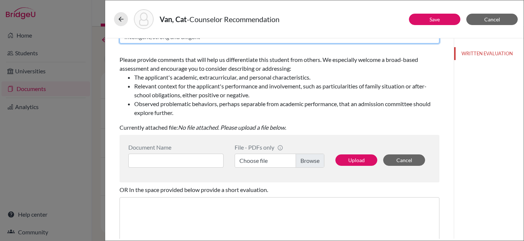
scroll to position [104, 0]
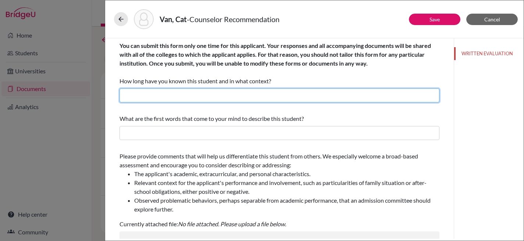
click at [222, 94] on input "text" at bounding box center [280, 95] width 320 height 14
type input "A few months as their High School and University Counselor"
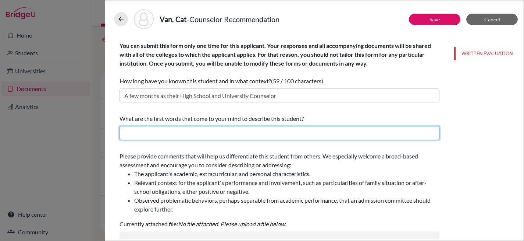
click at [215, 132] on input "text" at bounding box center [280, 133] width 320 height 14
type input "Intelligent, strong and diligent"
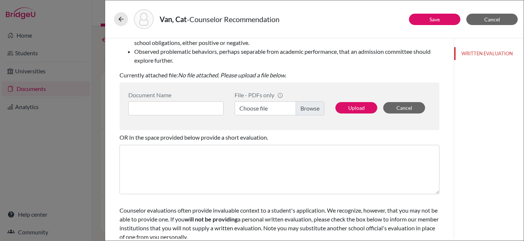
scroll to position [46, 0]
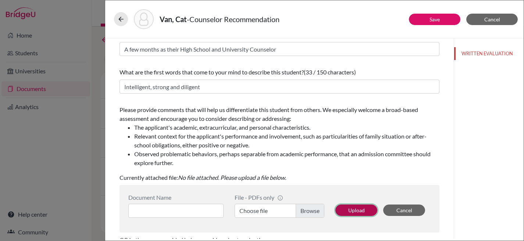
click at [347, 212] on button "Upload" at bounding box center [357, 209] width 42 height 11
click at [305, 212] on label "Choose file" at bounding box center [280, 210] width 90 height 14
click at [305, 212] on input "Choose file" at bounding box center [280, 210] width 90 height 14
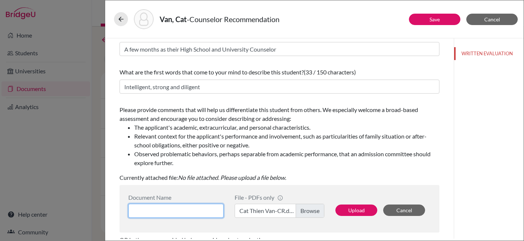
click at [164, 210] on input at bounding box center [175, 210] width 95 height 14
type input "Cat Van CR"
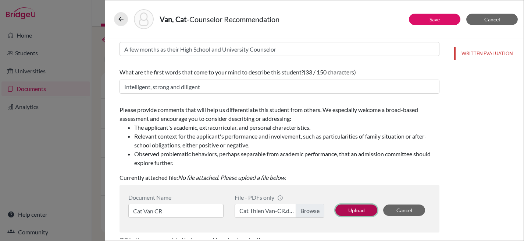
click at [350, 208] on button "Upload" at bounding box center [357, 209] width 42 height 11
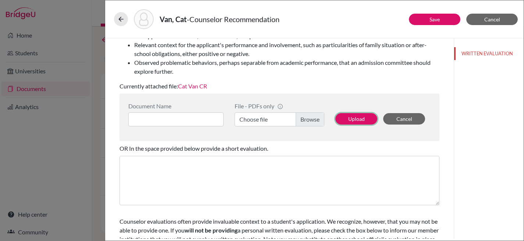
scroll to position [169, 0]
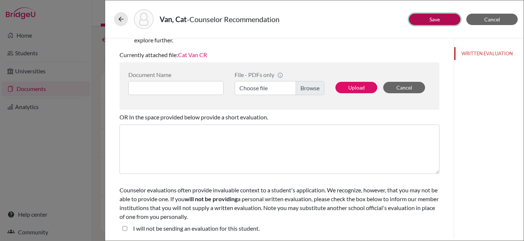
click at [433, 18] on link "Save" at bounding box center [435, 19] width 10 height 6
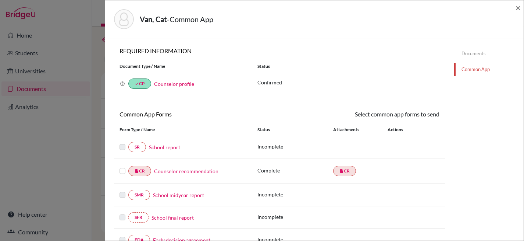
click at [164, 146] on link "School report" at bounding box center [164, 147] width 31 height 8
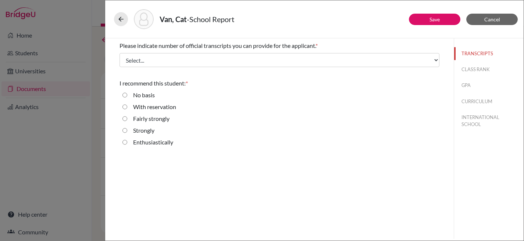
click at [124, 143] on input "Enthusiastically" at bounding box center [125, 142] width 5 height 9
radio input "true"
click at [472, 71] on button "CLASS RANK" at bounding box center [489, 69] width 70 height 13
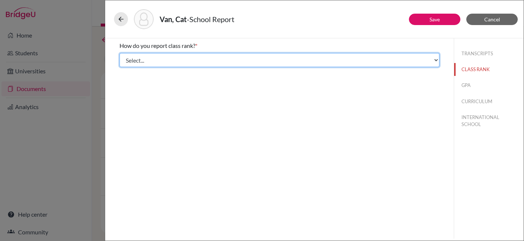
click at [342, 60] on select "Select... Exact Decile Quintile Quartile None" at bounding box center [280, 60] width 320 height 14
select select "5"
click at [120, 53] on select "Select... Exact Decile Quintile Quartile None" at bounding box center [280, 60] width 320 height 14
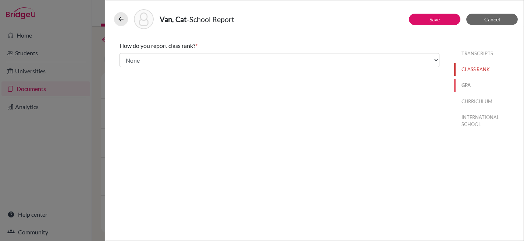
click at [470, 88] on button "GPA" at bounding box center [489, 85] width 70 height 13
click at [124, 56] on input "Yes" at bounding box center [125, 57] width 5 height 9
radio input "true"
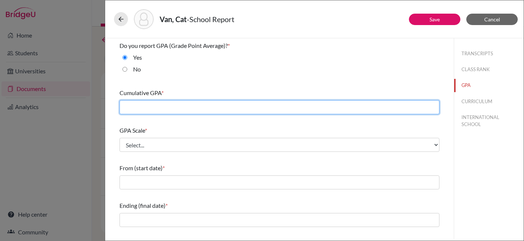
click at [141, 105] on input "text" at bounding box center [280, 107] width 320 height 14
type input "4.22"
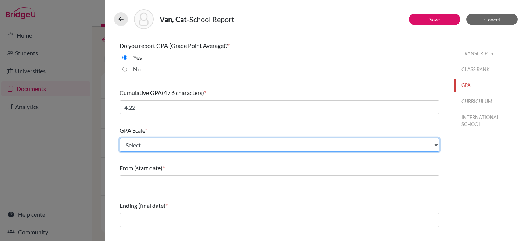
click at [182, 145] on select "Select... 4 5 6 7 8 9 10 11 12 13 14 15 16 17 18 19 20 100" at bounding box center [280, 145] width 320 height 14
select select "4"
click at [120, 138] on select "Select... 4 5 6 7 8 9 10 11 12 13 14 15 16 17 18 19 20 100" at bounding box center [280, 145] width 320 height 14
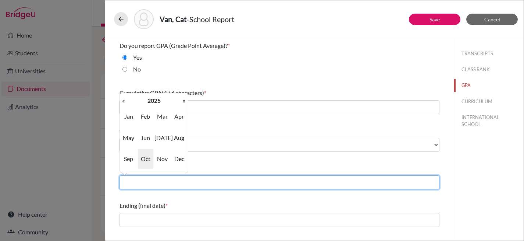
click at [166, 180] on input "text" at bounding box center [280, 182] width 320 height 14
type input "08/2024"
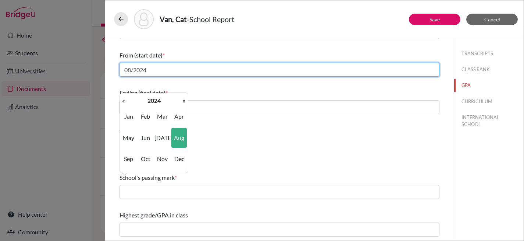
scroll to position [113, 0]
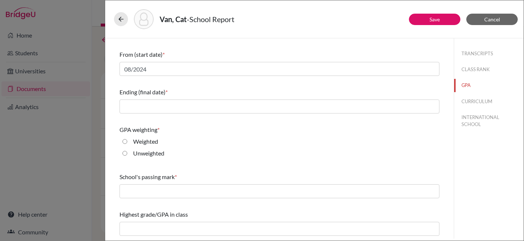
click at [232, 136] on div "GPA weighting * Weighted Unweighted" at bounding box center [280, 142] width 320 height 41
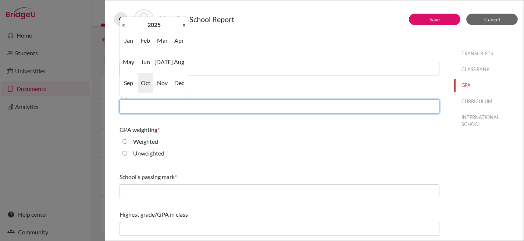
click at [192, 108] on input "text" at bounding box center [280, 106] width 320 height 14
type input "06/2025"
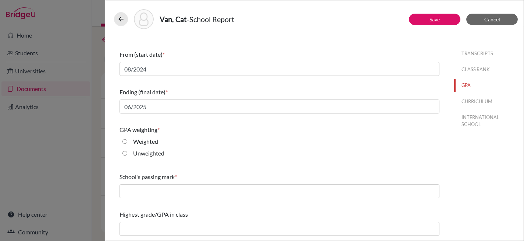
click at [123, 140] on input "Weighted" at bounding box center [125, 141] width 5 height 9
radio input "true"
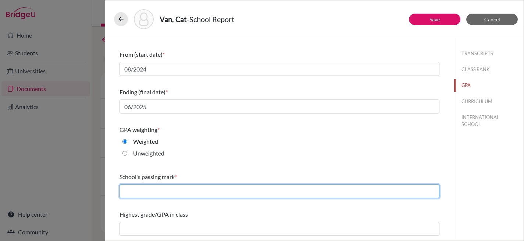
click at [144, 193] on input "text" at bounding box center [280, 191] width 320 height 14
type input "2.0"
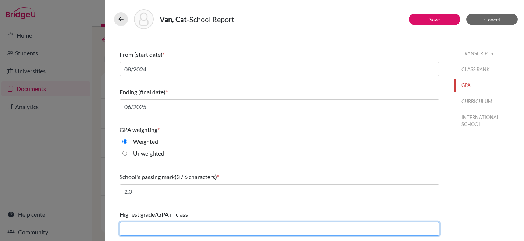
click at [169, 228] on input "text" at bounding box center [280, 229] width 320 height 14
type input "4.39"
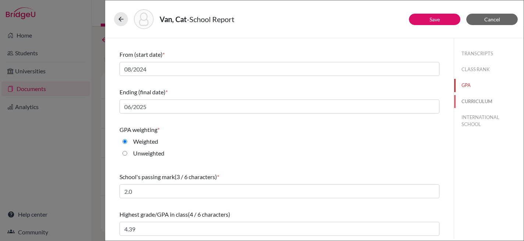
click at [471, 100] on button "CURRICULUM" at bounding box center [489, 101] width 70 height 13
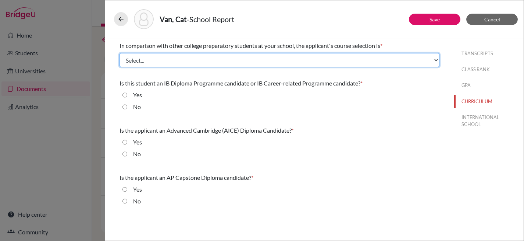
click at [139, 55] on select "Select... Less than demanding Average [PERSON_NAME] Very demanding Most demandi…" at bounding box center [280, 60] width 320 height 14
select select "4"
click at [120, 53] on select "Select... Less than demanding Average [PERSON_NAME] Very demanding Most demandi…" at bounding box center [280, 60] width 320 height 14
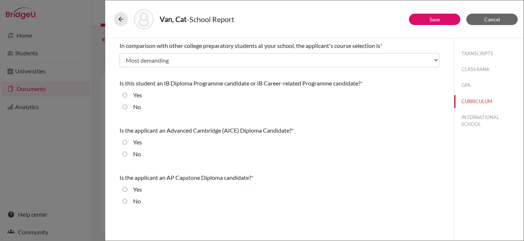
click at [124, 93] on input "Yes" at bounding box center [125, 95] width 5 height 9
radio input "true"
drag, startPoint x: 126, startPoint y: 152, endPoint x: 127, endPoint y: 159, distance: 7.4
click at [126, 154] on input "No" at bounding box center [125, 153] width 5 height 9
radio input "true"
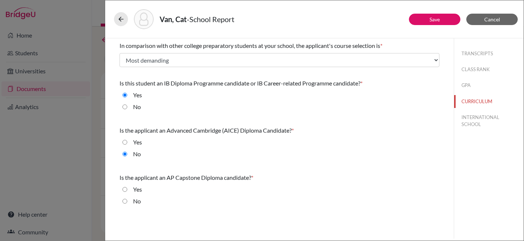
click at [124, 200] on input "No" at bounding box center [125, 200] width 5 height 9
radio input "true"
click at [471, 116] on button "INTERNATIONAL SCHOOL" at bounding box center [489, 121] width 70 height 20
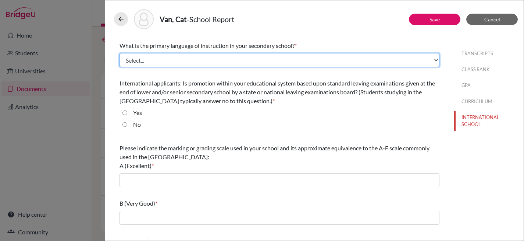
click at [162, 59] on select "Select... Albanian Arabic Armenian Assamese Azerbaijani Belarusian Bengali Bulg…" at bounding box center [280, 60] width 320 height 14
select select "14"
click at [120, 53] on select "Select... Albanian Arabic Armenian Assamese Azerbaijani Belarusian Bengali Bulg…" at bounding box center [280, 60] width 320 height 14
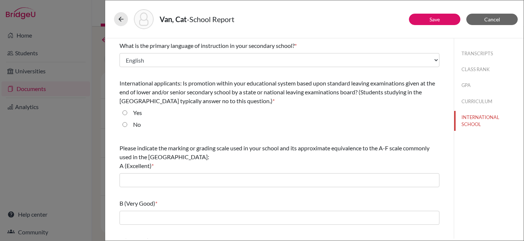
click at [126, 113] on input "Yes" at bounding box center [125, 112] width 5 height 9
radio input "true"
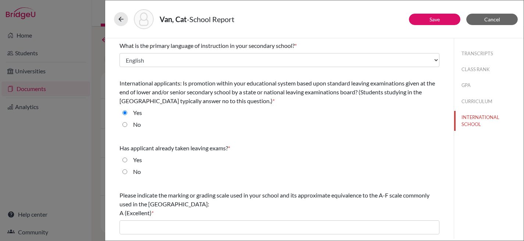
click at [125, 171] on input "No" at bounding box center [125, 171] width 5 height 9
radio input "true"
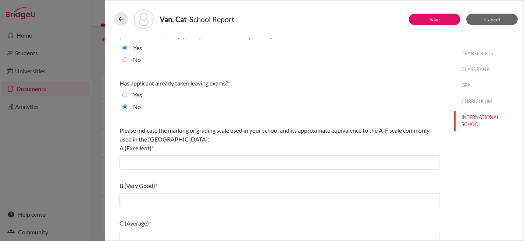
scroll to position [87, 0]
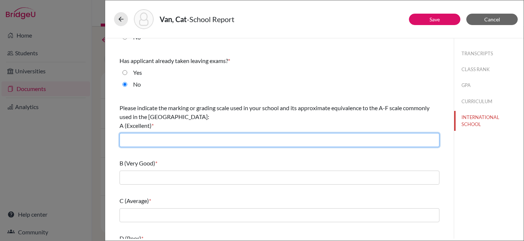
click at [187, 135] on input "text" at bounding box center [280, 140] width 320 height 14
type input "7"
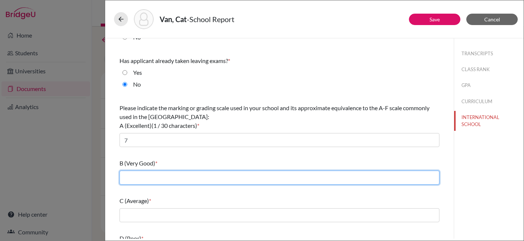
click at [188, 174] on input "text" at bounding box center [280, 177] width 320 height 14
type input "5-6"
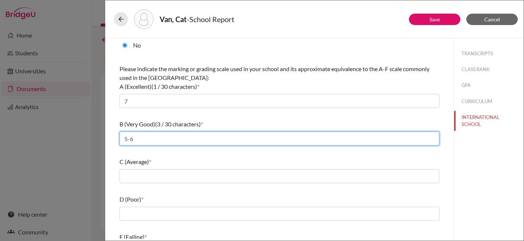
scroll to position [149, 0]
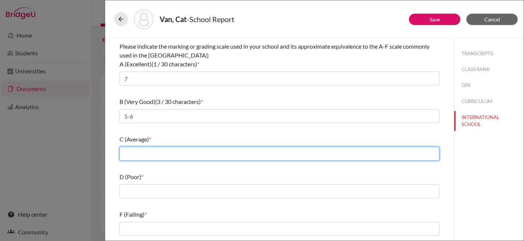
click at [184, 153] on input "text" at bounding box center [280, 153] width 320 height 14
type input "4"
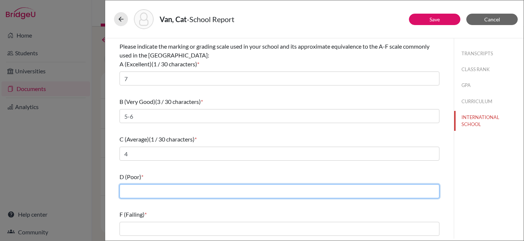
click at [187, 194] on input "text" at bounding box center [280, 191] width 320 height 14
type input "3"
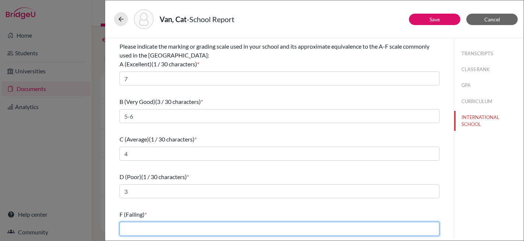
click at [151, 224] on input "text" at bounding box center [280, 229] width 320 height 14
type input "0-2"
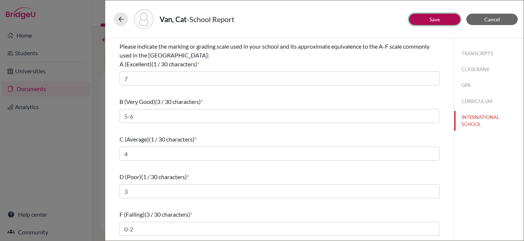
click at [438, 20] on link "Save" at bounding box center [435, 19] width 10 height 6
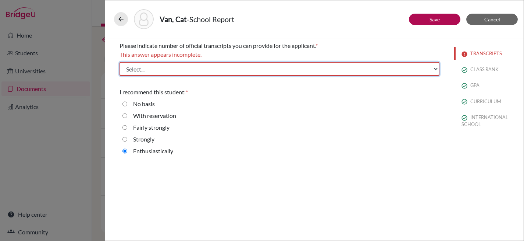
click at [374, 65] on select "Select... 1 2 3 4" at bounding box center [280, 69] width 320 height 14
select select "1"
click at [120, 62] on select "Select... 1 2 3 4" at bounding box center [280, 69] width 320 height 14
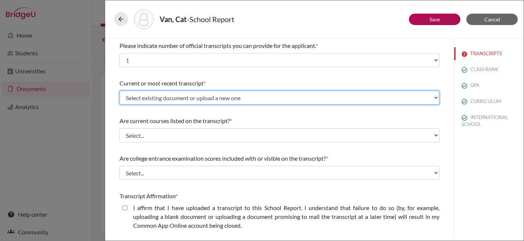
click at [215, 94] on select "Select existing document or upload a new one Initial Transcript Upload New File" at bounding box center [280, 98] width 320 height 14
select select "674600"
click at [120, 91] on select "Select existing document or upload a new one Initial Transcript Upload New File" at bounding box center [280, 98] width 320 height 14
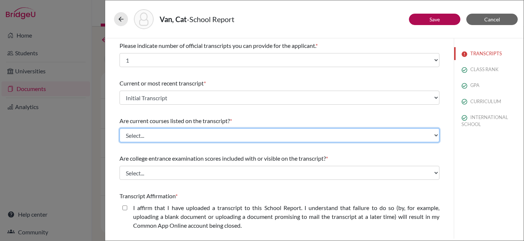
click at [201, 131] on select "Select... Yes No" at bounding box center [280, 135] width 320 height 14
select select "0"
click at [120, 128] on select "Select... Yes No" at bounding box center [280, 135] width 320 height 14
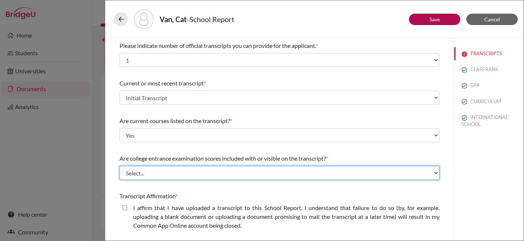
click at [191, 175] on select "Select... Yes No" at bounding box center [280, 173] width 320 height 14
select select "1"
click at [120, 166] on select "Select... Yes No" at bounding box center [280, 173] width 320 height 14
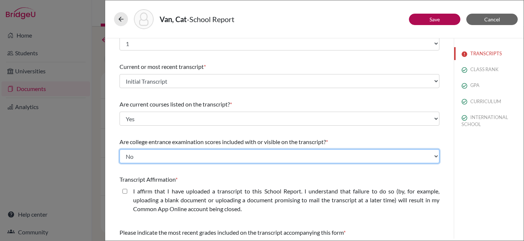
scroll to position [54, 0]
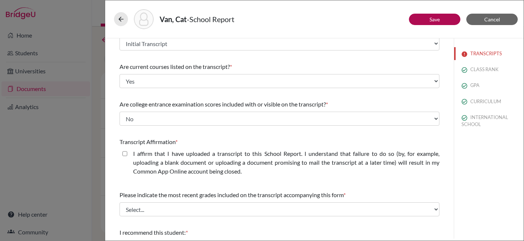
click at [123, 152] on closed\ "I affirm that I have uploaded a transcript to this School Report. I understand …" at bounding box center [125, 153] width 5 height 9
checkbox closed\ "true"
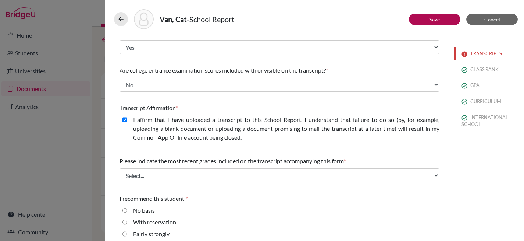
scroll to position [117, 0]
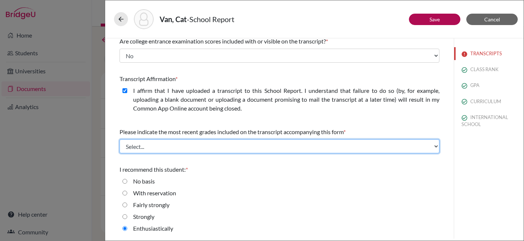
click at [197, 143] on select "Select... Final junior year grades 1st Quarter senior year grades 2nd Quarter/1…" at bounding box center [280, 146] width 320 height 14
select select "0"
click at [120, 139] on select "Select... Final junior year grades 1st Quarter senior year grades 2nd Quarter/1…" at bounding box center [280, 146] width 320 height 14
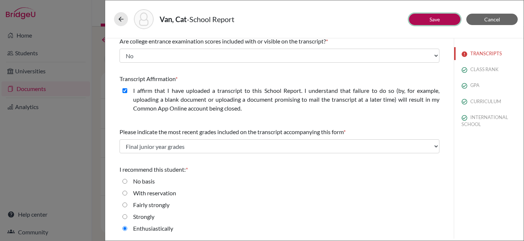
click at [432, 22] on button "Save" at bounding box center [435, 19] width 52 height 11
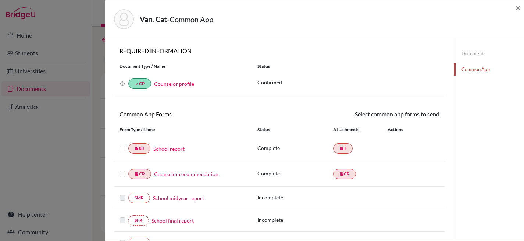
drag, startPoint x: 123, startPoint y: 146, endPoint x: 124, endPoint y: 157, distance: 11.0
click at [123, 144] on label at bounding box center [123, 144] width 6 height 0
click at [0, 0] on input "checkbox" at bounding box center [0, 0] width 0 height 0
click at [123, 170] on label at bounding box center [123, 170] width 6 height 0
click at [0, 0] on input "checkbox" at bounding box center [0, 0] width 0 height 0
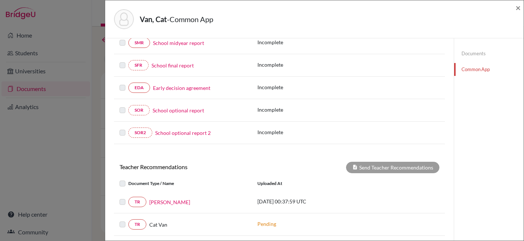
scroll to position [173, 0]
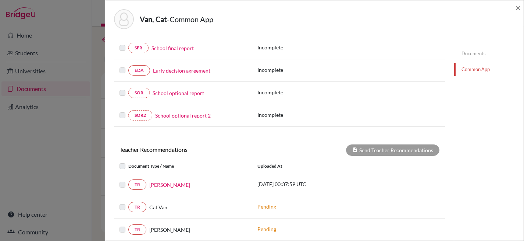
click at [128, 180] on label at bounding box center [128, 180] width 0 height 0
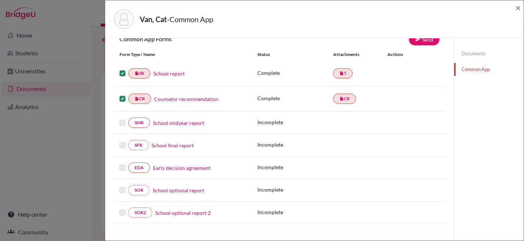
scroll to position [0, 0]
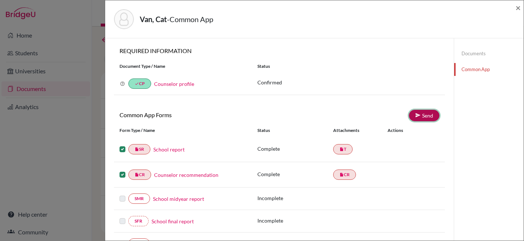
click at [425, 116] on link "Send" at bounding box center [424, 115] width 31 height 11
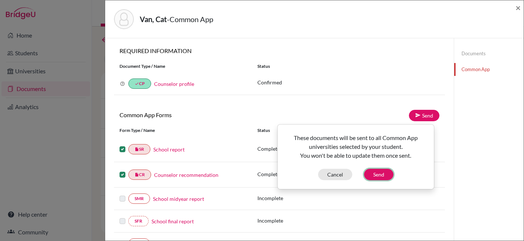
click at [380, 173] on button "Send" at bounding box center [378, 174] width 29 height 11
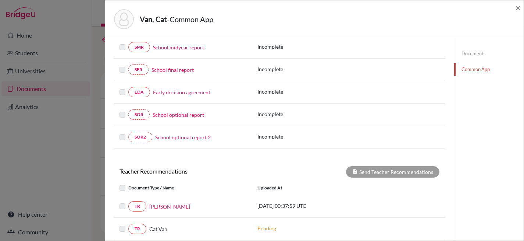
scroll to position [204, 0]
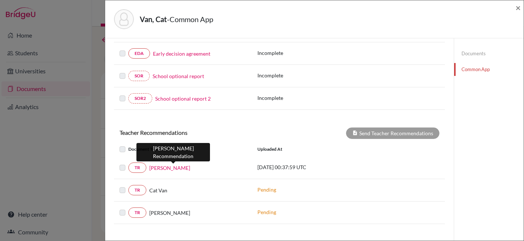
click at [171, 170] on link "Alexandre Raymundo" at bounding box center [169, 168] width 41 height 8
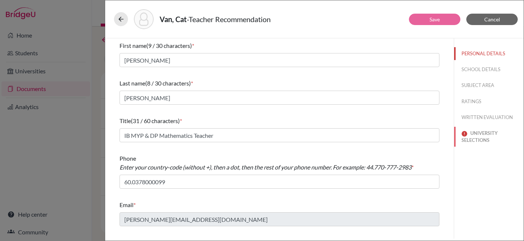
click at [472, 137] on button "UNIVERSITY SELECTIONS" at bounding box center [489, 137] width 70 height 20
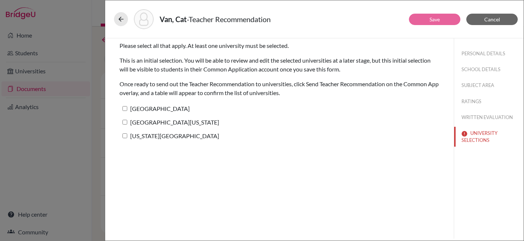
click at [127, 109] on input "Columbia University" at bounding box center [125, 108] width 5 height 5
checkbox input "true"
drag, startPoint x: 124, startPoint y: 120, endPoint x: 124, endPoint y: 125, distance: 4.4
click at [124, 121] on input "University of Pennsylvania" at bounding box center [125, 122] width 5 height 5
checkbox input "true"
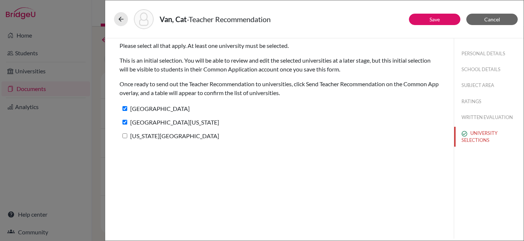
click at [123, 135] on input "[US_STATE][GEOGRAPHIC_DATA]" at bounding box center [125, 135] width 5 height 5
checkbox input "true"
click at [440, 22] on link "Save" at bounding box center [435, 19] width 10 height 6
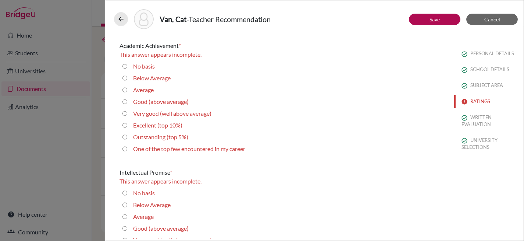
click at [125, 137] on 5\%\) "Outstanding (top 5%)" at bounding box center [125, 136] width 5 height 9
radio 5\%\) "true"
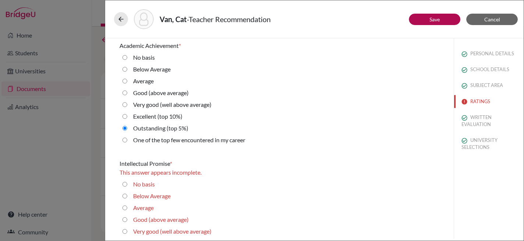
scroll to position [110, 0]
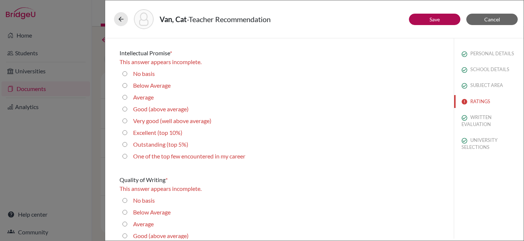
click at [125, 144] on 5\%\) "Outstanding (top 5%)" at bounding box center [125, 144] width 5 height 9
radio 5\%\) "true"
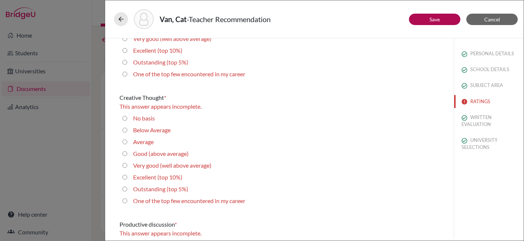
scroll to position [312, 0]
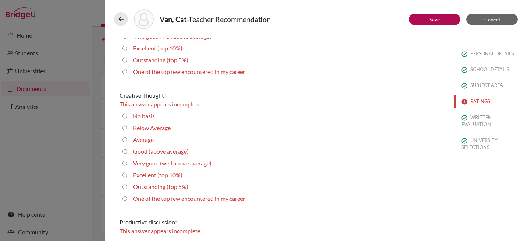
click at [125, 59] on 5\%\) "Outstanding (top 5%)" at bounding box center [125, 60] width 5 height 9
radio 5\%\) "true"
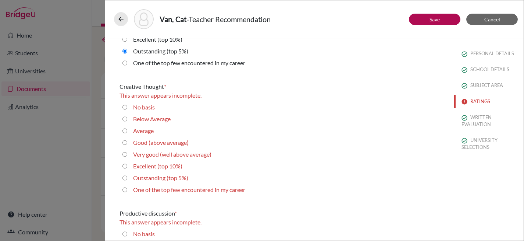
scroll to position [304, 0]
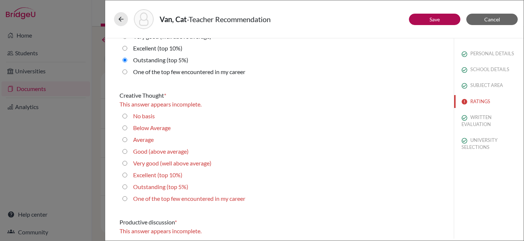
click at [125, 185] on 5\%\) "Outstanding (top 5%)" at bounding box center [125, 186] width 5 height 9
radio 5\%\) "true"
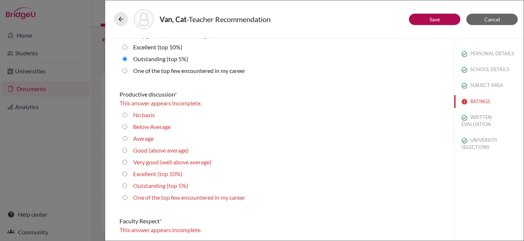
scroll to position [423, 0]
drag, startPoint x: 126, startPoint y: 184, endPoint x: 137, endPoint y: 179, distance: 11.4
click at [126, 184] on 5\%\) "Outstanding (top 5%)" at bounding box center [125, 184] width 5 height 9
radio 5\%\) "true"
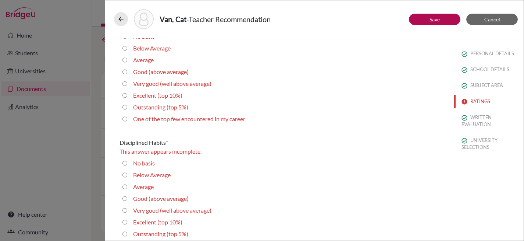
scroll to position [628, 0]
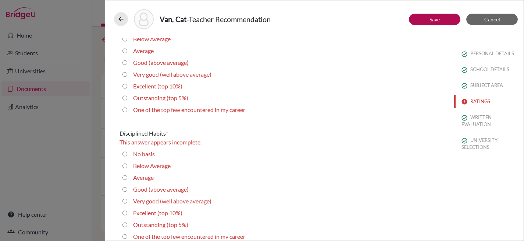
click at [125, 97] on 5\%\) "Outstanding (top 5%)" at bounding box center [125, 97] width 5 height 9
radio 5\%\) "true"
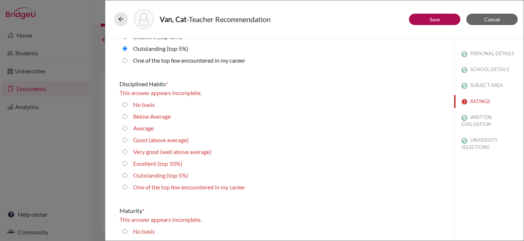
scroll to position [730, 0]
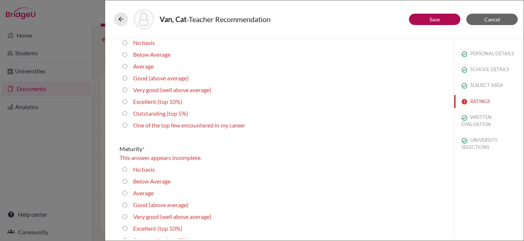
click at [125, 126] on career "One of the top few encountered in my career" at bounding box center [125, 125] width 5 height 9
radio career "true"
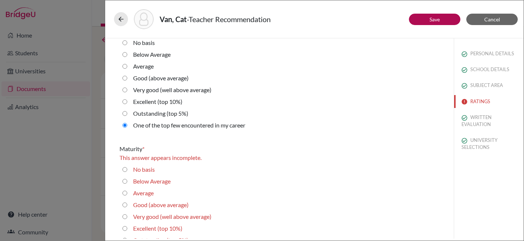
scroll to position [772, 0]
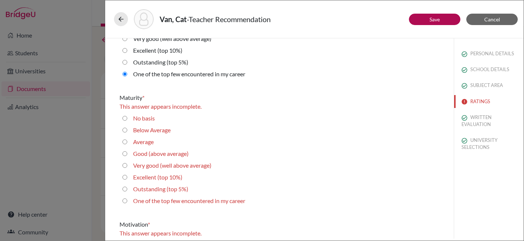
click at [124, 199] on career "One of the top few encountered in my career" at bounding box center [125, 200] width 5 height 9
radio career "true"
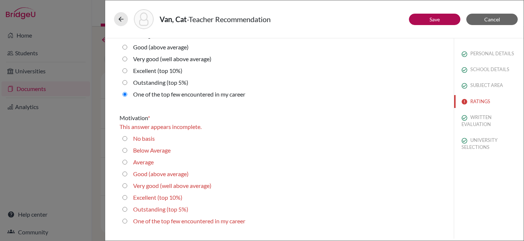
scroll to position [907, 0]
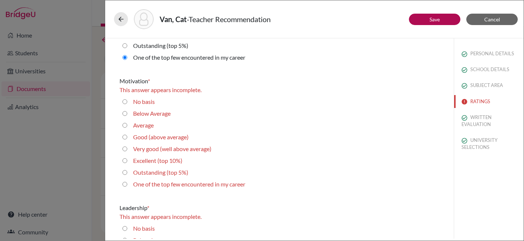
click at [125, 183] on career "One of the top few encountered in my career" at bounding box center [125, 184] width 5 height 9
radio career "true"
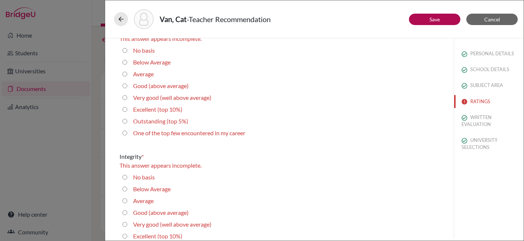
scroll to position [1116, 0]
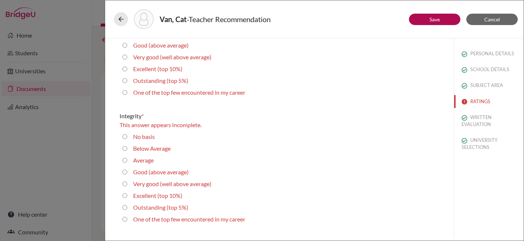
click at [125, 93] on career "One of the top few encountered in my career" at bounding box center [125, 92] width 5 height 9
radio career "true"
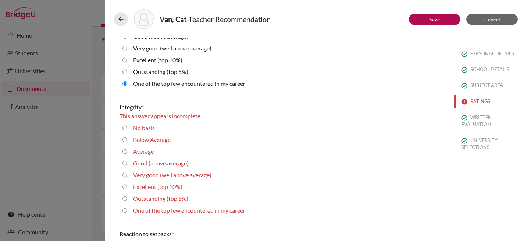
scroll to position [1107, 0]
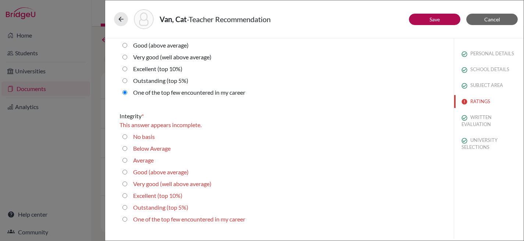
click at [124, 219] on career "One of the top few encountered in my career" at bounding box center [125, 219] width 5 height 9
radio career "true"
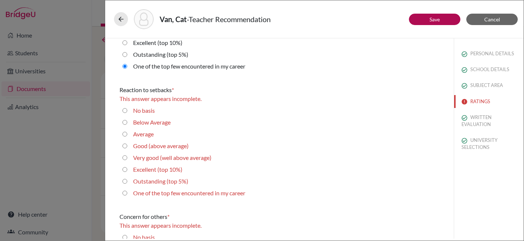
scroll to position [1286, 0]
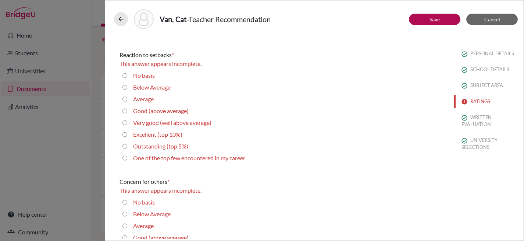
click at [125, 159] on career "One of the top few encountered in my career" at bounding box center [125, 157] width 5 height 9
radio career "true"
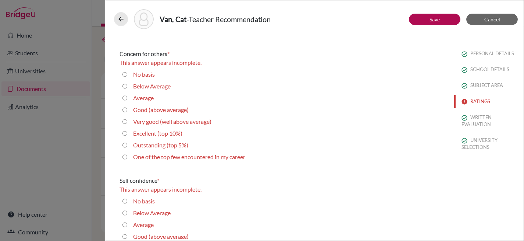
scroll to position [1418, 0]
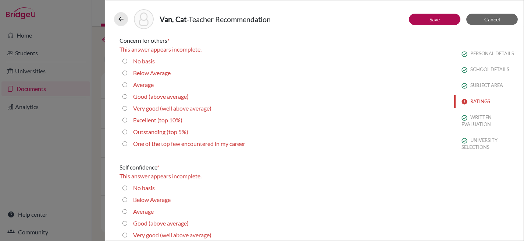
click at [125, 144] on career "One of the top few encountered in my career" at bounding box center [125, 143] width 5 height 9
radio career "true"
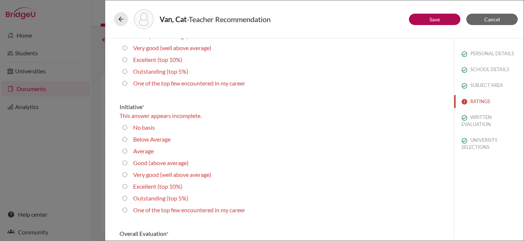
scroll to position [1620, 0]
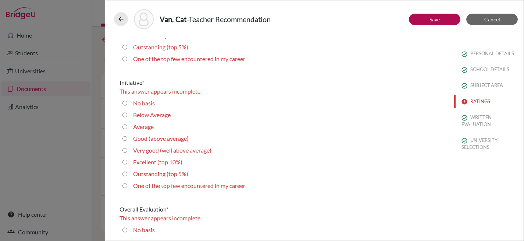
click at [125, 48] on 5\%\) "Outstanding (top 5%)" at bounding box center [125, 47] width 5 height 9
radio 5\%\) "true"
click at [124, 185] on career "One of the top few encountered in my career" at bounding box center [125, 185] width 5 height 9
radio career "true"
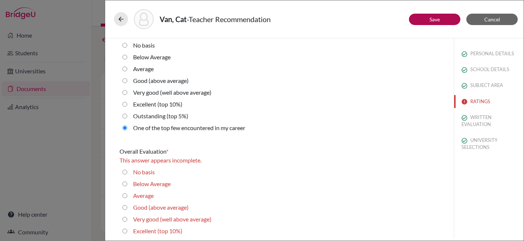
scroll to position [1687, 0]
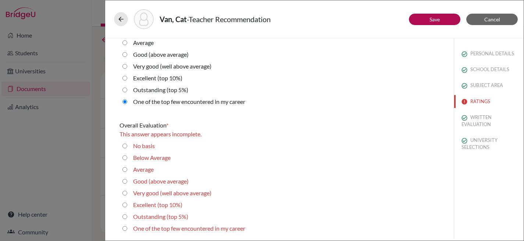
click at [125, 227] on career "One of the top few encountered in my career" at bounding box center [125, 228] width 5 height 9
radio career "true"
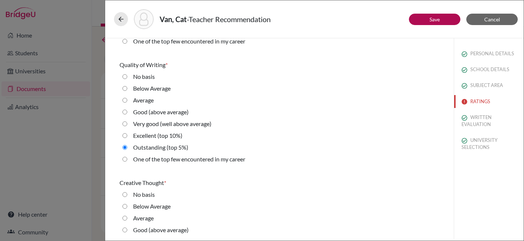
scroll to position [0, 0]
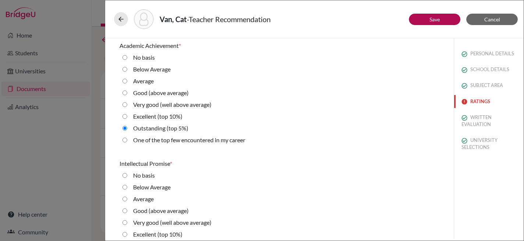
click at [468, 100] on button "RATINGS" at bounding box center [489, 101] width 70 height 13
click at [430, 17] on link "Save" at bounding box center [435, 19] width 10 height 6
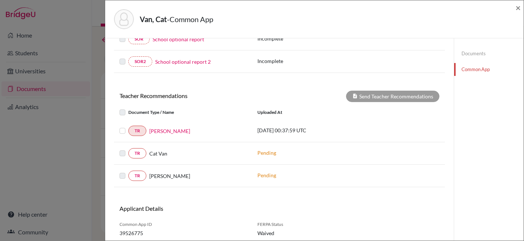
scroll to position [243, 0]
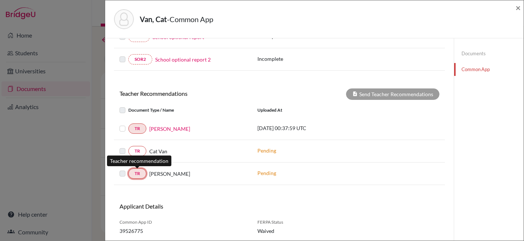
click at [136, 173] on link "TR" at bounding box center [137, 173] width 18 height 10
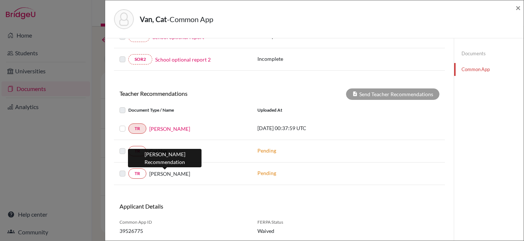
click at [156, 173] on span "Kevin Ritchlin" at bounding box center [169, 174] width 41 height 8
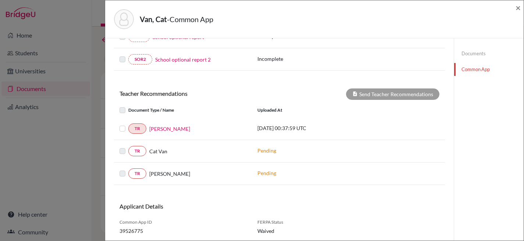
click at [128, 169] on label at bounding box center [128, 169] width 0 height 0
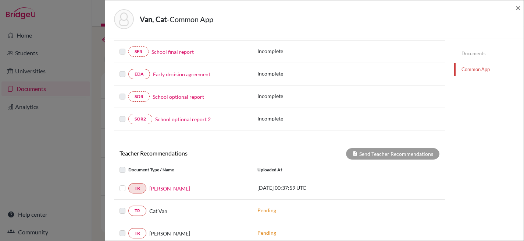
scroll to position [267, 0]
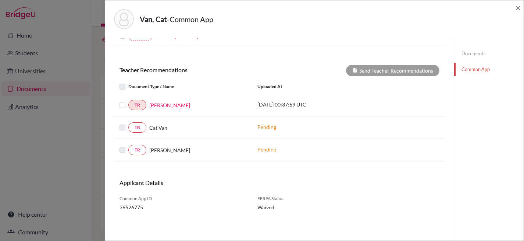
click at [128, 100] on label at bounding box center [128, 100] width 0 height 0
click at [0, 0] on input "checkbox" at bounding box center [0, 0] width 0 height 0
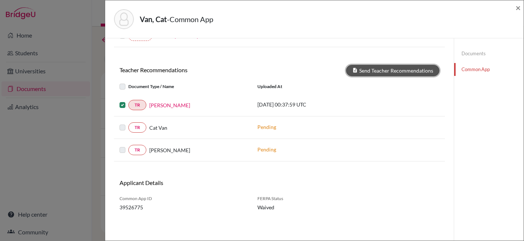
click at [373, 70] on button "Send Teacher Recommendations" at bounding box center [392, 70] width 93 height 11
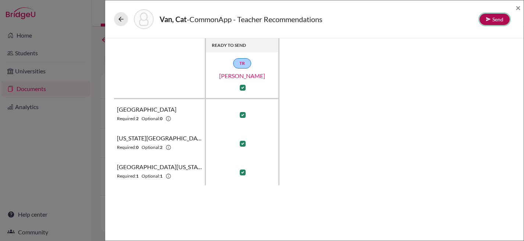
click at [500, 16] on button "Send" at bounding box center [495, 19] width 30 height 11
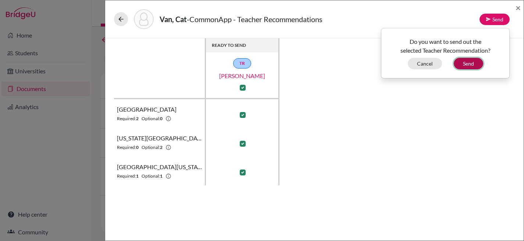
click at [472, 63] on button "Send" at bounding box center [468, 63] width 29 height 11
checkbox input "false"
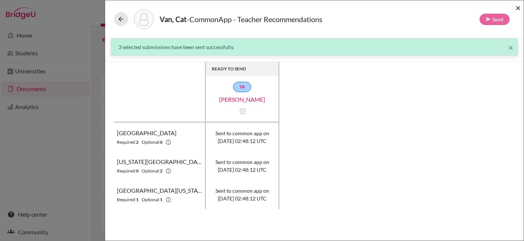
click at [518, 8] on span "×" at bounding box center [518, 7] width 5 height 11
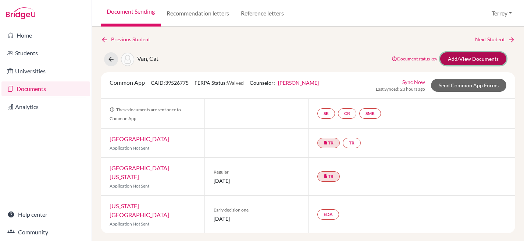
click at [481, 56] on link "Add/View Documents" at bounding box center [473, 58] width 66 height 13
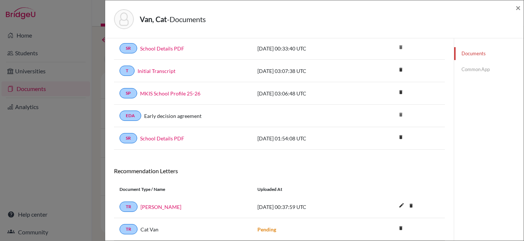
scroll to position [0, 0]
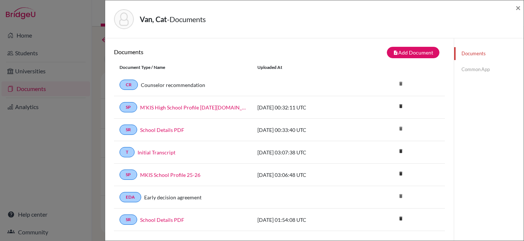
click at [467, 69] on link "Common App" at bounding box center [489, 69] width 70 height 13
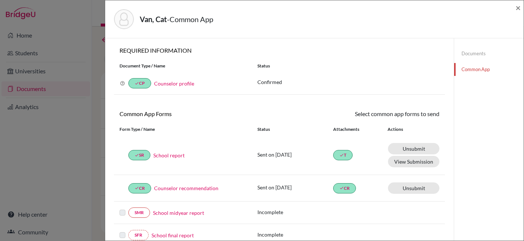
click at [476, 56] on link "Documents" at bounding box center [489, 53] width 70 height 13
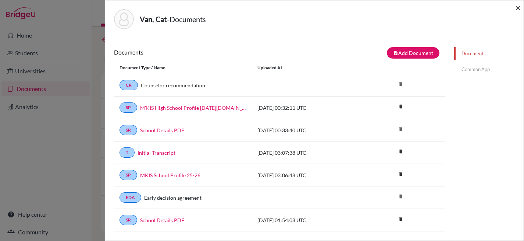
click at [516, 7] on span "×" at bounding box center [518, 7] width 5 height 11
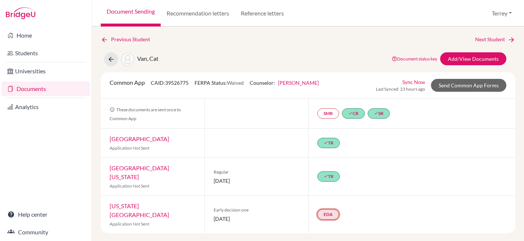
click at [333, 209] on link "EDA" at bounding box center [329, 214] width 22 height 10
click at [333, 191] on small "Incomplete" at bounding box center [327, 194] width 63 height 7
click at [332, 184] on link "Early decision agreement" at bounding box center [327, 187] width 57 height 6
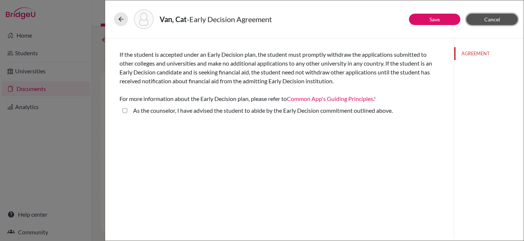
click at [500, 17] on button "Cancel" at bounding box center [493, 19] width 52 height 11
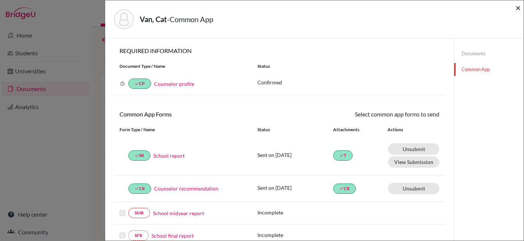
click at [518, 7] on span "×" at bounding box center [518, 7] width 5 height 11
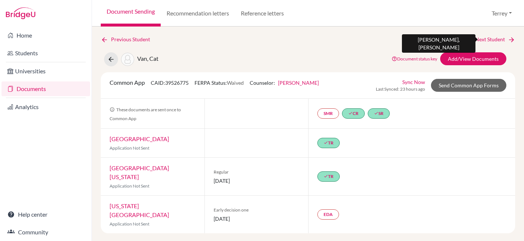
click at [499, 39] on link "Next Student" at bounding box center [495, 39] width 40 height 8
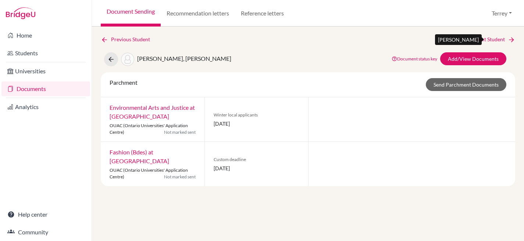
click at [486, 40] on link "Next Student" at bounding box center [495, 39] width 40 height 8
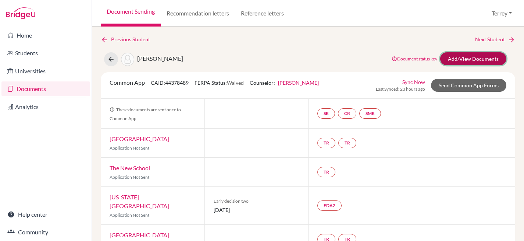
click at [464, 58] on link "Add/View Documents" at bounding box center [473, 58] width 66 height 13
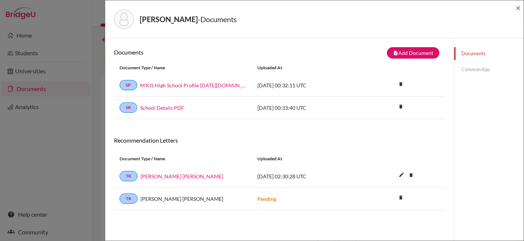
click at [466, 69] on link "Common App" at bounding box center [489, 69] width 70 height 13
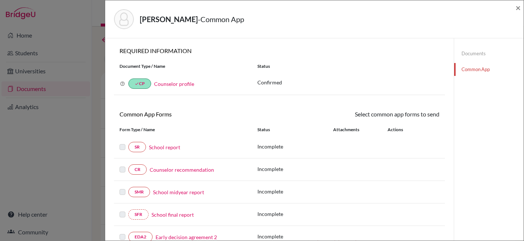
click at [164, 150] on link "School report" at bounding box center [164, 147] width 31 height 8
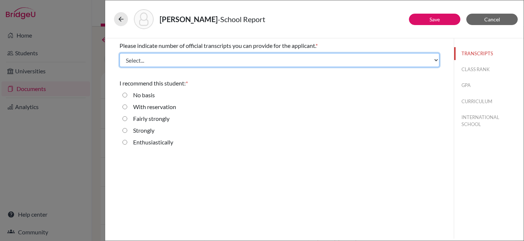
click at [170, 63] on select "Select... 1 2 3 4" at bounding box center [280, 60] width 320 height 14
select select "1"
click at [120, 53] on select "Select... 1 2 3 4" at bounding box center [280, 60] width 320 height 14
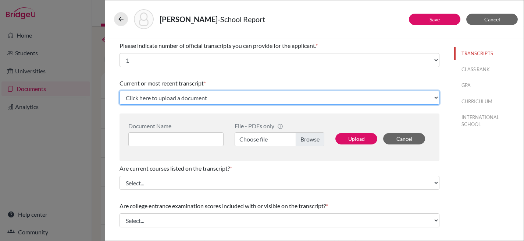
click at [179, 98] on select "Click here to upload a document Upload New File" at bounding box center [280, 98] width 320 height 14
select select "Upload New File"
click at [120, 91] on select "Click here to upload a document Upload New File" at bounding box center [280, 98] width 320 height 14
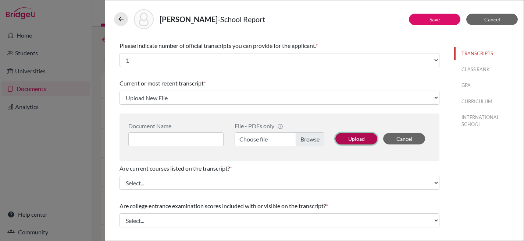
click at [357, 140] on button "Upload" at bounding box center [357, 138] width 42 height 11
click at [296, 139] on label "Choose file" at bounding box center [280, 139] width 90 height 14
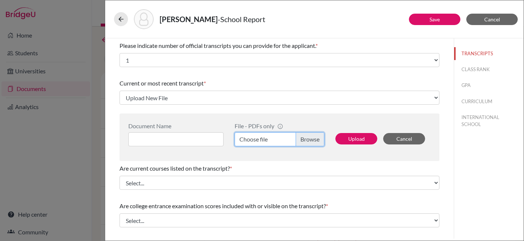
click at [296, 139] on input "Choose file" at bounding box center [280, 139] width 90 height 14
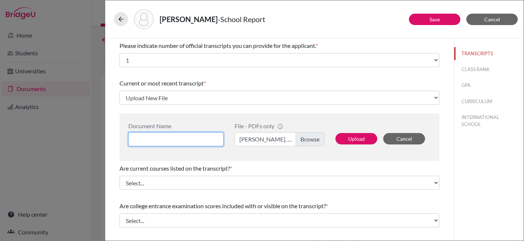
click at [200, 139] on input at bounding box center [175, 139] width 95 height 14
type input "L"
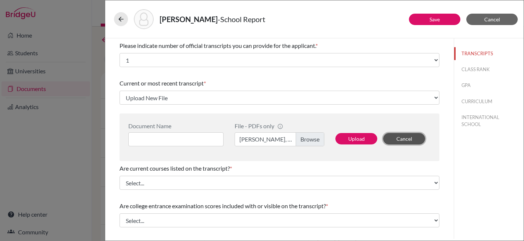
click at [400, 140] on button "Cancel" at bounding box center [404, 138] width 42 height 11
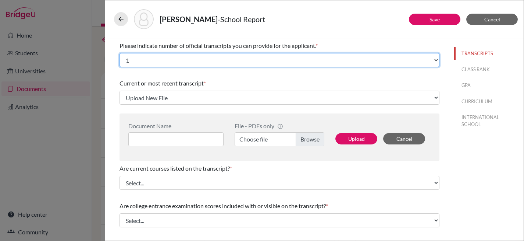
click at [290, 54] on select "Select... 1 2 3 4" at bounding box center [280, 60] width 320 height 14
click at [120, 53] on select "Select... 1 2 3 4" at bounding box center [280, 60] width 320 height 14
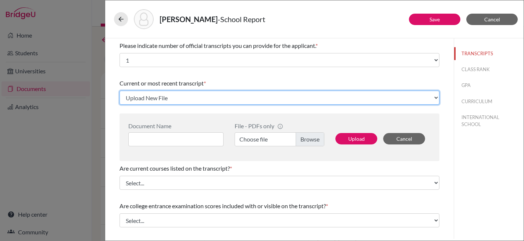
click at [221, 96] on select "Click here to upload a document Upload New File" at bounding box center [280, 98] width 320 height 14
click at [120, 91] on select "Click here to upload a document Upload New File" at bounding box center [280, 98] width 320 height 14
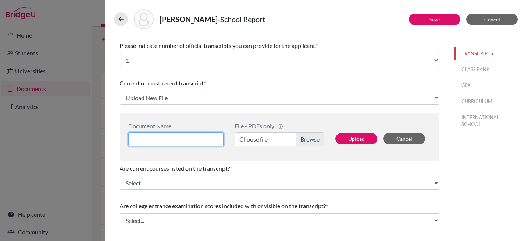
click at [204, 138] on input at bounding box center [175, 139] width 95 height 14
click at [309, 136] on label "Choose file" at bounding box center [280, 139] width 90 height 14
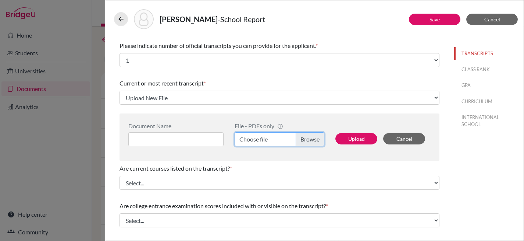
click at [309, 136] on input "Choose file" at bounding box center [280, 139] width 90 height 14
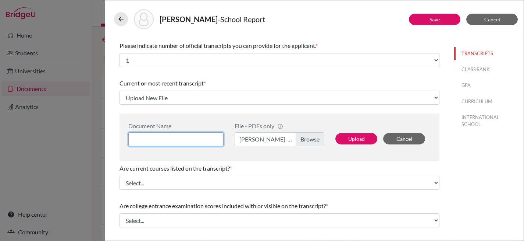
click at [188, 142] on input at bounding box center [175, 139] width 95 height 14
type input "[PERSON_NAME] CR"
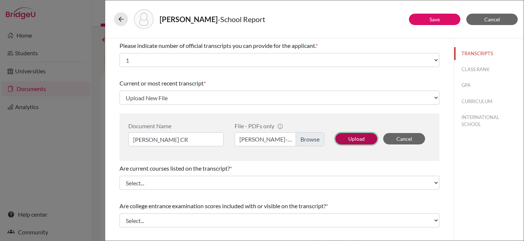
click at [358, 136] on button "Upload" at bounding box center [357, 138] width 42 height 11
select select "682512"
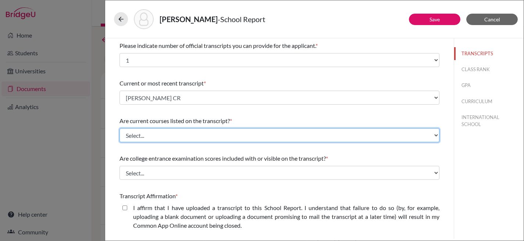
click at [233, 134] on select "Select... Yes No" at bounding box center [280, 135] width 320 height 14
select select "0"
click at [120, 128] on select "Select... Yes No" at bounding box center [280, 135] width 320 height 14
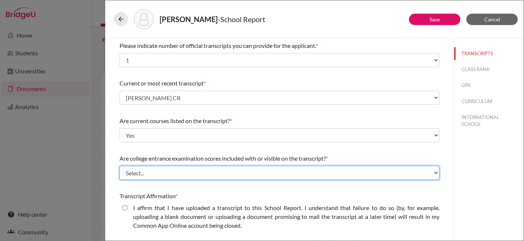
click at [223, 176] on select "Select... Yes No" at bounding box center [280, 173] width 320 height 14
select select "1"
click at [120, 166] on select "Select... Yes No" at bounding box center [280, 173] width 320 height 14
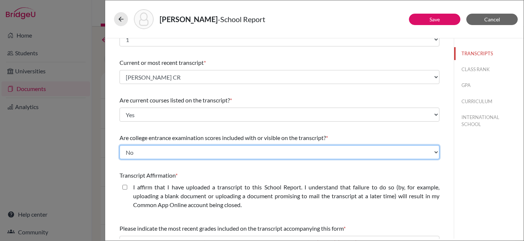
scroll to position [117, 0]
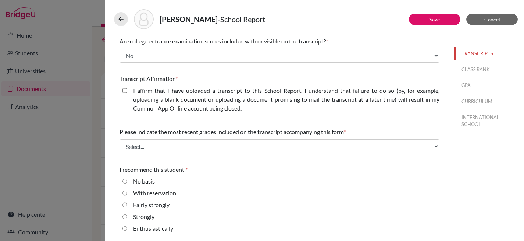
click at [125, 88] on closed\ "I affirm that I have uploaded a transcript to this School Report. I understand …" at bounding box center [125, 90] width 5 height 9
checkbox closed\ "true"
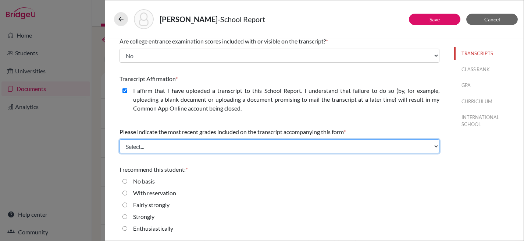
click at [178, 149] on select "Select... Final junior year grades 1st Quarter senior year grades 2nd Quarter/1…" at bounding box center [280, 146] width 320 height 14
select select "0"
click at [120, 139] on select "Select... Final junior year grades 1st Quarter senior year grades 2nd Quarter/1…" at bounding box center [280, 146] width 320 height 14
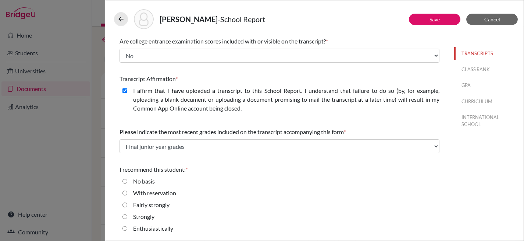
click at [124, 216] on input "Strongly" at bounding box center [125, 216] width 5 height 9
radio input "true"
click at [481, 68] on button "CLASS RANK" at bounding box center [489, 69] width 70 height 13
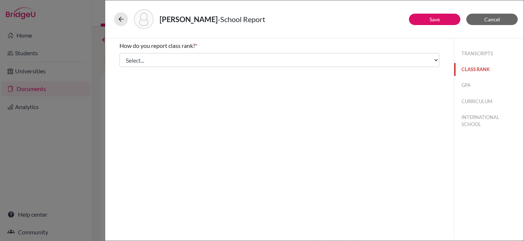
scroll to position [0, 0]
click at [372, 67] on div "How do you report class rank? * Select... Exact Decile Quintile Quartile None" at bounding box center [280, 54] width 320 height 32
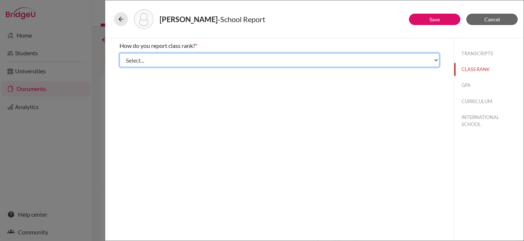
click at [372, 60] on select "Select... Exact Decile Quintile Quartile None" at bounding box center [280, 60] width 320 height 14
select select "5"
click at [120, 53] on select "Select... Exact Decile Quintile Quartile None" at bounding box center [280, 60] width 320 height 14
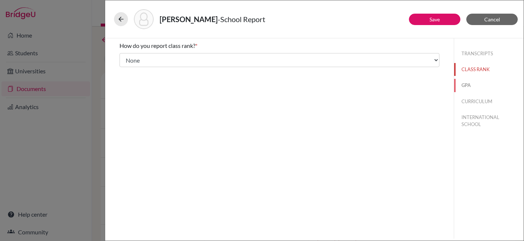
click at [464, 84] on button "GPA" at bounding box center [489, 85] width 70 height 13
click at [125, 57] on input "Yes" at bounding box center [125, 57] width 5 height 9
radio input "true"
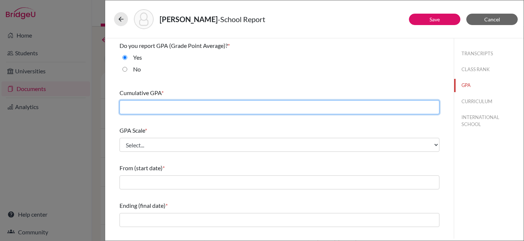
click at [139, 108] on input "text" at bounding box center [280, 107] width 320 height 14
type input "4.21"
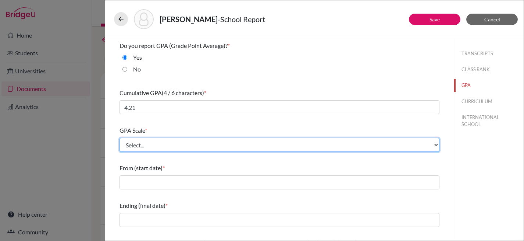
click at [160, 145] on select "Select... 4 5 6 7 8 9 10 11 12 13 14 15 16 17 18 19 20 100" at bounding box center [280, 145] width 320 height 14
select select "4"
click at [120, 138] on select "Select... 4 5 6 7 8 9 10 11 12 13 14 15 16 17 18 19 20 100" at bounding box center [280, 145] width 320 height 14
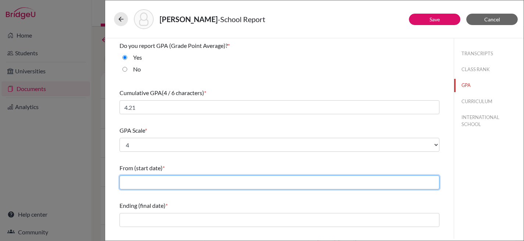
click at [163, 180] on input "text" at bounding box center [280, 182] width 320 height 14
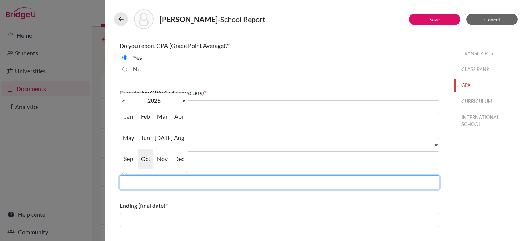
type input "08/2024"
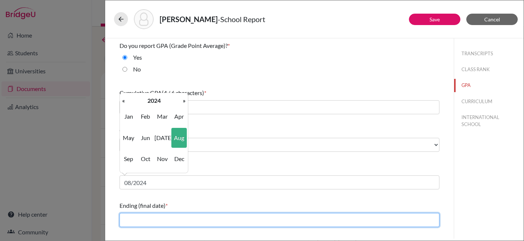
click at [164, 221] on input "text" at bounding box center [280, 220] width 320 height 14
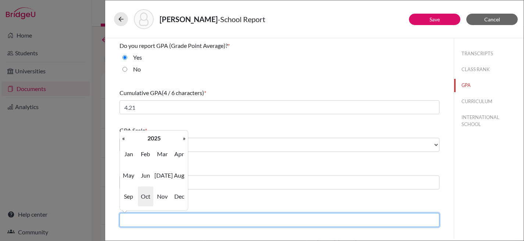
type input "06/2025"
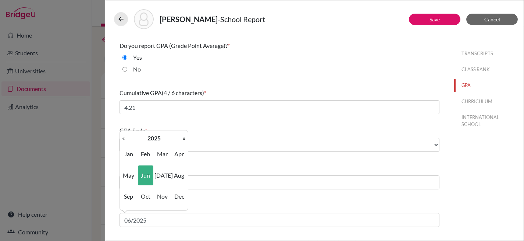
click at [195, 200] on div "Ending (final date) * 06/2025" at bounding box center [280, 214] width 320 height 32
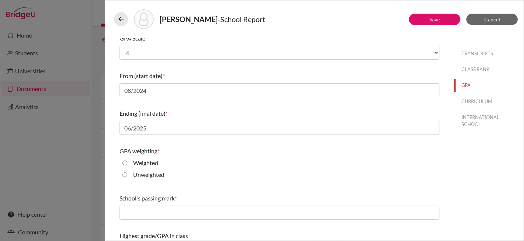
scroll to position [108, 0]
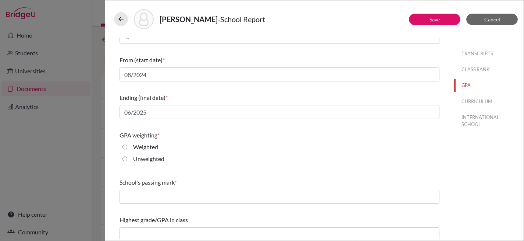
click at [124, 145] on input "Weighted" at bounding box center [125, 146] width 5 height 9
radio input "true"
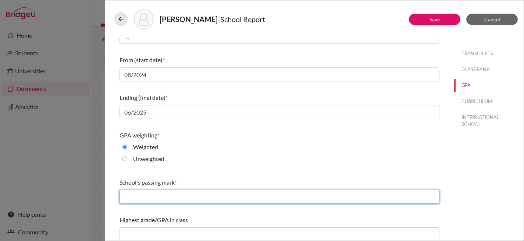
click at [137, 196] on input "text" at bounding box center [280, 196] width 320 height 14
type input "2.0"
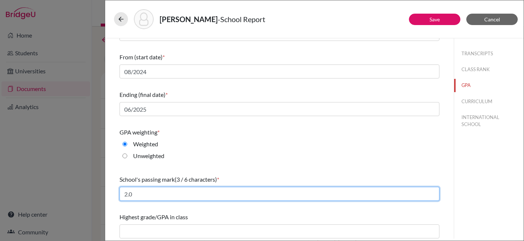
scroll to position [113, 0]
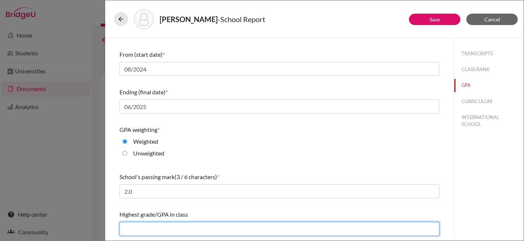
click at [160, 226] on input "text" at bounding box center [280, 229] width 320 height 14
type input "4.39"
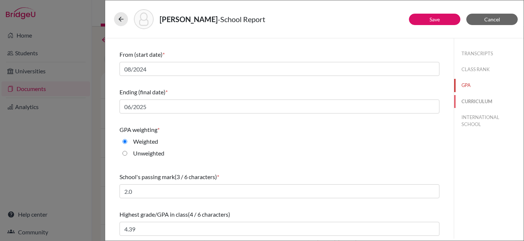
click at [483, 101] on button "CURRICULUM" at bounding box center [489, 101] width 70 height 13
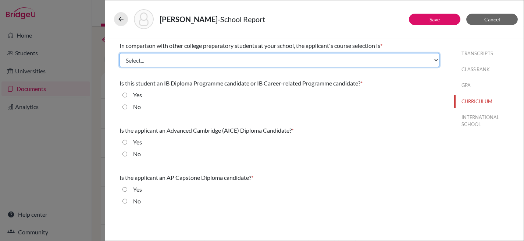
click at [224, 58] on select "Select... Less than demanding Average Demanding Very demanding Most demanding P…" at bounding box center [280, 60] width 320 height 14
select select "3"
click at [120, 53] on select "Select... Less than demanding Average Demanding Very demanding Most demanding P…" at bounding box center [280, 60] width 320 height 14
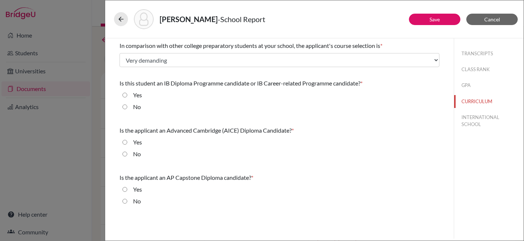
click at [124, 93] on input "Yes" at bounding box center [125, 95] width 5 height 9
radio input "true"
click at [125, 154] on input "No" at bounding box center [125, 153] width 5 height 9
radio input "true"
click at [126, 200] on input "No" at bounding box center [125, 200] width 5 height 9
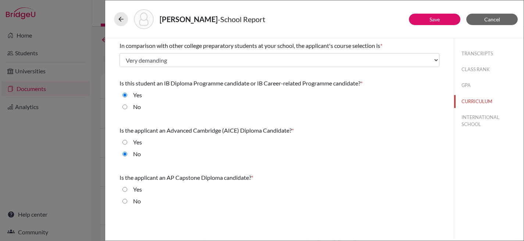
radio input "true"
click at [465, 120] on button "INTERNATIONAL SCHOOL" at bounding box center [489, 121] width 70 height 20
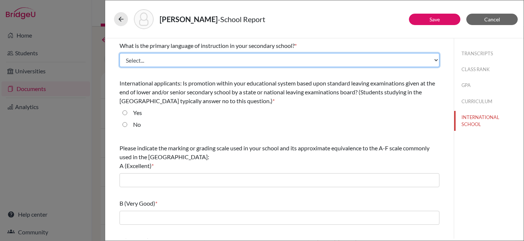
click at [245, 59] on select "Select... Albanian Arabic Armenian Assamese Azerbaijani Belarusian Bengali Bulg…" at bounding box center [280, 60] width 320 height 14
select select "14"
click at [120, 53] on select "Select... Albanian Arabic Armenian Assamese Azerbaijani Belarusian Bengali Bulg…" at bounding box center [280, 60] width 320 height 14
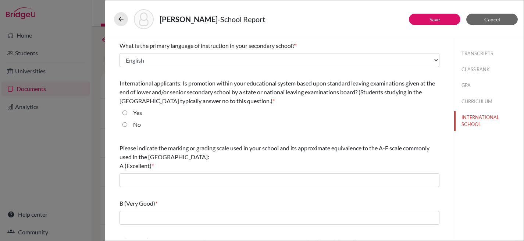
click at [124, 111] on input "Yes" at bounding box center [125, 112] width 5 height 9
radio input "true"
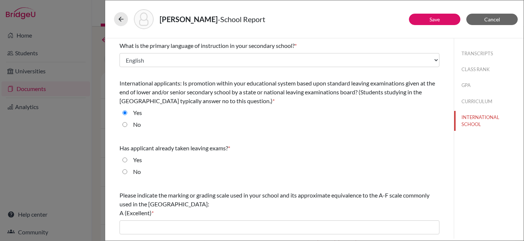
drag, startPoint x: 126, startPoint y: 171, endPoint x: 163, endPoint y: 166, distance: 37.5
click at [127, 170] on input "No" at bounding box center [125, 171] width 5 height 9
radio input "true"
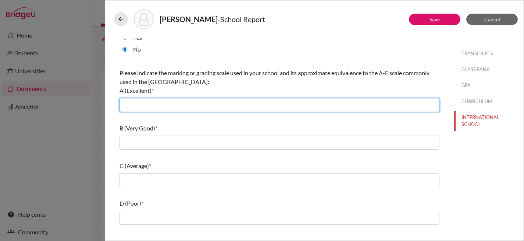
click at [175, 103] on input "text" at bounding box center [280, 105] width 320 height 14
type input "7"
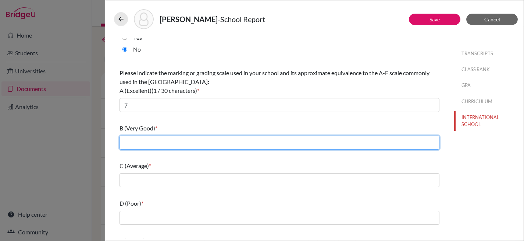
click at [174, 139] on input "text" at bounding box center [280, 142] width 320 height 14
type input "5-6"
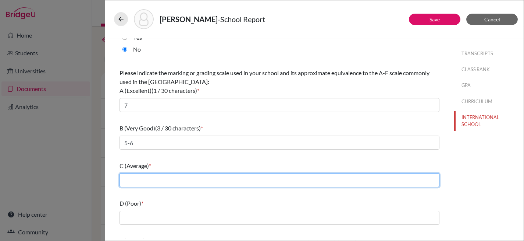
click at [183, 180] on input "text" at bounding box center [280, 180] width 320 height 14
type input "4"
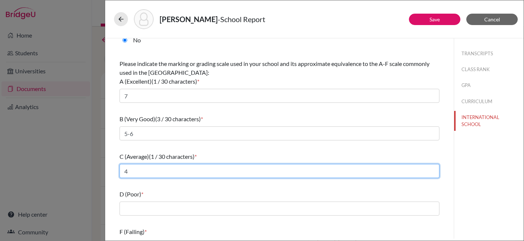
scroll to position [149, 0]
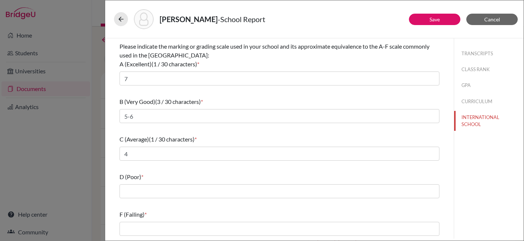
click at [149, 183] on div "D (Poor) *" at bounding box center [280, 185] width 320 height 32
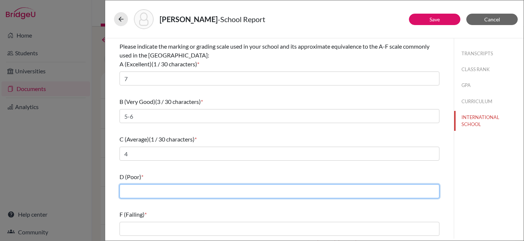
click at [170, 195] on input "text" at bounding box center [280, 191] width 320 height 14
type input "3"
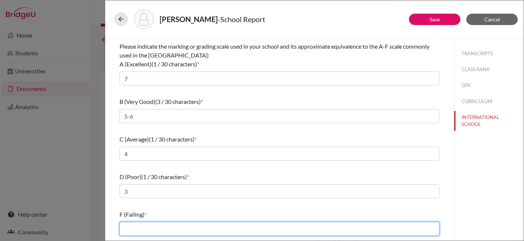
click at [173, 227] on input "text" at bounding box center [280, 229] width 320 height 14
type input "0-2"
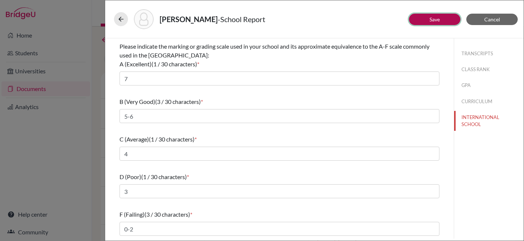
click at [437, 21] on link "Save" at bounding box center [435, 19] width 10 height 6
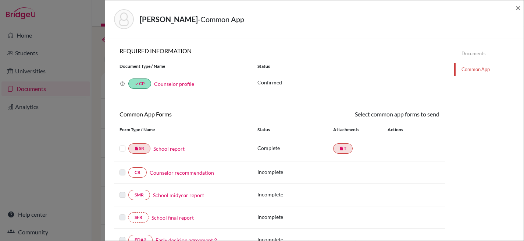
click at [179, 173] on link "Counselor recommendation" at bounding box center [182, 173] width 64 height 8
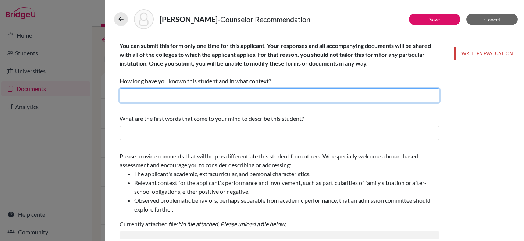
click at [210, 96] on input "text" at bounding box center [280, 95] width 320 height 14
type input "A few months as their High School and University Counselor"
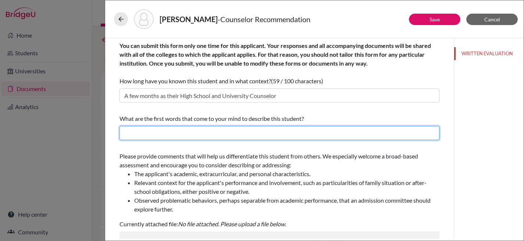
click at [203, 132] on input "text" at bounding box center [280, 133] width 320 height 14
type input "Diligent, organized and proactive"
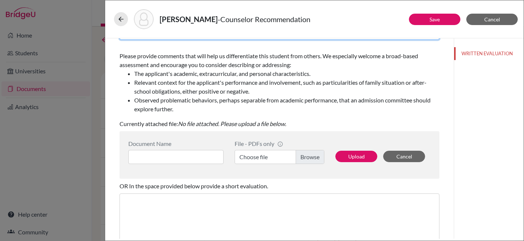
scroll to position [105, 0]
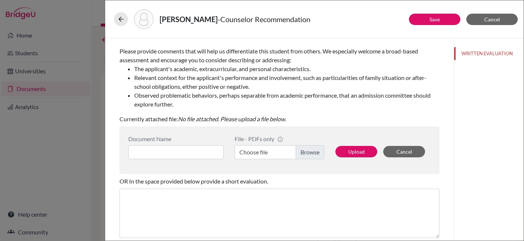
click at [313, 154] on label "Choose file" at bounding box center [280, 152] width 90 height 14
click at [313, 154] on input "Choose file" at bounding box center [280, 152] width 90 height 14
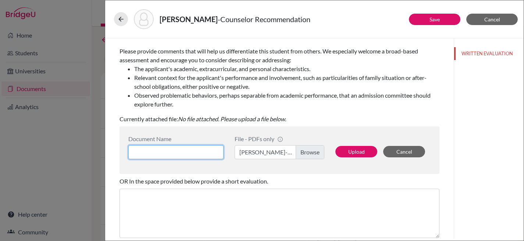
click at [174, 150] on input at bounding box center [175, 152] width 95 height 14
type input "Ling Zhang CR"
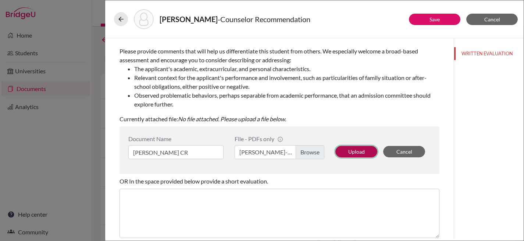
click at [352, 151] on button "Upload" at bounding box center [357, 151] width 42 height 11
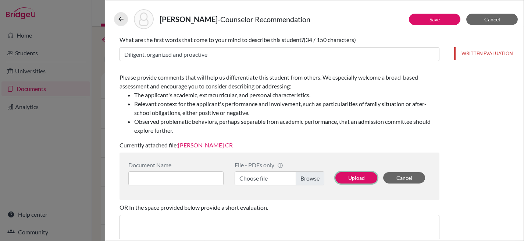
scroll to position [0, 0]
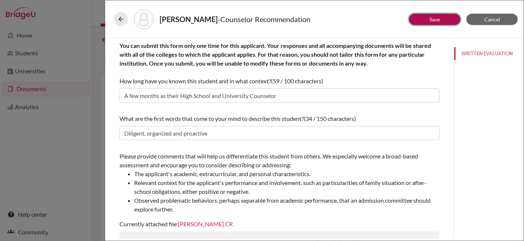
click at [435, 20] on link "Save" at bounding box center [435, 19] width 10 height 6
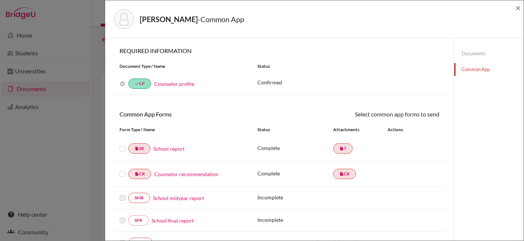
click at [176, 84] on link "Counselor profile" at bounding box center [174, 84] width 40 height 6
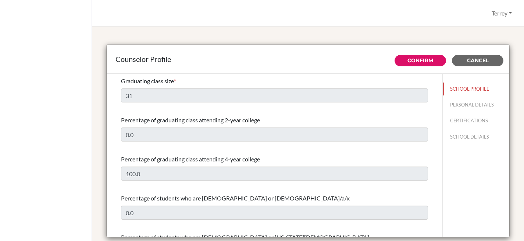
select select "0"
select select "352111"
click at [413, 59] on link "Confirm" at bounding box center [421, 60] width 26 height 7
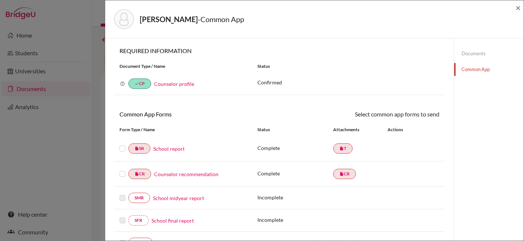
click at [164, 149] on link "School report" at bounding box center [168, 149] width 31 height 8
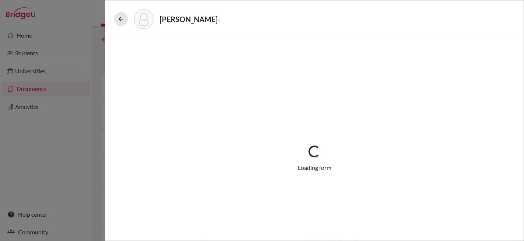
select select "1"
select select "682512"
select select "0"
select select "1"
select select "0"
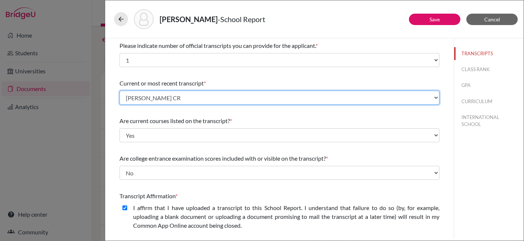
click at [213, 98] on select "Select existing document or upload a new one [PERSON_NAME] CR Upload New File" at bounding box center [280, 98] width 320 height 14
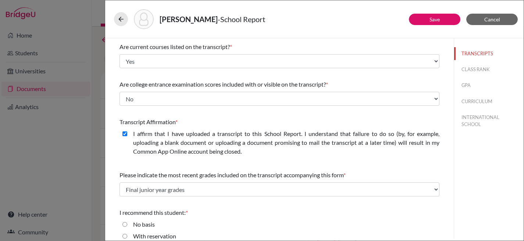
scroll to position [117, 0]
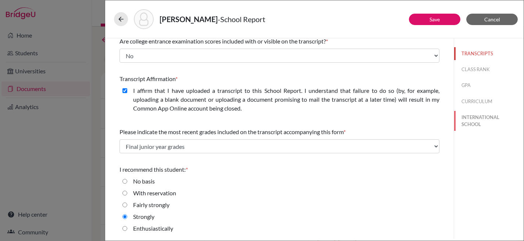
click at [470, 121] on button "INTERNATIONAL SCHOOL" at bounding box center [489, 121] width 70 height 20
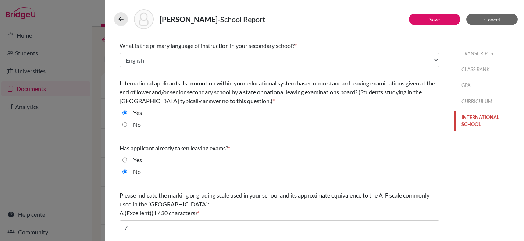
scroll to position [149, 0]
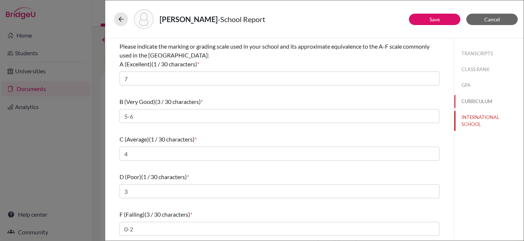
click at [477, 100] on button "CURRICULUM" at bounding box center [489, 101] width 70 height 13
select select "3"
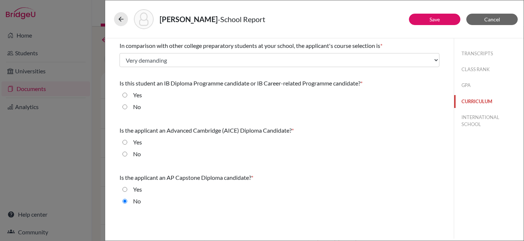
scroll to position [0, 0]
click at [468, 86] on button "GPA" at bounding box center [489, 85] width 70 height 13
select select "4"
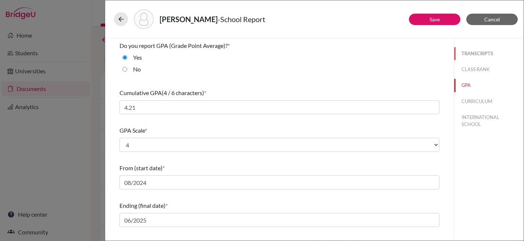
click at [474, 52] on button "TRANSCRIPTS" at bounding box center [489, 53] width 70 height 13
select select "0"
select select "1"
select select "682512"
select select "1"
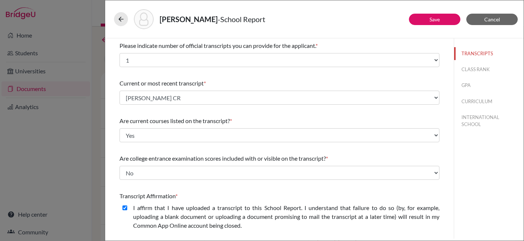
click at [230, 53] on div "Please indicate number of official transcripts you can provide for the applican…" at bounding box center [280, 54] width 320 height 32
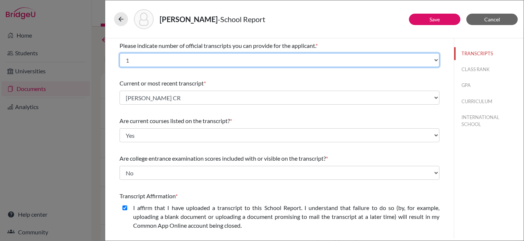
click at [228, 61] on select "Select... 1 2 3 4" at bounding box center [280, 60] width 320 height 14
click at [120, 53] on select "Select... 1 2 3 4" at bounding box center [280, 60] width 320 height 14
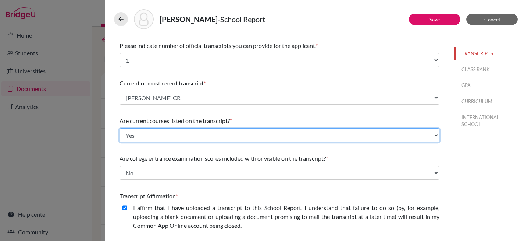
click at [153, 136] on select "Select... Yes No" at bounding box center [280, 135] width 320 height 14
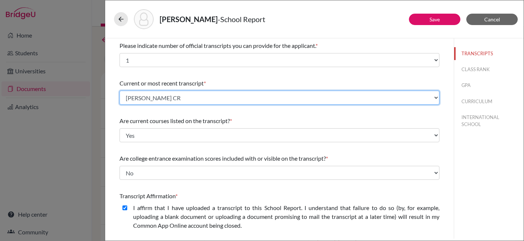
click at [185, 101] on select "Select existing document or upload a new one [PERSON_NAME] CR Upload New File" at bounding box center [280, 98] width 320 height 14
click at [120, 91] on select "Select existing document or upload a new one [PERSON_NAME] CR Upload New File" at bounding box center [280, 98] width 320 height 14
click at [185, 100] on select "Select existing document or upload a new one [PERSON_NAME] CR Upload New File" at bounding box center [280, 98] width 320 height 14
select select "Upload New File"
click at [120, 91] on select "Select existing document or upload a new one [PERSON_NAME] CR Upload New File" at bounding box center [280, 98] width 320 height 14
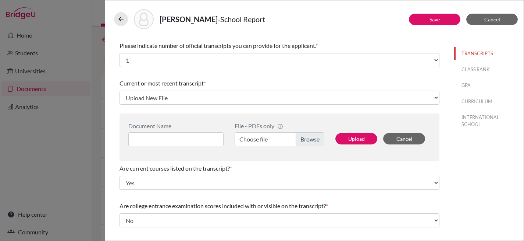
click at [315, 142] on label "Choose file" at bounding box center [280, 139] width 90 height 14
click at [315, 142] on input "Choose file" at bounding box center [280, 139] width 90 height 14
click at [203, 136] on input at bounding box center [175, 139] width 95 height 14
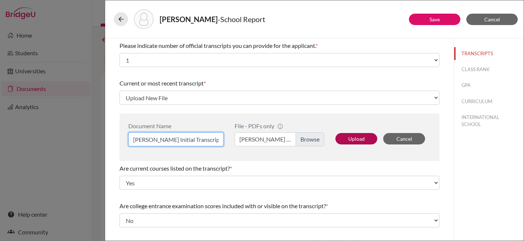
type input "[PERSON_NAME] Initial Transcript"
click at [350, 139] on button "Upload" at bounding box center [357, 138] width 42 height 11
select select "1337"
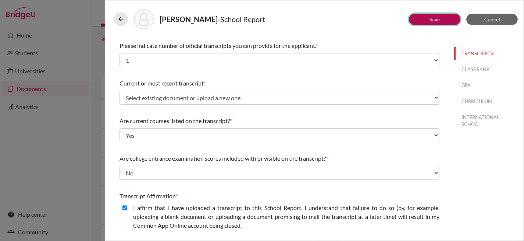
click at [438, 17] on link "Save" at bounding box center [435, 19] width 10 height 6
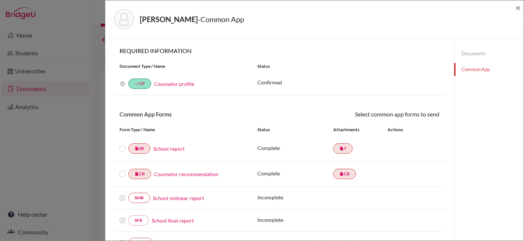
click at [122, 144] on label at bounding box center [123, 144] width 6 height 0
click at [0, 0] on input "checkbox" at bounding box center [0, 0] width 0 height 0
click at [122, 170] on label at bounding box center [123, 170] width 6 height 0
click at [0, 0] on input "checkbox" at bounding box center [0, 0] width 0 height 0
click at [415, 115] on icon at bounding box center [418, 115] width 6 height 6
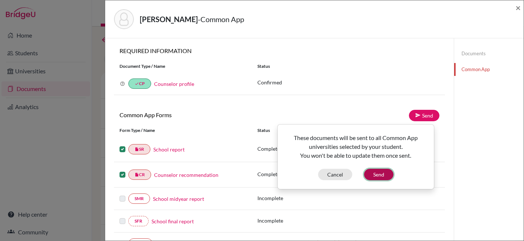
click at [378, 175] on button "Send" at bounding box center [378, 174] width 29 height 11
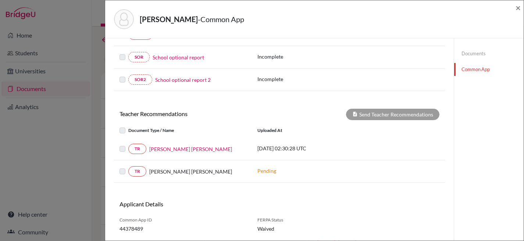
scroll to position [229, 0]
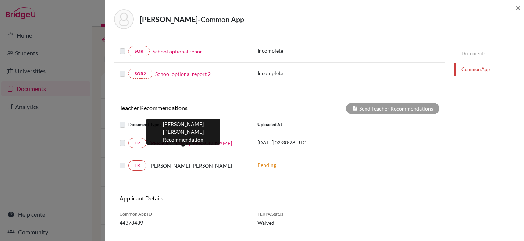
click at [196, 141] on link "[PERSON_NAME] [PERSON_NAME]" at bounding box center [190, 143] width 83 height 8
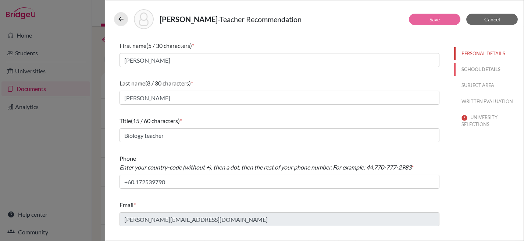
click at [490, 71] on button "SCHOOL DETAILS" at bounding box center [489, 69] width 70 height 13
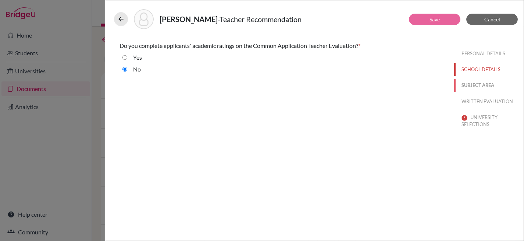
click at [483, 84] on button "SUBJECT AREA" at bounding box center [489, 85] width 70 height 13
select select "2"
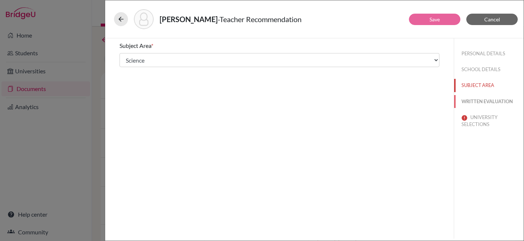
click at [484, 100] on button "WRITTEN EVALUATION" at bounding box center [489, 101] width 70 height 13
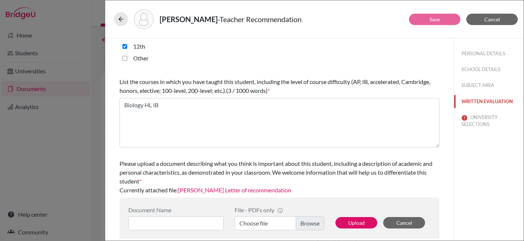
scroll to position [225, 0]
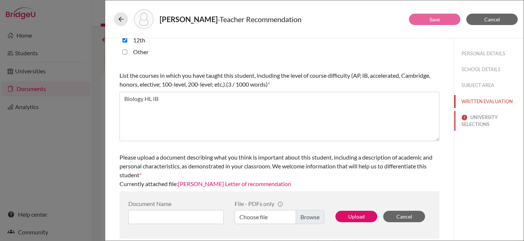
click at [476, 118] on button "UNIVERSITY SELECTIONS" at bounding box center [489, 121] width 70 height 20
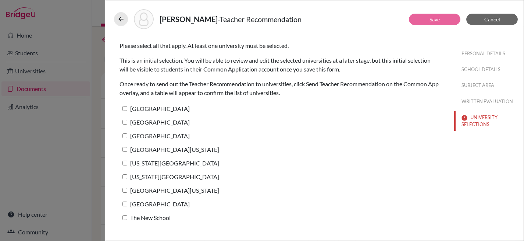
click at [124, 107] on input "[GEOGRAPHIC_DATA]" at bounding box center [125, 108] width 5 height 5
checkbox input "true"
drag, startPoint x: 125, startPoint y: 120, endPoint x: 125, endPoint y: 128, distance: 8.8
click at [125, 120] on input "[GEOGRAPHIC_DATA]" at bounding box center [125, 122] width 5 height 5
checkbox input "true"
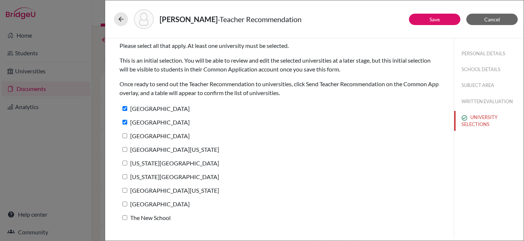
click at [125, 138] on label "[GEOGRAPHIC_DATA]" at bounding box center [155, 135] width 70 height 11
click at [125, 138] on input "[GEOGRAPHIC_DATA]" at bounding box center [125, 135] width 5 height 5
checkbox input "true"
drag, startPoint x: 127, startPoint y: 149, endPoint x: 127, endPoint y: 152, distance: 3.7
click at [127, 150] on input "[GEOGRAPHIC_DATA][US_STATE]" at bounding box center [125, 149] width 5 height 5
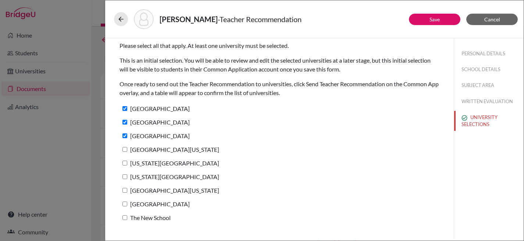
checkbox input "true"
drag, startPoint x: 128, startPoint y: 162, endPoint x: 127, endPoint y: 166, distance: 4.6
click at [128, 163] on label "[US_STATE][GEOGRAPHIC_DATA]" at bounding box center [170, 162] width 100 height 11
click at [127, 163] on input "[US_STATE][GEOGRAPHIC_DATA]" at bounding box center [125, 162] width 5 height 5
checkbox input "true"
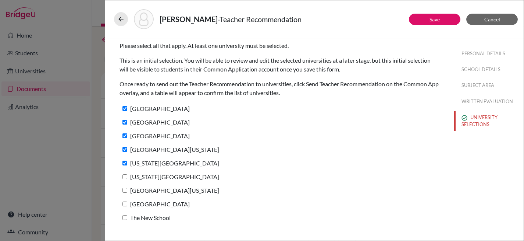
click at [126, 180] on label "[US_STATE][GEOGRAPHIC_DATA]" at bounding box center [170, 176] width 100 height 11
click at [126, 179] on input "[US_STATE][GEOGRAPHIC_DATA]" at bounding box center [125, 176] width 5 height 5
checkbox input "true"
drag, startPoint x: 126, startPoint y: 188, endPoint x: 126, endPoint y: 194, distance: 5.9
click at [126, 192] on input "[GEOGRAPHIC_DATA][US_STATE]" at bounding box center [125, 190] width 5 height 5
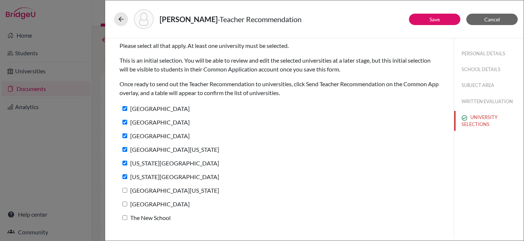
checkbox input "true"
drag, startPoint x: 127, startPoint y: 205, endPoint x: 126, endPoint y: 210, distance: 4.9
click at [128, 206] on label "[GEOGRAPHIC_DATA]" at bounding box center [155, 203] width 70 height 11
click at [127, 206] on input "[GEOGRAPHIC_DATA]" at bounding box center [125, 203] width 5 height 5
checkbox input "true"
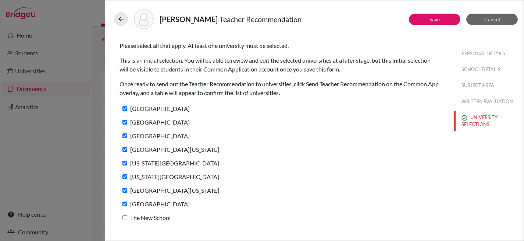
drag, startPoint x: 123, startPoint y: 217, endPoint x: 148, endPoint y: 215, distance: 25.1
click at [123, 217] on input "The New School" at bounding box center [125, 217] width 5 height 5
checkbox input "true"
click at [124, 108] on input "[GEOGRAPHIC_DATA]" at bounding box center [125, 108] width 5 height 5
checkbox input "false"
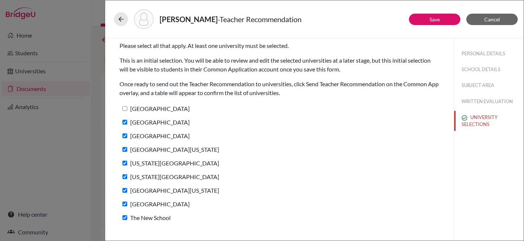
click at [125, 124] on label "[GEOGRAPHIC_DATA]" at bounding box center [155, 122] width 70 height 11
click at [125, 124] on input "[GEOGRAPHIC_DATA]" at bounding box center [125, 122] width 5 height 5
checkbox input "false"
drag, startPoint x: 124, startPoint y: 133, endPoint x: 125, endPoint y: 137, distance: 4.1
click at [124, 135] on input "[GEOGRAPHIC_DATA]" at bounding box center [125, 135] width 5 height 5
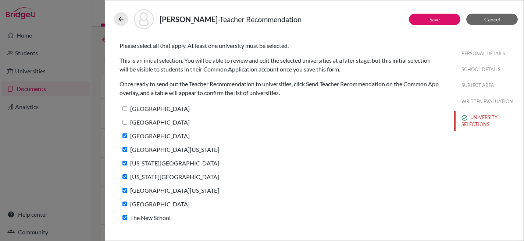
checkbox input "false"
drag, startPoint x: 127, startPoint y: 151, endPoint x: 125, endPoint y: 157, distance: 5.8
click at [127, 152] on label "[GEOGRAPHIC_DATA][US_STATE]" at bounding box center [170, 149] width 100 height 11
click at [127, 152] on input "[GEOGRAPHIC_DATA][US_STATE]" at bounding box center [125, 149] width 5 height 5
checkbox input "false"
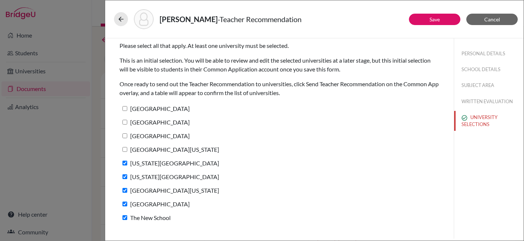
drag, startPoint x: 126, startPoint y: 161, endPoint x: 125, endPoint y: 170, distance: 8.5
click at [126, 163] on input "[US_STATE][GEOGRAPHIC_DATA]" at bounding box center [125, 162] width 5 height 5
checkbox input "false"
drag, startPoint x: 125, startPoint y: 174, endPoint x: 125, endPoint y: 180, distance: 5.9
click at [126, 176] on input "[US_STATE][GEOGRAPHIC_DATA]" at bounding box center [125, 176] width 5 height 5
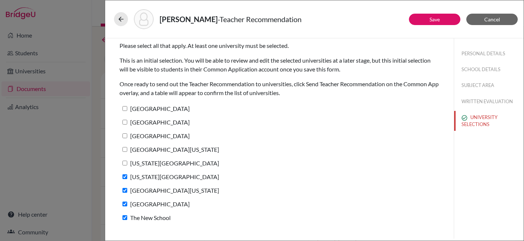
checkbox input "false"
drag, startPoint x: 125, startPoint y: 187, endPoint x: 126, endPoint y: 192, distance: 4.8
click at [125, 188] on label "[GEOGRAPHIC_DATA][US_STATE]" at bounding box center [170, 190] width 100 height 11
click at [125, 188] on input "University of Michigan" at bounding box center [125, 190] width 5 height 5
checkbox input "false"
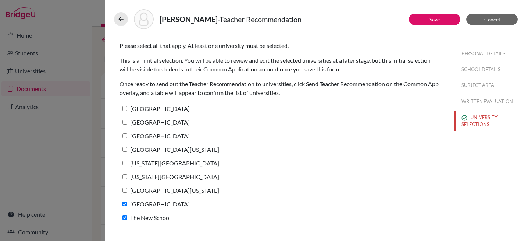
click at [125, 201] on label "Boston University" at bounding box center [155, 203] width 70 height 11
click at [125, 201] on input "Boston University" at bounding box center [125, 203] width 5 height 5
checkbox input "false"
click at [422, 15] on button "Save" at bounding box center [435, 19] width 52 height 11
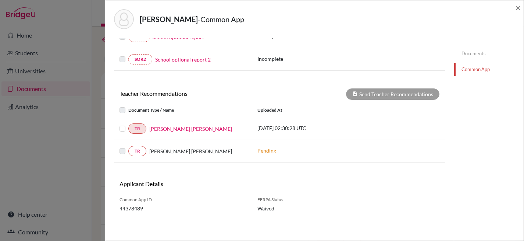
scroll to position [244, 0]
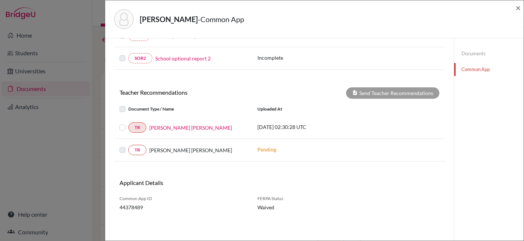
click at [128, 123] on label at bounding box center [128, 123] width 0 height 0
click at [0, 0] on input "checkbox" at bounding box center [0, 0] width 0 height 0
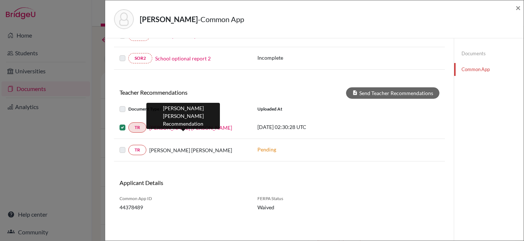
click at [166, 127] on link "Dario Alberto Trujillo Buitrago" at bounding box center [190, 128] width 83 height 8
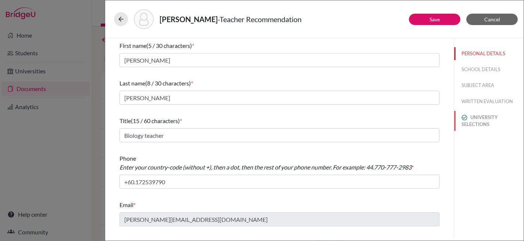
click at [478, 121] on button "UNIVERSITY SELECTIONS" at bounding box center [489, 121] width 70 height 20
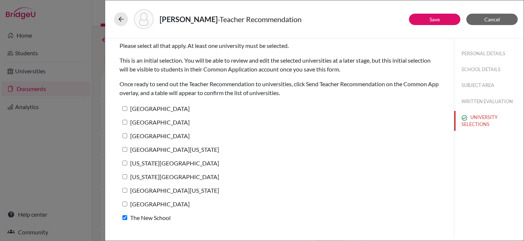
click at [126, 109] on input "Brown University" at bounding box center [125, 108] width 5 height 5
checkbox input "true"
click at [127, 124] on input "University of Chicago" at bounding box center [125, 122] width 5 height 5
checkbox input "true"
drag, startPoint x: 125, startPoint y: 134, endPoint x: 128, endPoint y: 145, distance: 10.6
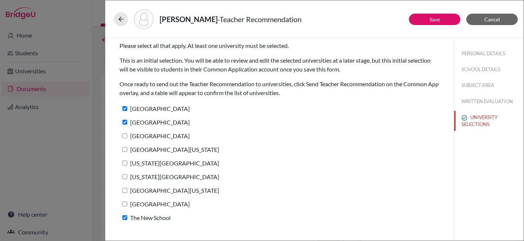
click at [125, 137] on input "Cornell University" at bounding box center [125, 135] width 5 height 5
checkbox input "true"
click at [128, 145] on label "University of Southern California" at bounding box center [170, 149] width 100 height 11
click at [127, 147] on input "University of Southern California" at bounding box center [125, 149] width 5 height 5
checkbox input "true"
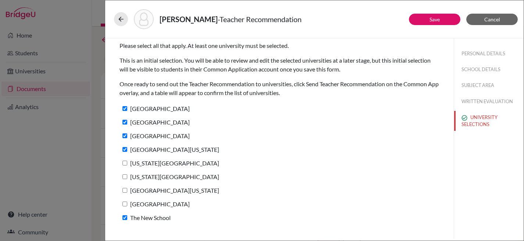
drag, startPoint x: 125, startPoint y: 162, endPoint x: 132, endPoint y: 179, distance: 18.5
click at [125, 162] on input "New York University" at bounding box center [125, 162] width 5 height 5
checkbox input "true"
drag, startPoint x: 128, startPoint y: 177, endPoint x: 127, endPoint y: 191, distance: 14.4
click at [128, 177] on label "Rhode Island School of Design" at bounding box center [170, 176] width 100 height 11
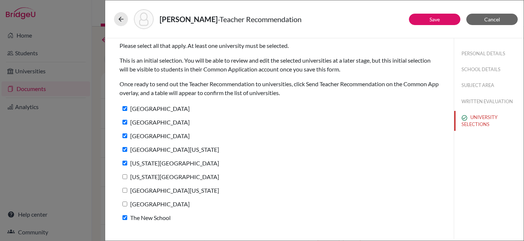
click at [127, 177] on input "Rhode Island School of Design" at bounding box center [125, 176] width 5 height 5
checkbox input "true"
drag, startPoint x: 126, startPoint y: 192, endPoint x: 125, endPoint y: 199, distance: 7.4
click at [126, 192] on label "University of Michigan" at bounding box center [170, 190] width 100 height 11
click at [126, 192] on input "University of Michigan" at bounding box center [125, 190] width 5 height 5
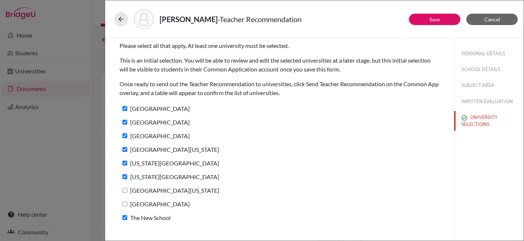
checkbox input "true"
drag, startPoint x: 125, startPoint y: 201, endPoint x: 191, endPoint y: 189, distance: 67.0
click at [125, 201] on input "Boston University" at bounding box center [125, 203] width 5 height 5
checkbox input "true"
click at [439, 19] on link "Save" at bounding box center [435, 19] width 10 height 6
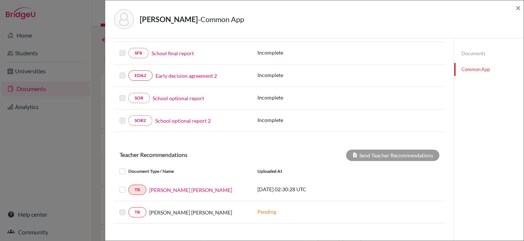
scroll to position [244, 0]
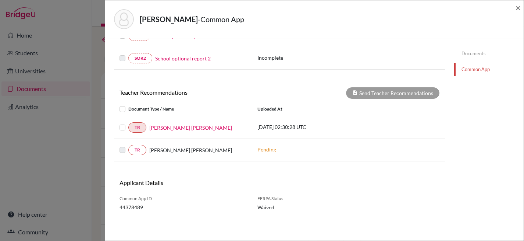
click at [128, 123] on label at bounding box center [128, 123] width 0 height 0
click at [0, 0] on input "checkbox" at bounding box center [0, 0] width 0 height 0
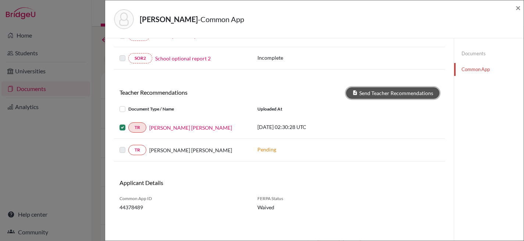
click at [378, 92] on button "Send Teacher Recommendations" at bounding box center [392, 92] width 93 height 11
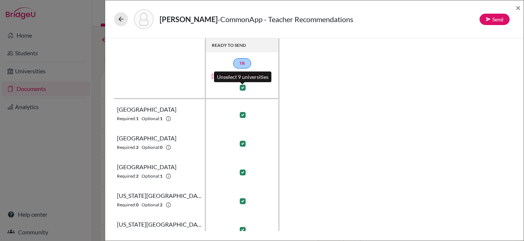
click at [243, 86] on label at bounding box center [243, 88] width 6 height 6
click at [243, 86] on input "checkbox" at bounding box center [241, 86] width 6 height 7
checkbox input "false"
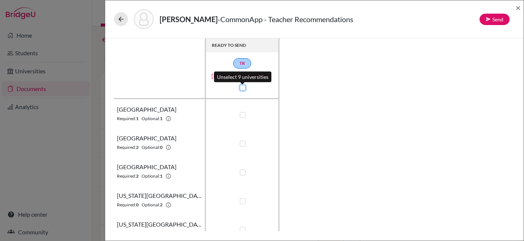
checkbox input "false"
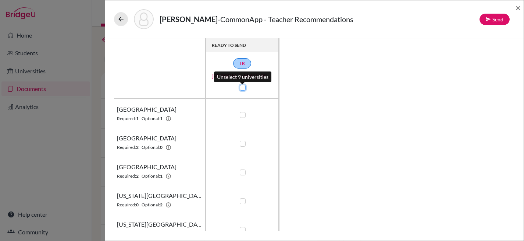
checkbox input "false"
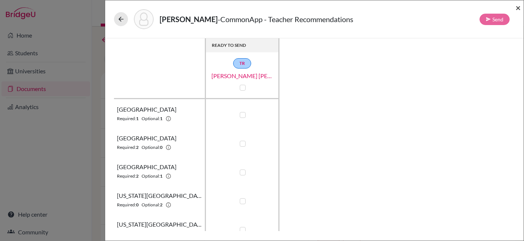
click at [519, 6] on span "×" at bounding box center [518, 7] width 5 height 11
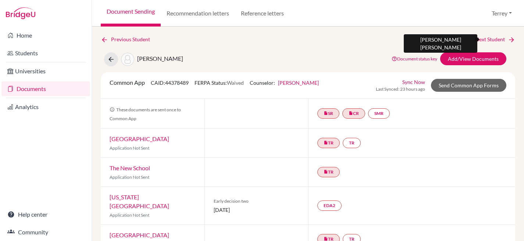
click at [488, 39] on link "Next Student" at bounding box center [495, 39] width 40 height 8
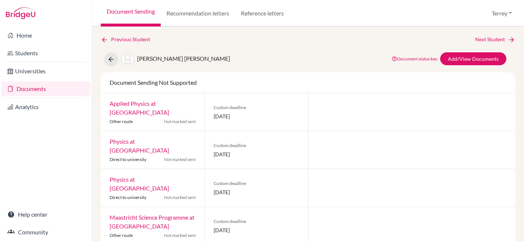
click at [483, 36] on div "Previous Student Next Student Perez Garrido, Ariadna Document status key TR Req…" at bounding box center [308, 133] width 432 height 214
click at [482, 39] on link "Next Student" at bounding box center [495, 39] width 40 height 8
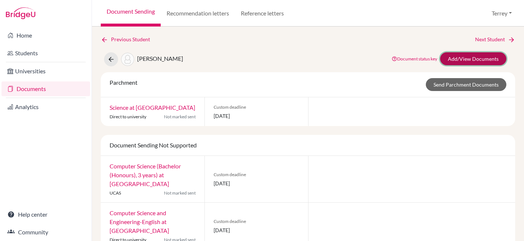
click at [469, 57] on link "Add/View Documents" at bounding box center [473, 58] width 66 height 13
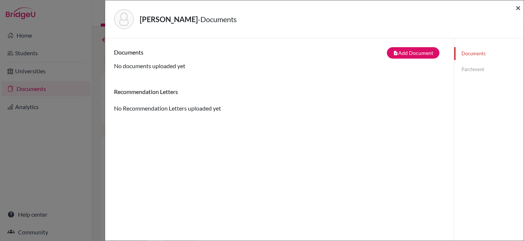
click at [518, 7] on span "×" at bounding box center [518, 7] width 5 height 11
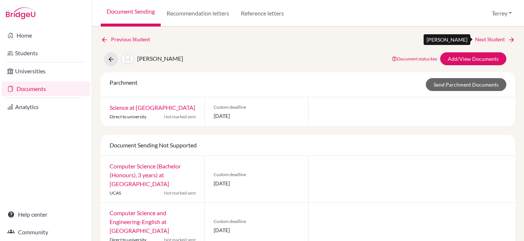
click at [493, 38] on link "Next Student" at bounding box center [495, 39] width 40 height 8
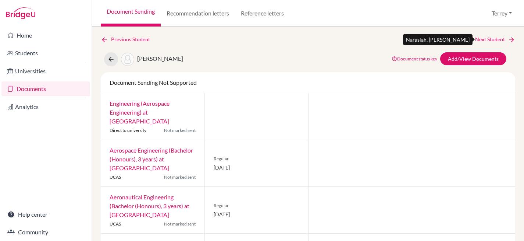
click at [486, 38] on link "Next Student" at bounding box center [495, 39] width 40 height 8
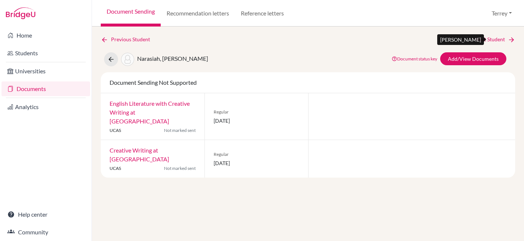
click at [482, 38] on link "Next Student" at bounding box center [495, 39] width 40 height 8
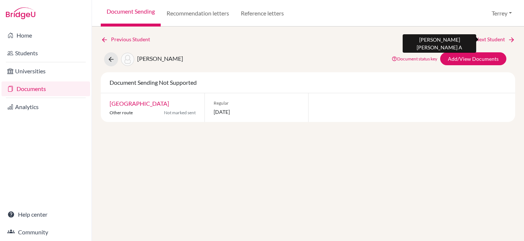
click at [483, 37] on link "Next Student" at bounding box center [495, 39] width 40 height 8
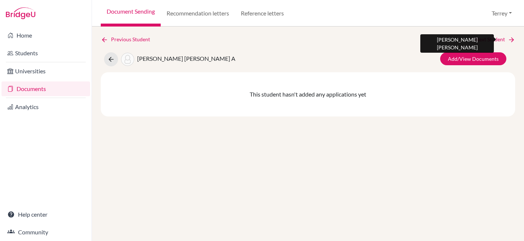
click at [486, 38] on link "Next Student" at bounding box center [495, 39] width 40 height 8
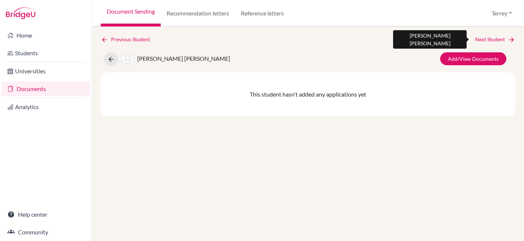
click at [486, 38] on link "Next Student" at bounding box center [495, 39] width 40 height 8
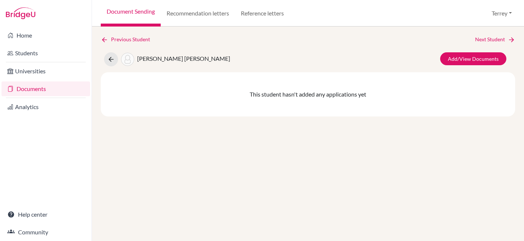
click at [32, 88] on link "Documents" at bounding box center [45, 88] width 89 height 15
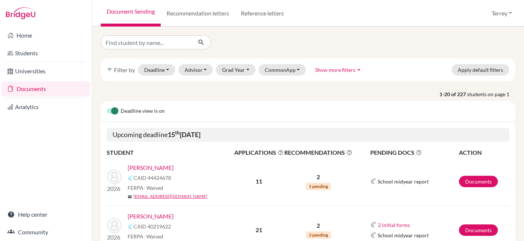
select select "10"
select select "11"
click at [165, 74] on button "Deadline - Select a date range Or double click for a single date selection [DAT…" at bounding box center [157, 69] width 38 height 11
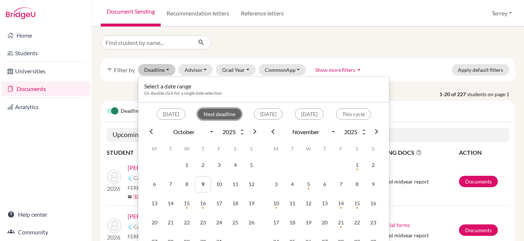
click at [205, 114] on button "Next deadline" at bounding box center [220, 113] width 44 height 11
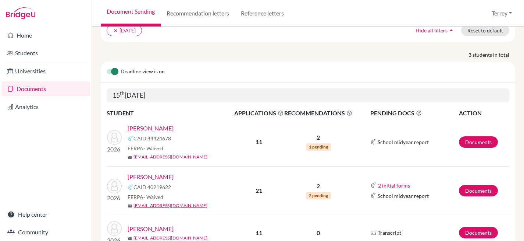
scroll to position [102, 0]
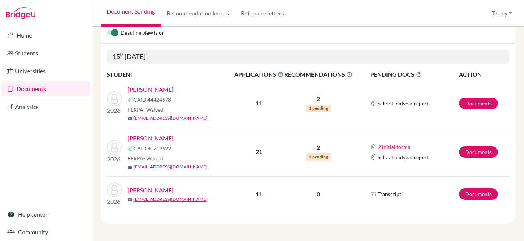
click at [145, 187] on link "[PERSON_NAME]" at bounding box center [151, 189] width 46 height 9
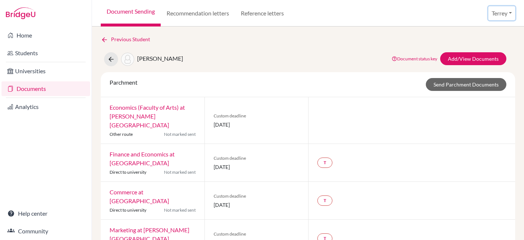
click at [499, 10] on button "Terrey" at bounding box center [502, 13] width 27 height 14
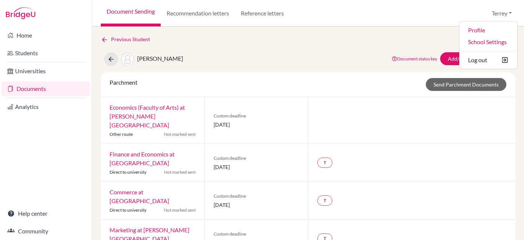
click at [374, 40] on div "Previous Student" at bounding box center [308, 39] width 415 height 8
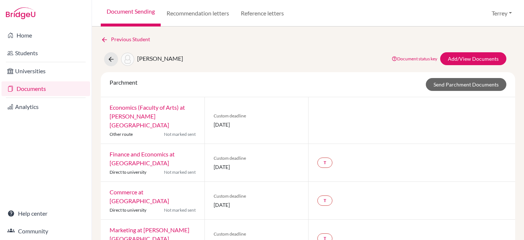
click at [37, 88] on link "Documents" at bounding box center [45, 88] width 89 height 15
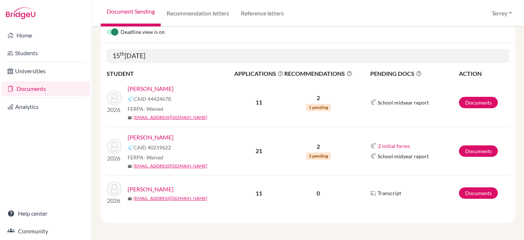
scroll to position [38, 0]
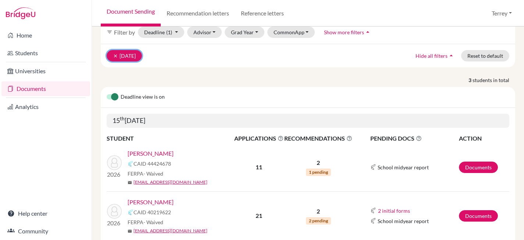
click at [112, 53] on button "clear [DATE]" at bounding box center [124, 55] width 35 height 11
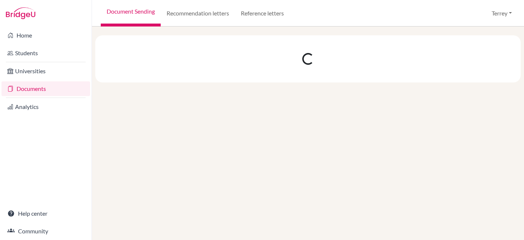
select select "10"
select select "11"
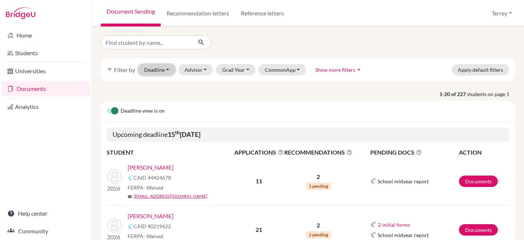
click at [165, 65] on button "Deadline - Select a date range Or double click for a single date selection [DAT…" at bounding box center [157, 69] width 38 height 11
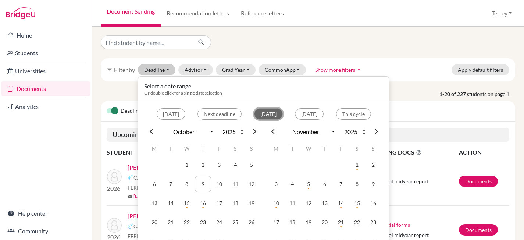
click at [254, 117] on button "[DATE]" at bounding box center [268, 113] width 29 height 11
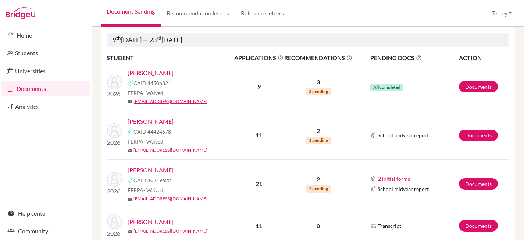
scroll to position [17, 0]
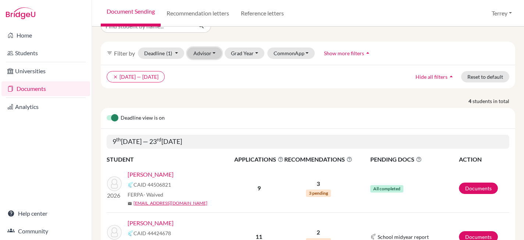
click at [201, 53] on button "Advisor" at bounding box center [204, 52] width 35 height 11
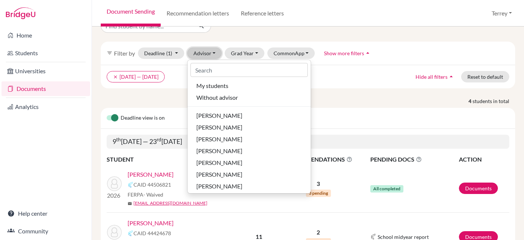
click at [201, 53] on button "Advisor" at bounding box center [204, 52] width 35 height 11
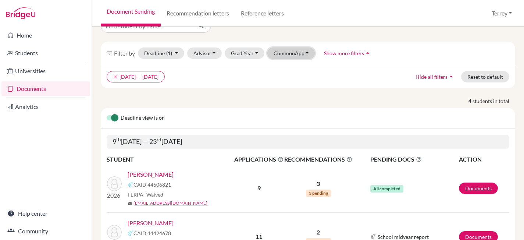
click at [290, 53] on button "CommonApp" at bounding box center [291, 52] width 48 height 11
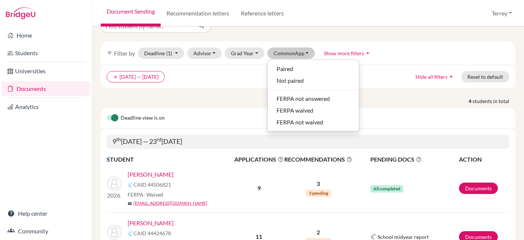
click at [245, 77] on ul "clear [DATE] — [DATE]" at bounding box center [258, 76] width 302 height 11
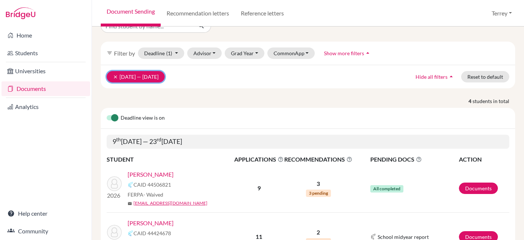
click at [116, 76] on icon "clear" at bounding box center [115, 76] width 5 height 5
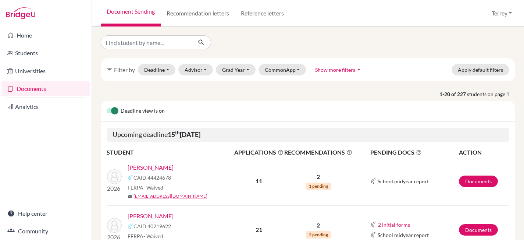
click at [35, 87] on link "Documents" at bounding box center [45, 88] width 89 height 15
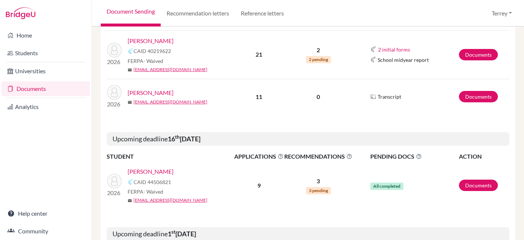
scroll to position [300, 0]
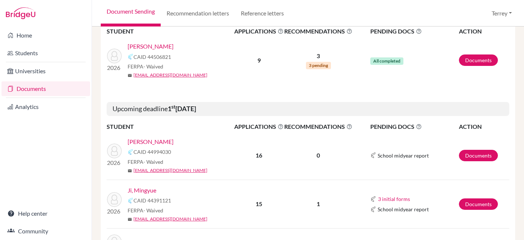
click at [137, 187] on link "Ji, Mingyue" at bounding box center [142, 190] width 29 height 9
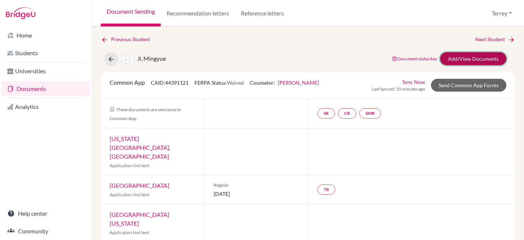
click at [450, 56] on link "Add/View Documents" at bounding box center [473, 58] width 66 height 13
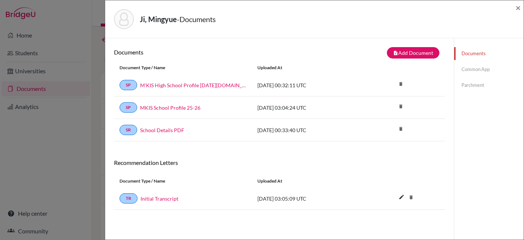
click at [480, 71] on link "Common App" at bounding box center [489, 69] width 70 height 13
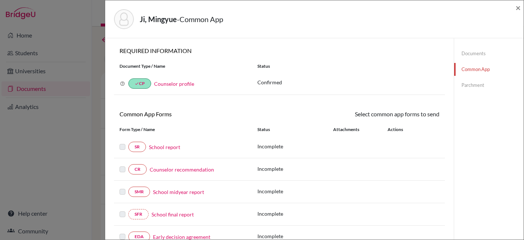
click at [166, 145] on link "School report" at bounding box center [164, 147] width 31 height 8
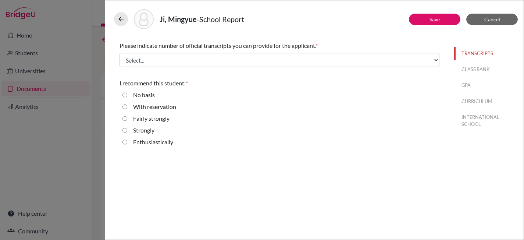
click at [91, 32] on div "Ji, Mingyue - School Report Save Cancel Please indicate number of official tran…" at bounding box center [262, 120] width 524 height 240
click at [118, 22] on icon at bounding box center [120, 18] width 7 height 7
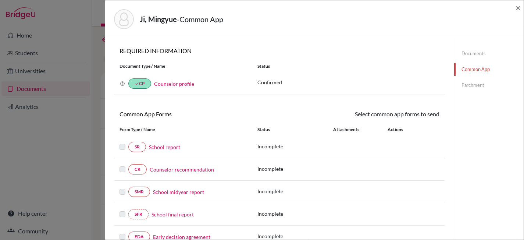
click at [93, 34] on div "Ji, Mingyue - Common App × × REQUIRED INFORMATION Document Type / Name Status W…" at bounding box center [262, 120] width 524 height 240
click at [519, 8] on span "×" at bounding box center [518, 7] width 5 height 11
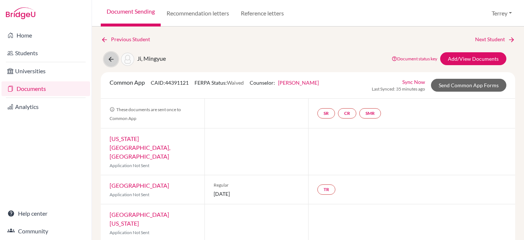
click at [109, 58] on icon at bounding box center [110, 59] width 7 height 7
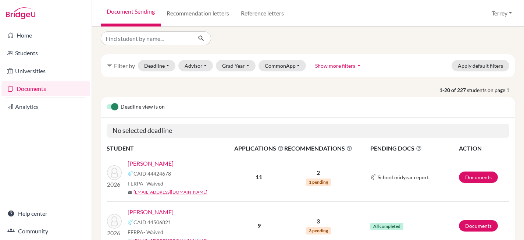
scroll to position [10, 0]
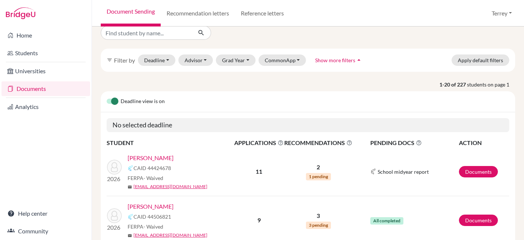
click at [152, 206] on link "[PERSON_NAME]" at bounding box center [151, 206] width 46 height 9
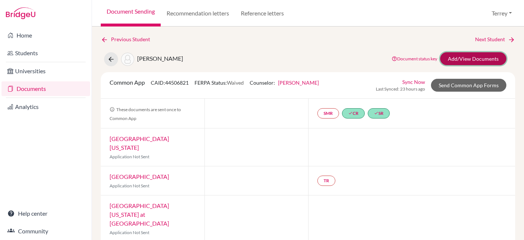
click at [469, 58] on link "Add/View Documents" at bounding box center [473, 58] width 66 height 13
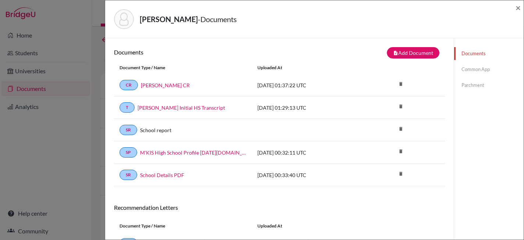
scroll to position [86, 0]
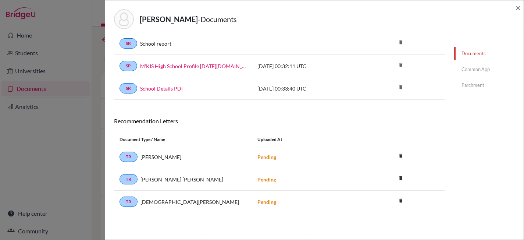
drag, startPoint x: 84, startPoint y: 127, endPoint x: 79, endPoint y: 125, distance: 5.7
click at [83, 135] on div "[PERSON_NAME] - Documents × Documents note_add Add Document Document type Chang…" at bounding box center [262, 120] width 524 height 240
click at [517, 10] on span "×" at bounding box center [518, 7] width 5 height 11
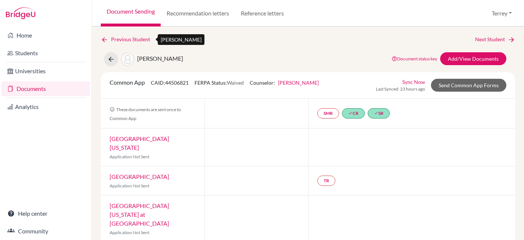
click at [105, 39] on icon at bounding box center [104, 39] width 7 height 7
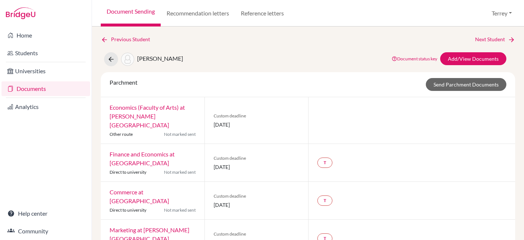
click at [32, 89] on link "Documents" at bounding box center [45, 88] width 89 height 15
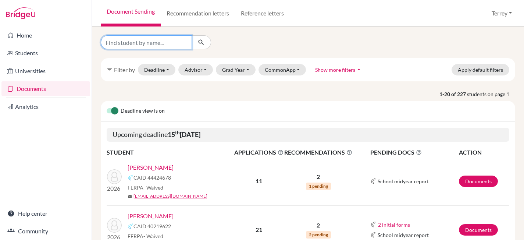
drag, startPoint x: 142, startPoint y: 45, endPoint x: 148, endPoint y: 43, distance: 6.8
click at [143, 45] on input "Find student by name..." at bounding box center [146, 42] width 91 height 14
type input "ling"
click button "submit" at bounding box center [202, 42] width 20 height 14
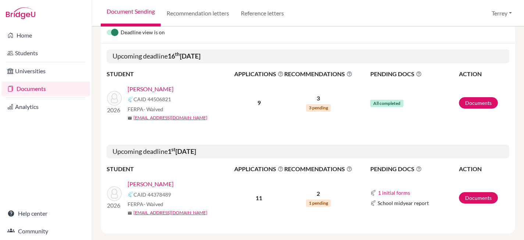
scroll to position [90, 0]
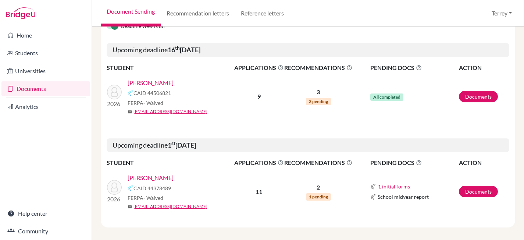
click at [138, 174] on link "[PERSON_NAME]" at bounding box center [151, 177] width 46 height 9
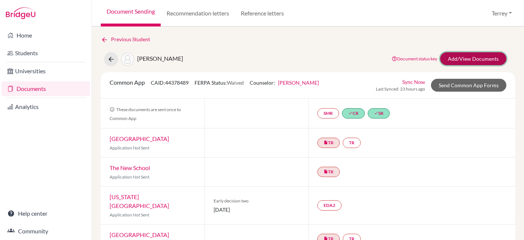
click at [470, 57] on link "Add/View Documents" at bounding box center [473, 58] width 66 height 13
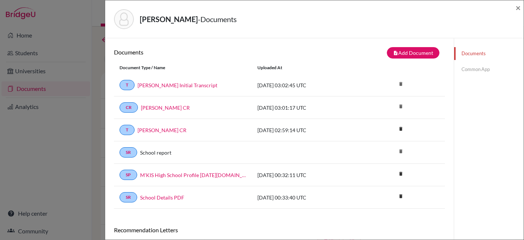
click at [476, 70] on link "Common App" at bounding box center [489, 69] width 70 height 13
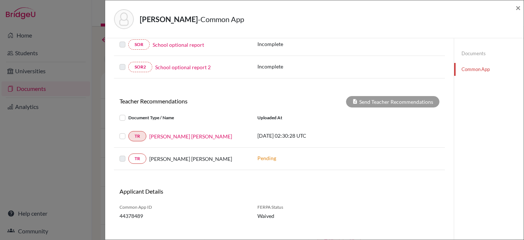
scroll to position [245, 0]
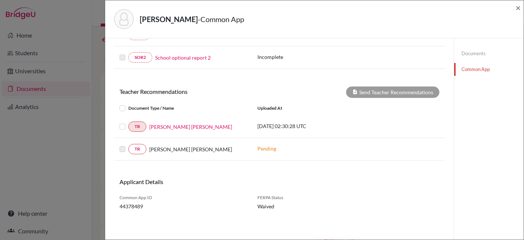
click at [128, 122] on label at bounding box center [128, 122] width 0 height 0
click at [0, 0] on input "checkbox" at bounding box center [0, 0] width 0 height 0
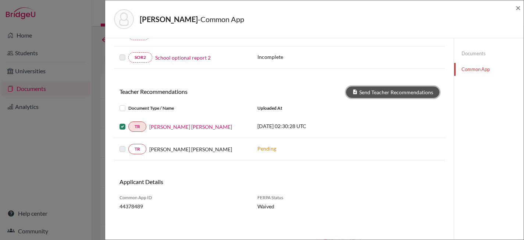
click at [385, 95] on button "Send Teacher Recommendations" at bounding box center [392, 91] width 93 height 11
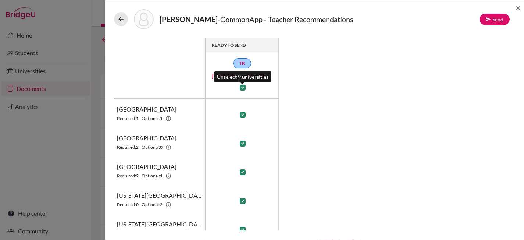
click at [243, 89] on label at bounding box center [243, 88] width 6 height 6
click at [243, 89] on input "checkbox" at bounding box center [241, 86] width 6 height 7
checkbox input "false"
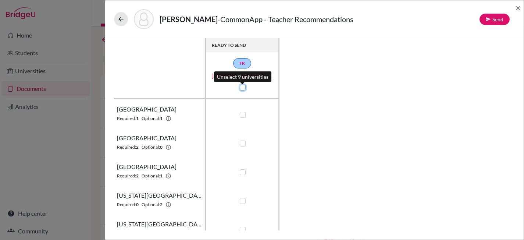
checkbox input "false"
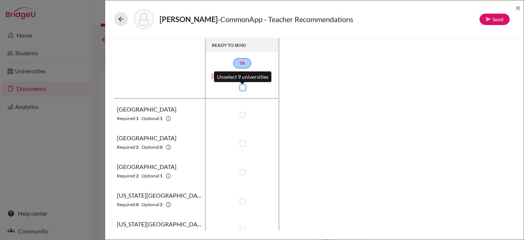
checkbox input "false"
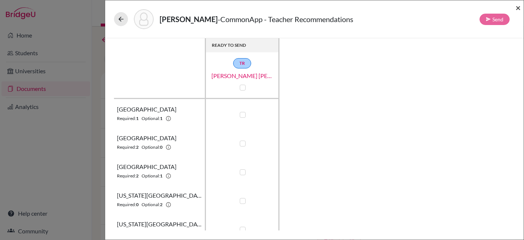
click at [520, 8] on span "×" at bounding box center [518, 7] width 5 height 11
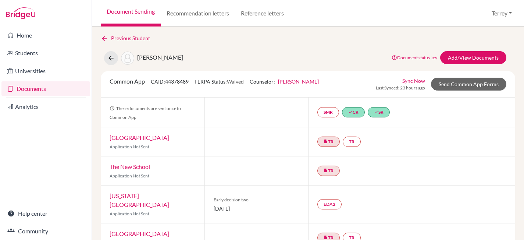
scroll to position [1, 0]
click at [456, 57] on link "Add/View Documents" at bounding box center [473, 57] width 66 height 13
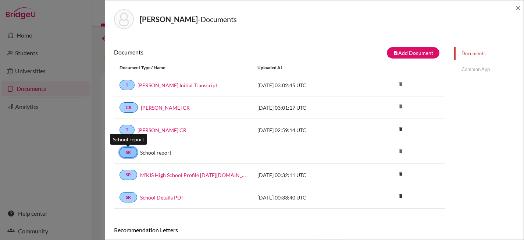
click at [129, 154] on link "SR" at bounding box center [129, 152] width 18 height 10
click at [130, 153] on link "SR" at bounding box center [129, 152] width 18 height 10
click at [153, 152] on link "School report" at bounding box center [155, 153] width 31 height 8
click at [480, 71] on link "Common App" at bounding box center [489, 69] width 70 height 13
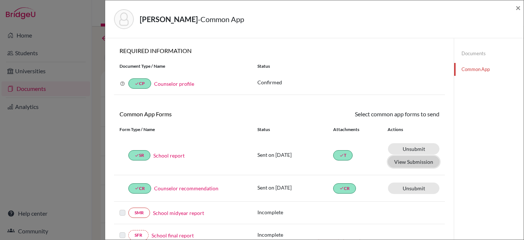
click at [418, 164] on button "View Submission" at bounding box center [414, 161] width 52 height 11
click at [516, 8] on span "×" at bounding box center [518, 7] width 5 height 11
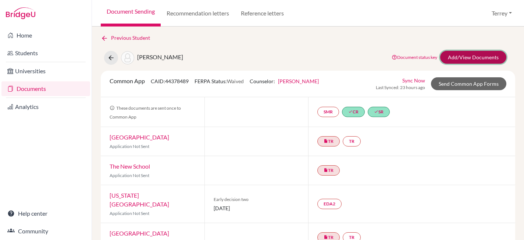
click at [455, 59] on link "Add/View Documents" at bounding box center [473, 57] width 66 height 13
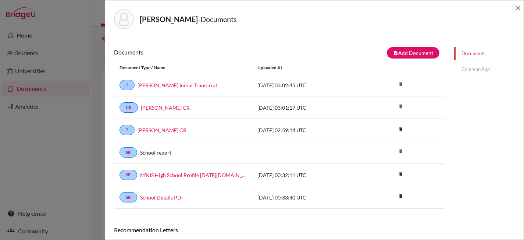
scroll to position [109, 0]
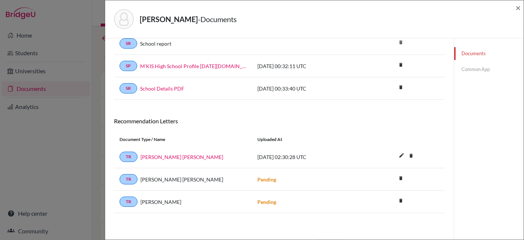
click at [475, 71] on link "Common App" at bounding box center [489, 69] width 70 height 13
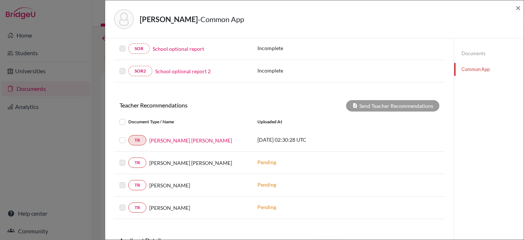
scroll to position [233, 0]
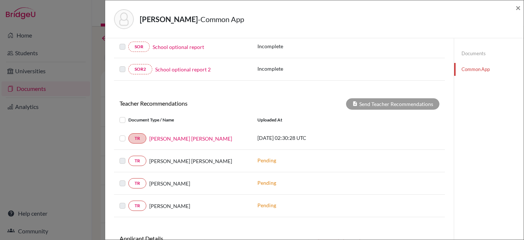
drag, startPoint x: 123, startPoint y: 138, endPoint x: 134, endPoint y: 135, distance: 10.7
click at [128, 134] on label at bounding box center [128, 134] width 0 height 0
click at [0, 0] on input "checkbox" at bounding box center [0, 0] width 0 height 0
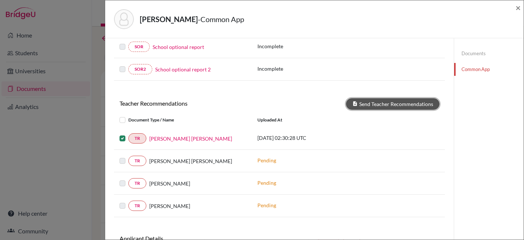
click at [389, 103] on button "Send Teacher Recommendations" at bounding box center [392, 103] width 93 height 11
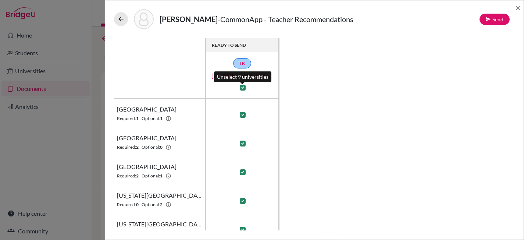
click at [244, 88] on label at bounding box center [243, 88] width 6 height 6
click at [244, 88] on input "checkbox" at bounding box center [241, 86] width 6 height 7
checkbox input "false"
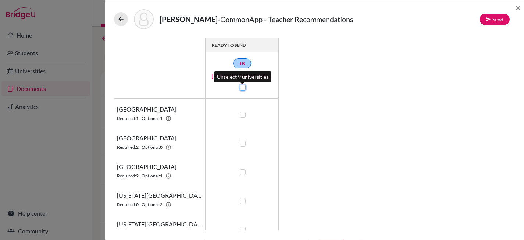
checkbox input "false"
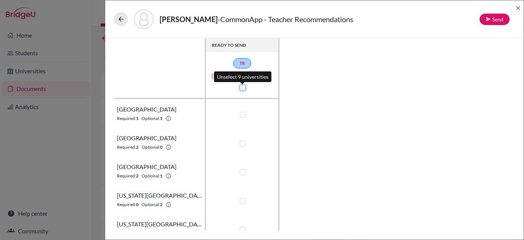
checkbox input "false"
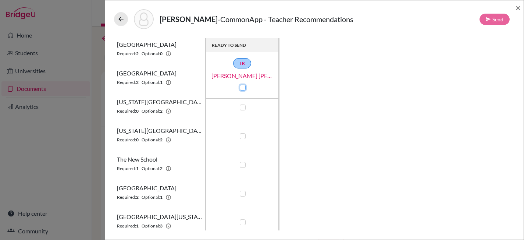
scroll to position [127, 0]
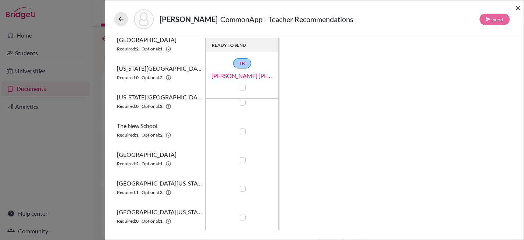
click at [520, 8] on span "×" at bounding box center [518, 7] width 5 height 11
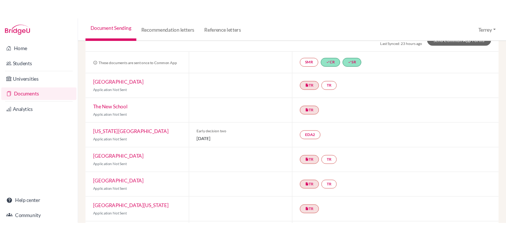
scroll to position [60, 0]
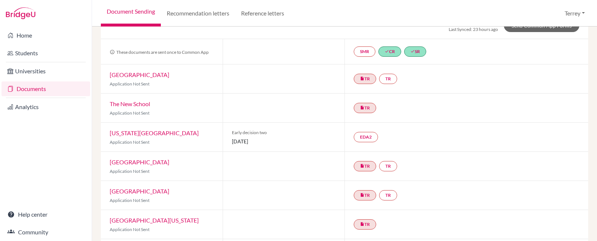
drag, startPoint x: 266, startPoint y: 72, endPoint x: 272, endPoint y: 70, distance: 6.3
click at [269, 71] on div at bounding box center [284, 78] width 122 height 29
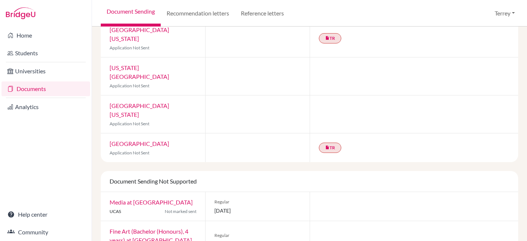
scroll to position [19, 0]
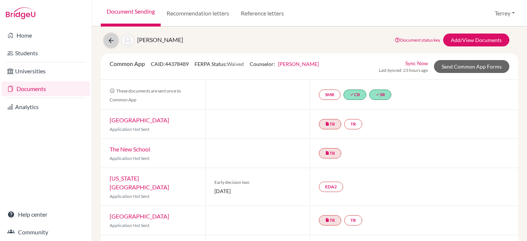
click at [112, 39] on icon at bounding box center [110, 40] width 7 height 7
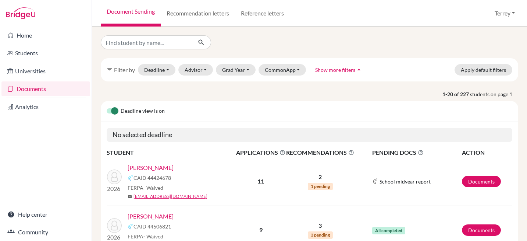
click at [39, 90] on link "Documents" at bounding box center [45, 88] width 89 height 15
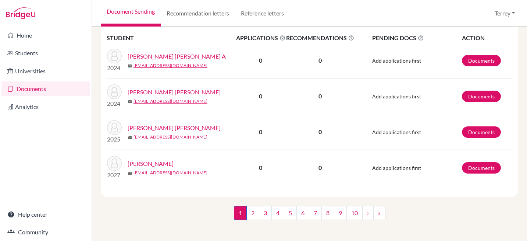
scroll to position [1164, 0]
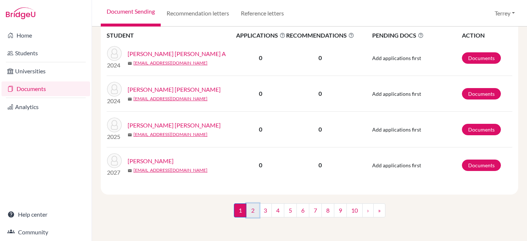
click at [247, 210] on link "2" at bounding box center [253, 210] width 13 height 14
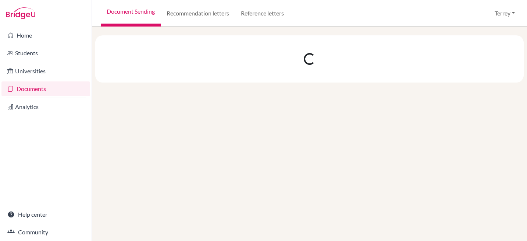
scroll to position [0, 0]
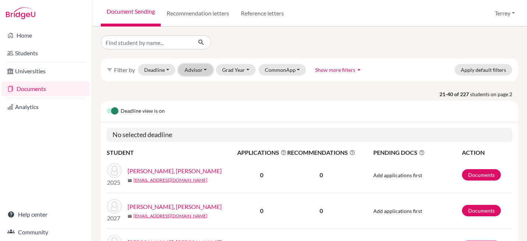
click at [194, 72] on button "Advisor" at bounding box center [195, 69] width 35 height 11
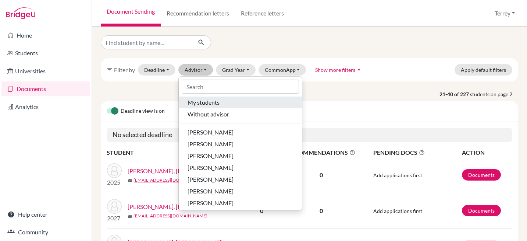
click at [213, 102] on span "My students" at bounding box center [204, 102] width 32 height 9
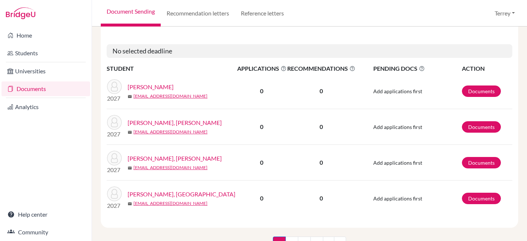
scroll to position [1187, 0]
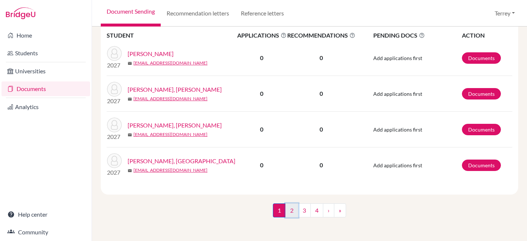
click at [291, 209] on link "2" at bounding box center [292, 210] width 13 height 14
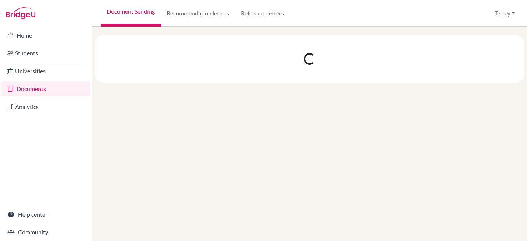
scroll to position [0, 0]
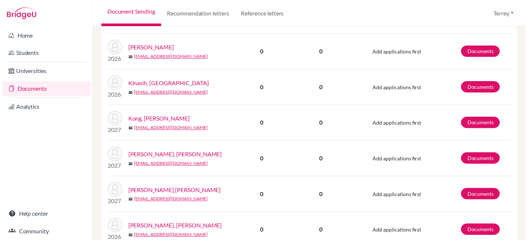
scroll to position [599, 0]
